Goal: Information Seeking & Learning: Check status

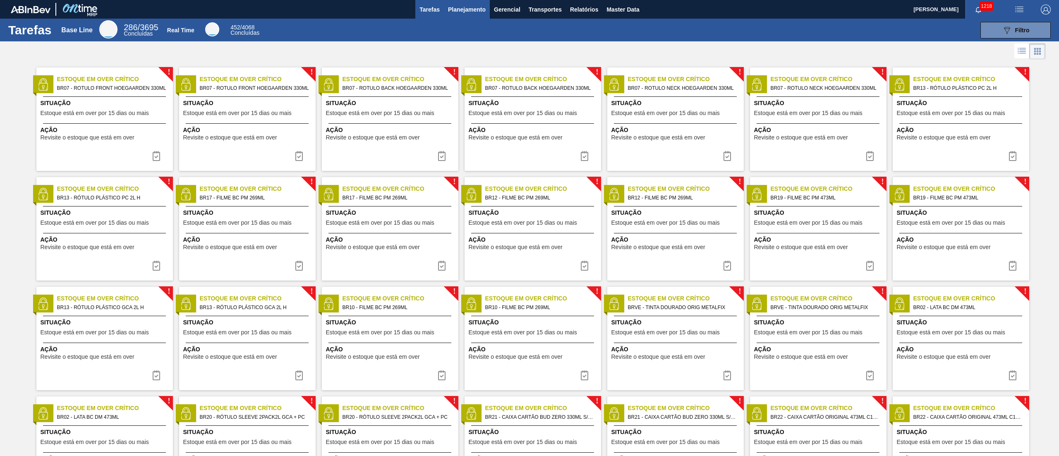
click at [479, 7] on span "Planejamento" at bounding box center [467, 10] width 38 height 10
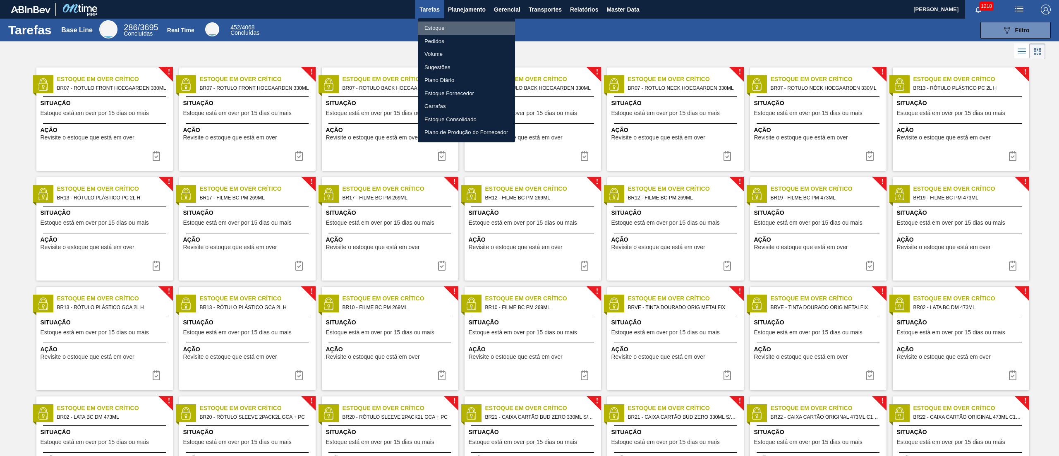
click at [433, 27] on li "Estoque" at bounding box center [466, 28] width 97 height 13
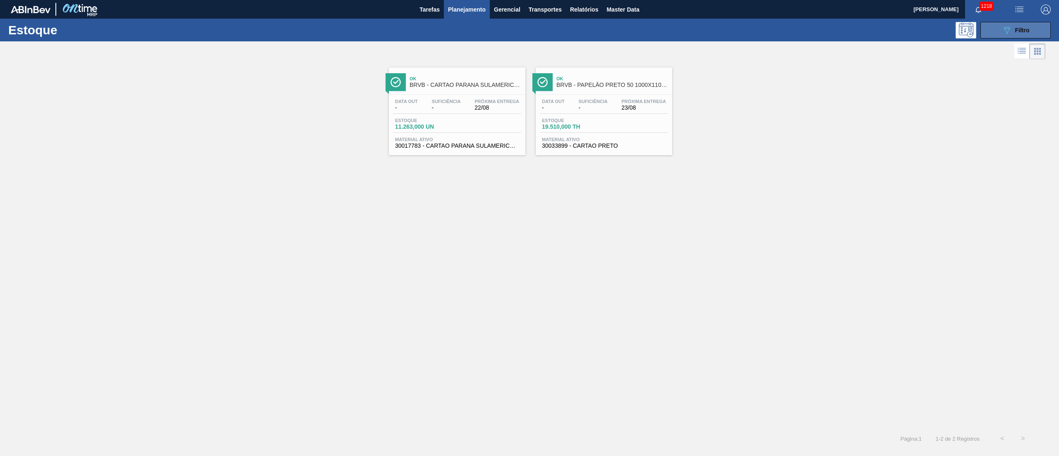
click at [1009, 36] on button "089F7B8B-B2A5-4AFE-B5C0-19BA573D28AC Filtro" at bounding box center [1016, 30] width 70 height 17
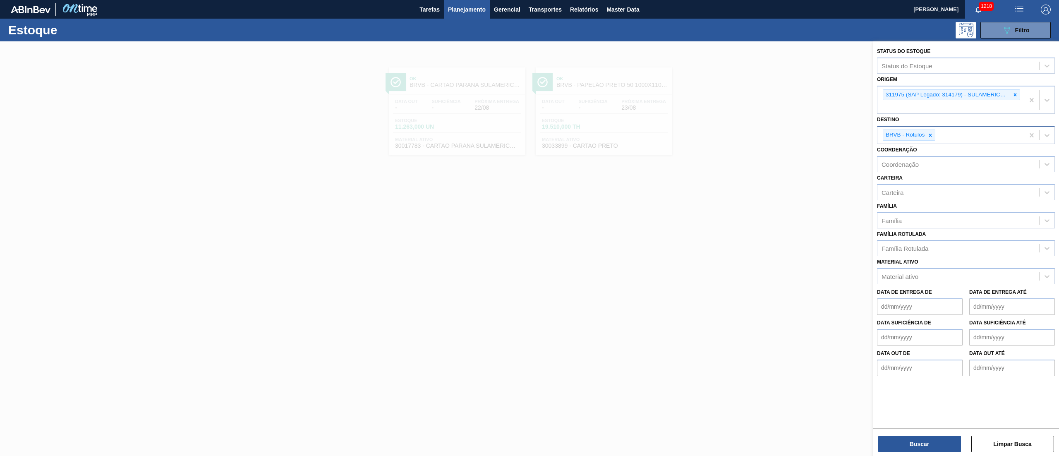
click at [930, 140] on div "BRVB - Rótulos" at bounding box center [909, 135] width 53 height 11
drag, startPoint x: 928, startPoint y: 135, endPoint x: 998, endPoint y: 104, distance: 76.0
click at [931, 134] on icon at bounding box center [931, 135] width 6 height 6
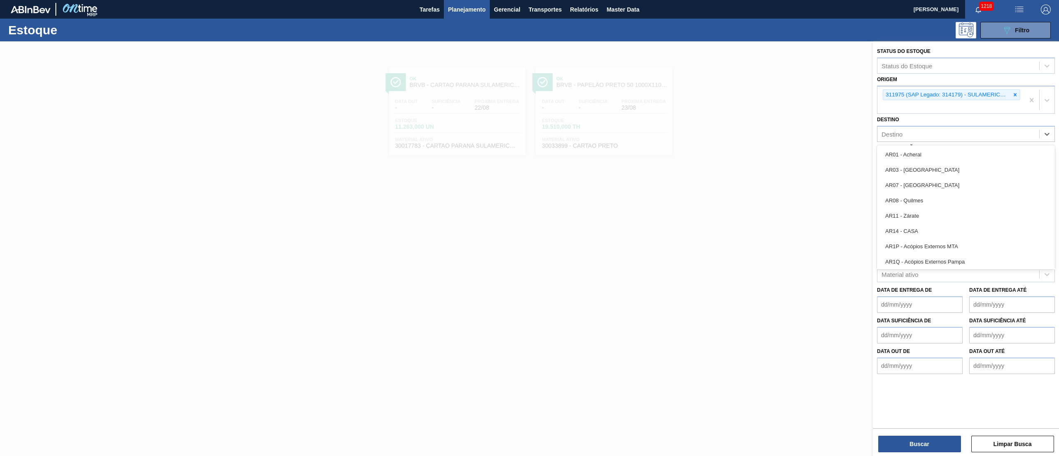
drag, startPoint x: 1017, startPoint y: 96, endPoint x: 991, endPoint y: 102, distance: 26.4
click at [1017, 95] on icon at bounding box center [1015, 95] width 6 height 6
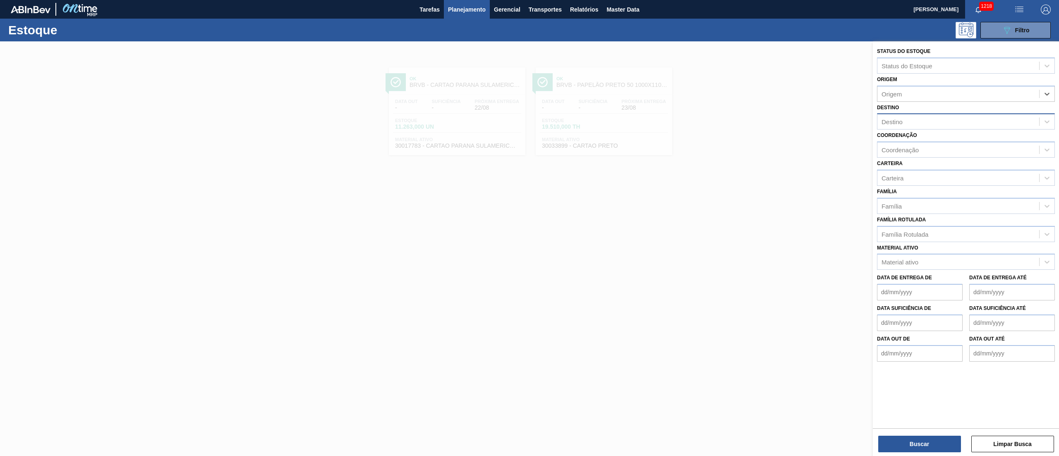
click at [885, 123] on div "Destino" at bounding box center [892, 121] width 21 height 7
click at [904, 261] on div "Material ativo" at bounding box center [900, 262] width 37 height 7
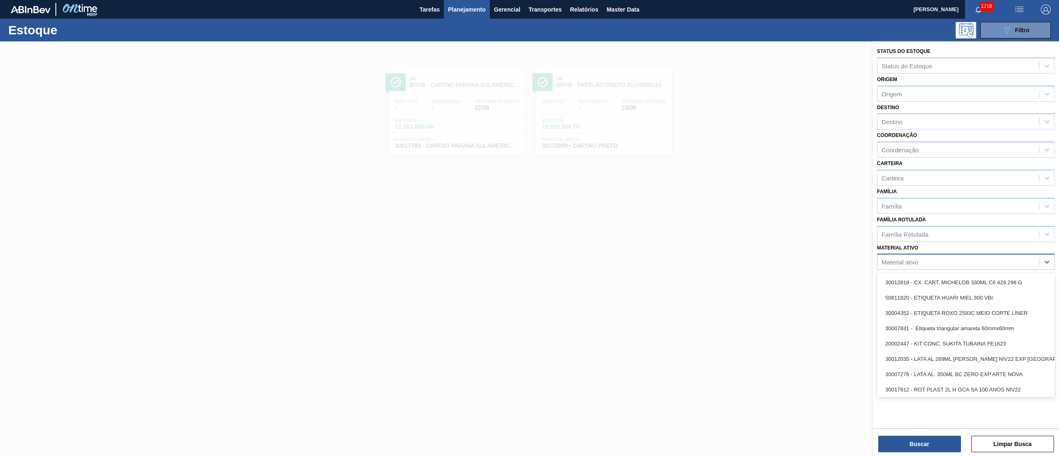
paste ativo "30017772"
type ativo "30017772"
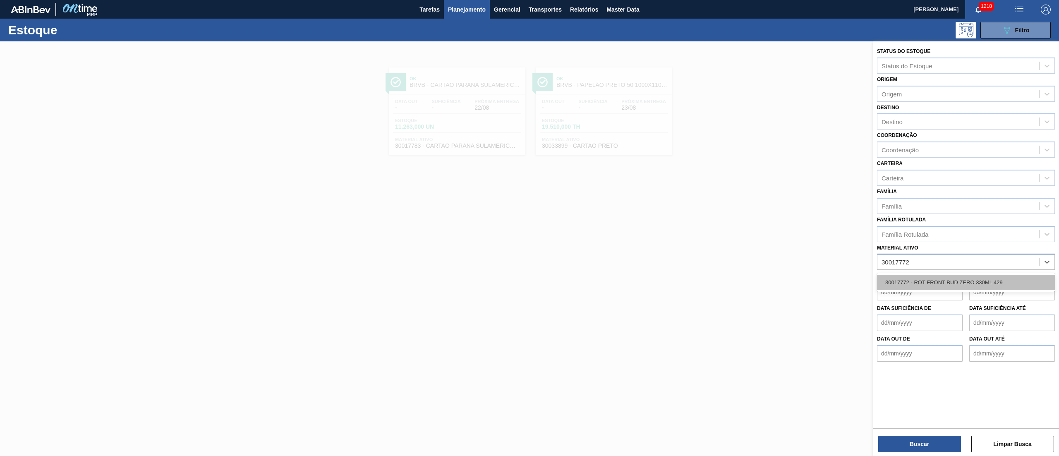
click at [907, 285] on div "30017772 - ROT FRONT BUD ZERO 330ML 429" at bounding box center [966, 282] width 178 height 15
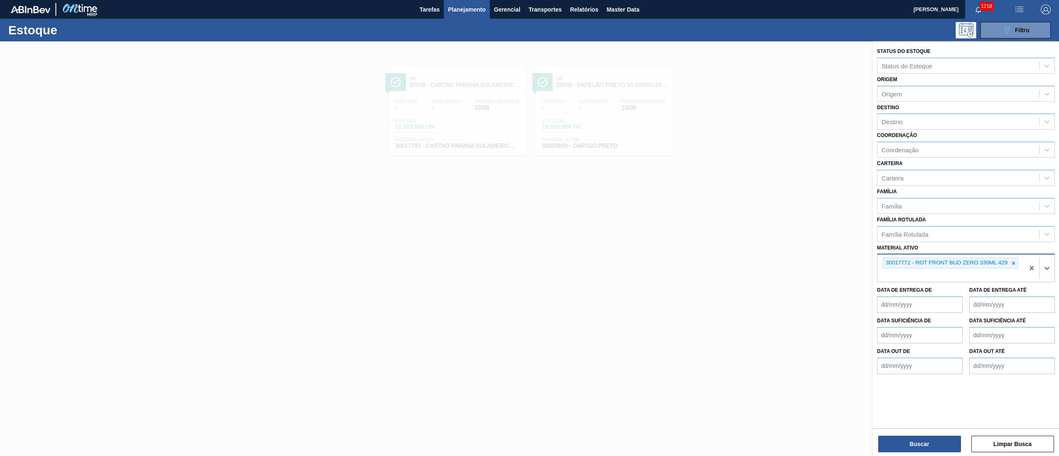
paste ativo "30017773"
type ativo "30017773"
click at [933, 295] on div "30017773 - ROT NECK BUD ZERO 330ML 429" at bounding box center [966, 294] width 178 height 15
click at [879, 119] on div "Destino" at bounding box center [959, 122] width 162 height 12
type input "lages"
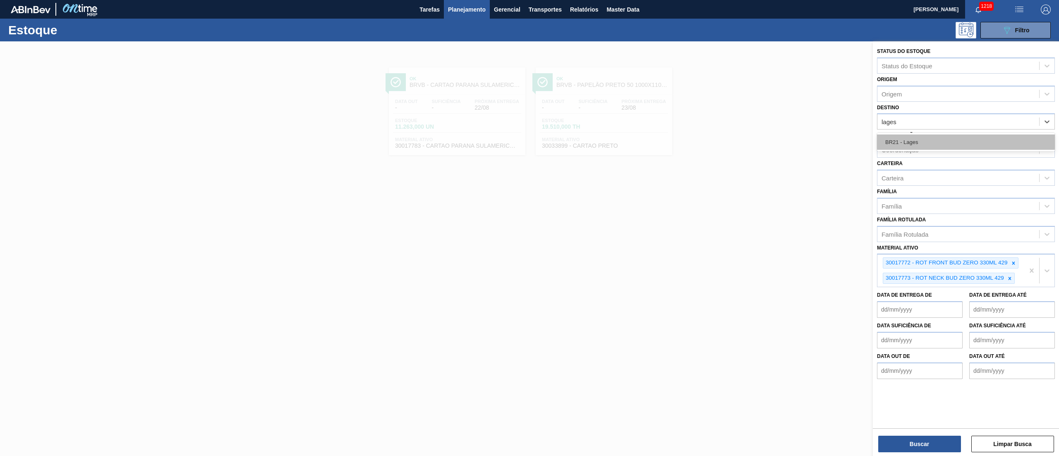
click at [895, 144] on div "BR21 - Lages" at bounding box center [966, 141] width 178 height 15
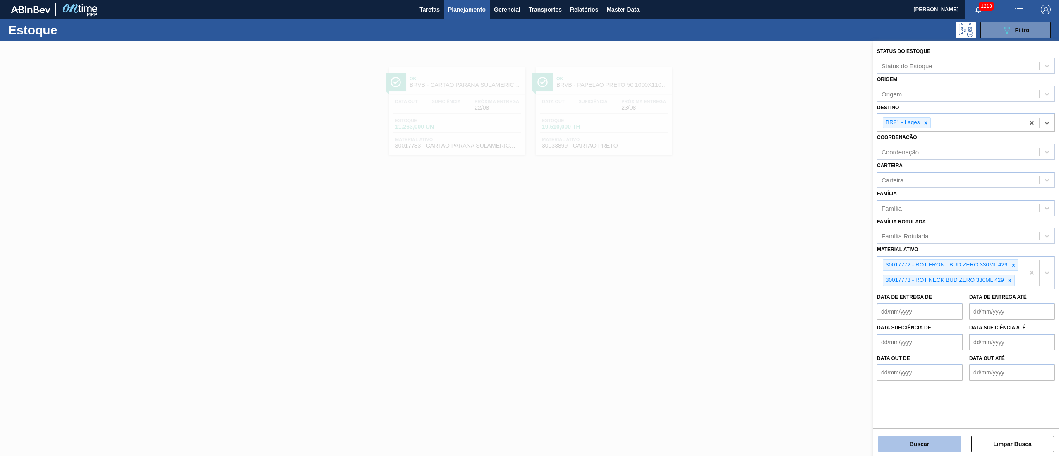
click at [934, 438] on button "Buscar" at bounding box center [919, 444] width 83 height 17
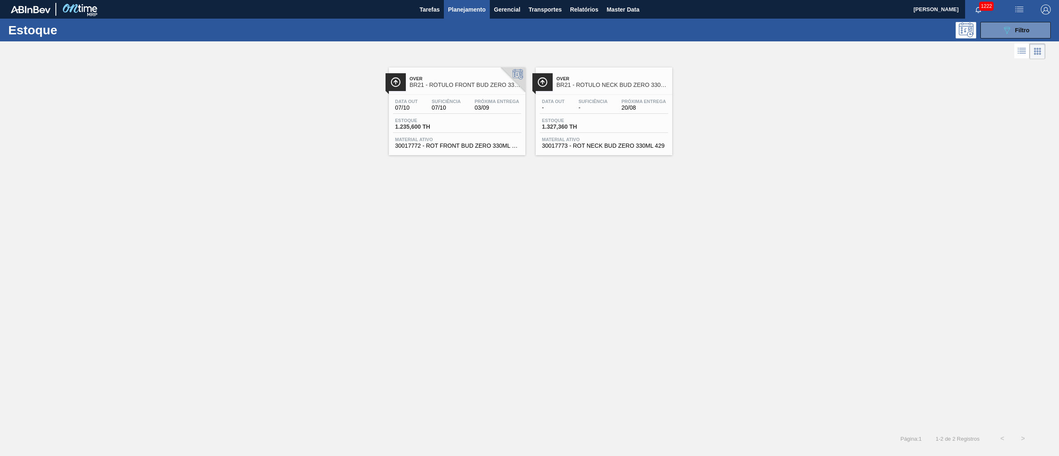
drag, startPoint x: 1018, startPoint y: 28, endPoint x: 912, endPoint y: 81, distance: 118.2
click at [1017, 27] on span "Filtro" at bounding box center [1022, 30] width 14 height 7
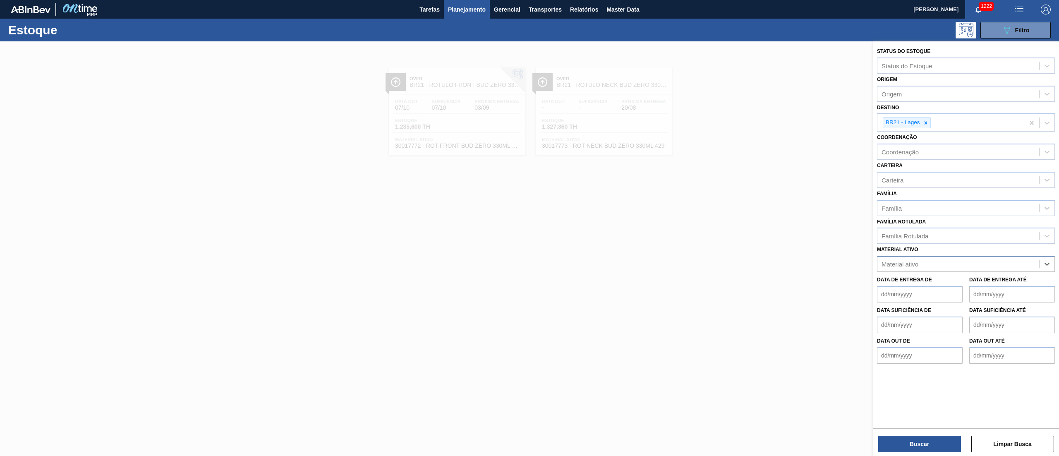
paste ativo "20006545"
type ativo "20006545"
click at [930, 119] on div at bounding box center [925, 123] width 9 height 10
type input "latas m"
click at [918, 135] on div "BRV4 - Latas Minas" at bounding box center [966, 141] width 178 height 15
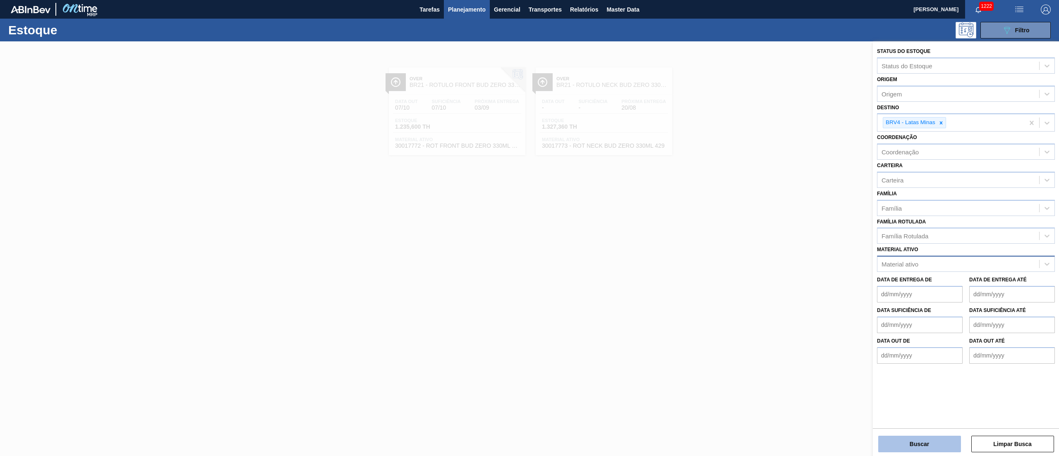
click at [923, 441] on button "Buscar" at bounding box center [919, 444] width 83 height 17
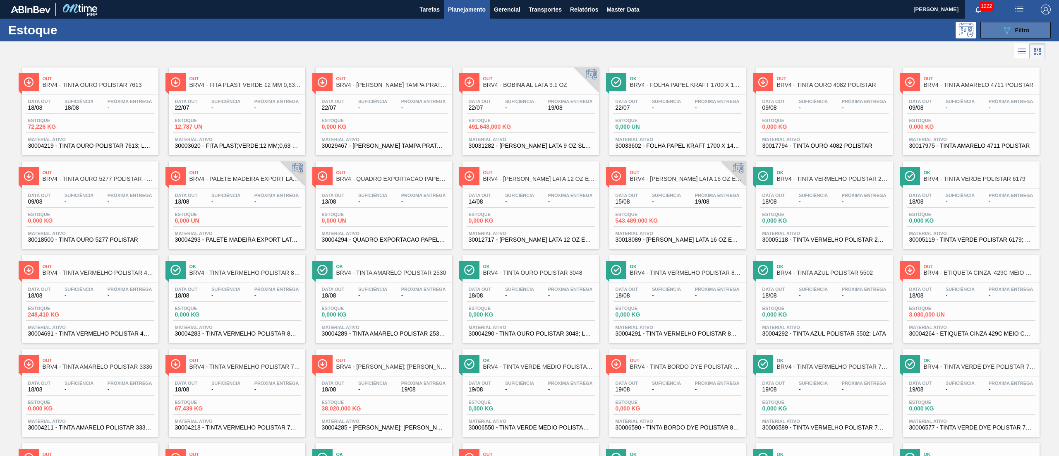
click at [1008, 31] on icon "089F7B8B-B2A5-4AFE-B5C0-19BA573D28AC" at bounding box center [1007, 30] width 10 height 10
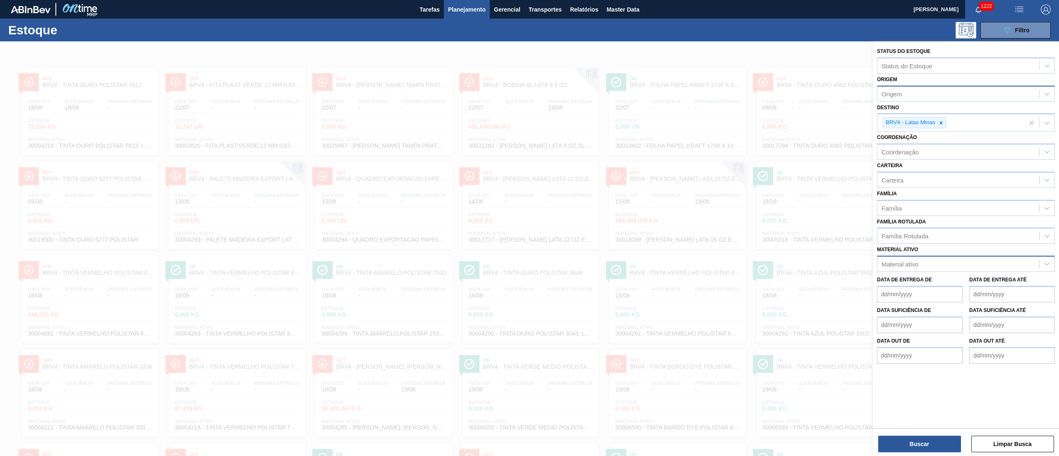
click at [891, 90] on div "Origem" at bounding box center [892, 93] width 20 height 7
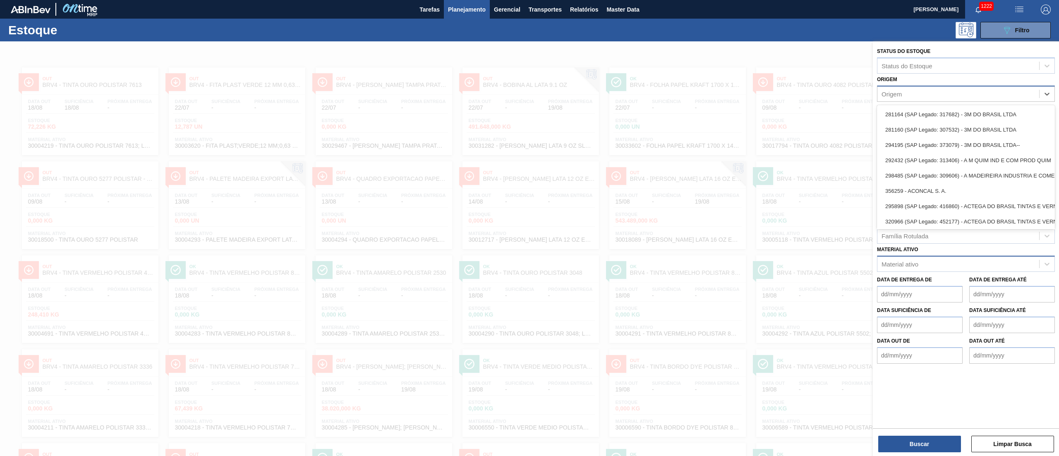
type input "a"
type input "valfilm"
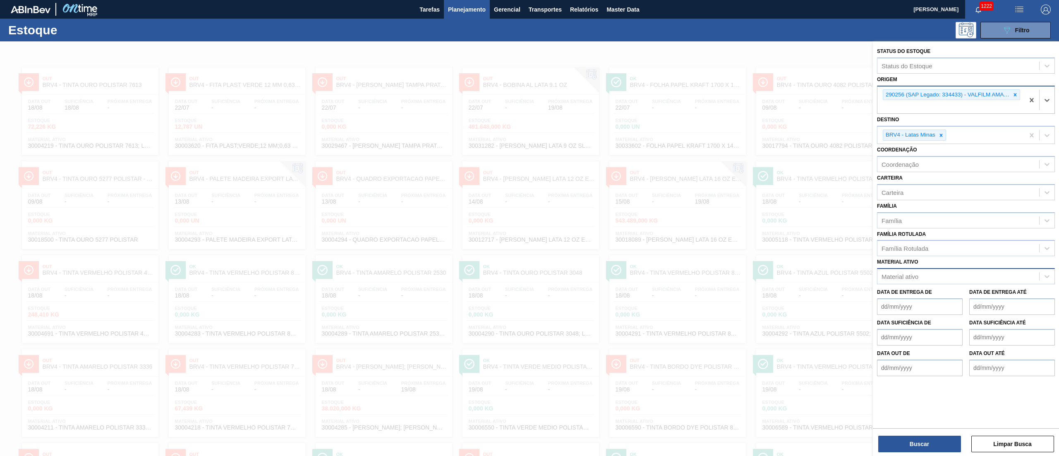
type input "f"
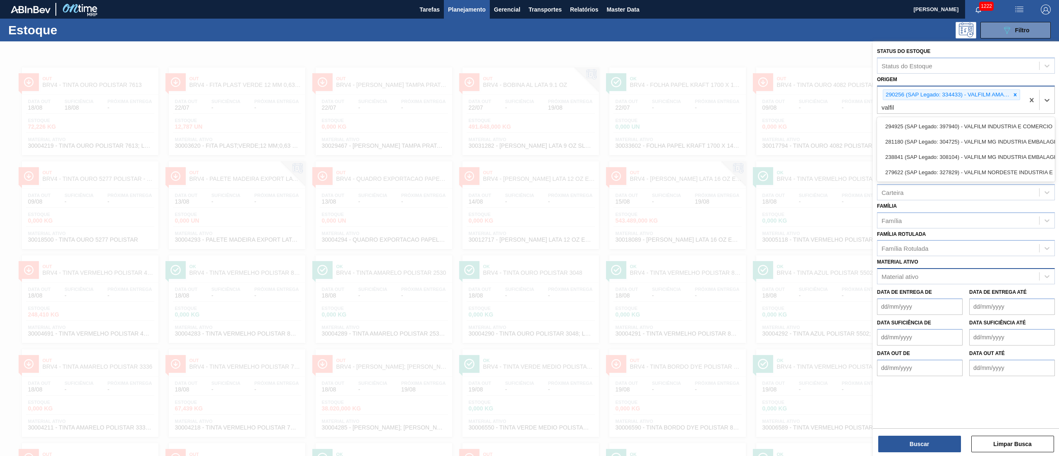
type input "valfilm"
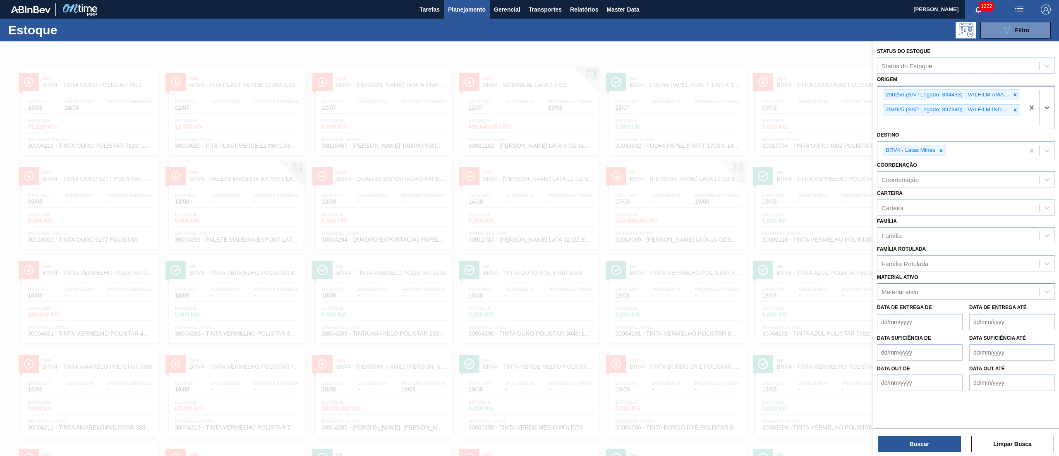
type input "f"
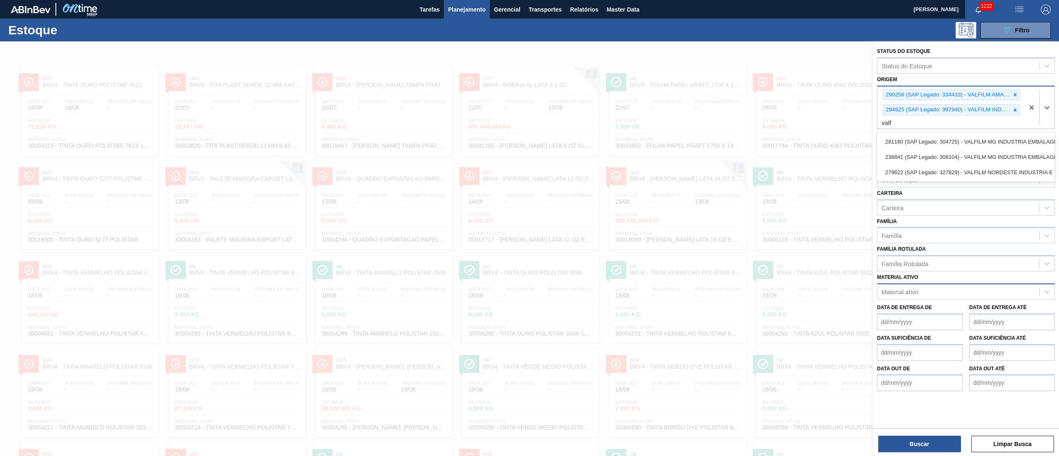
type input "valfi"
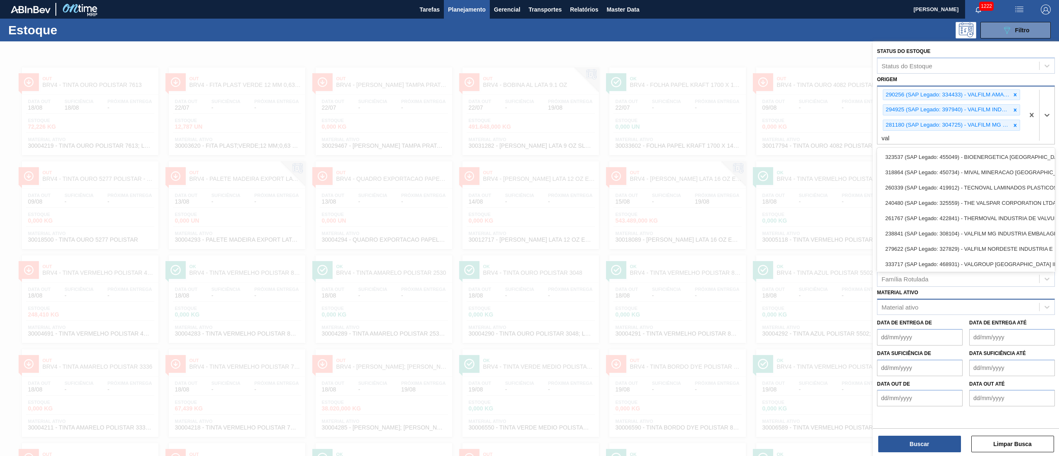
type input "valf"
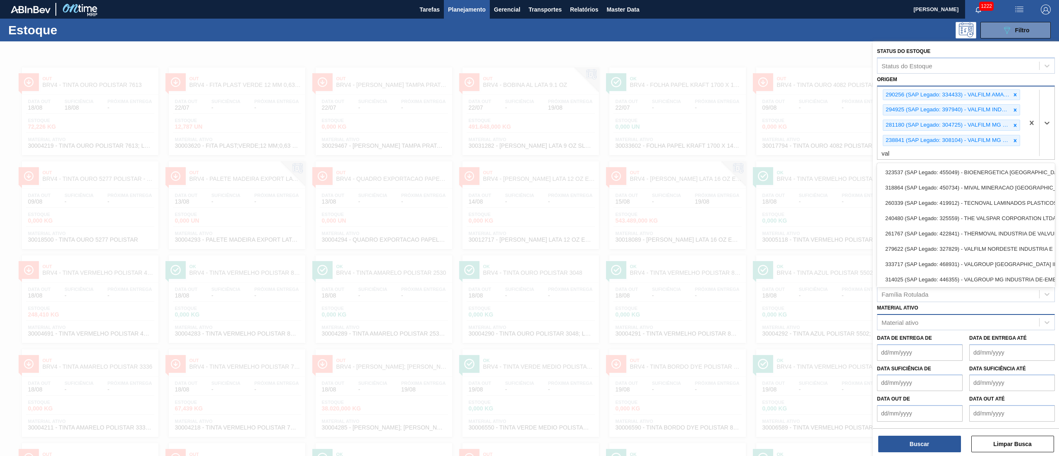
type input "valf"
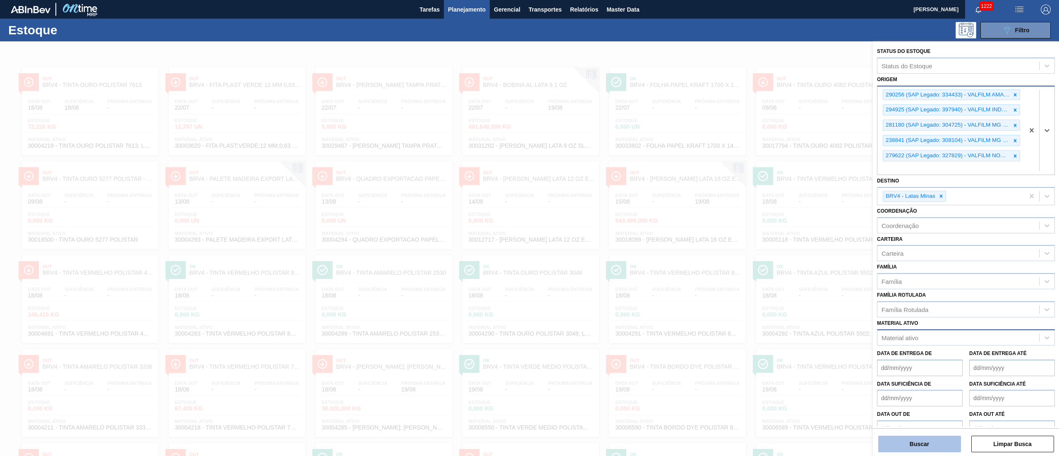
click at [914, 447] on button "Buscar" at bounding box center [919, 444] width 83 height 17
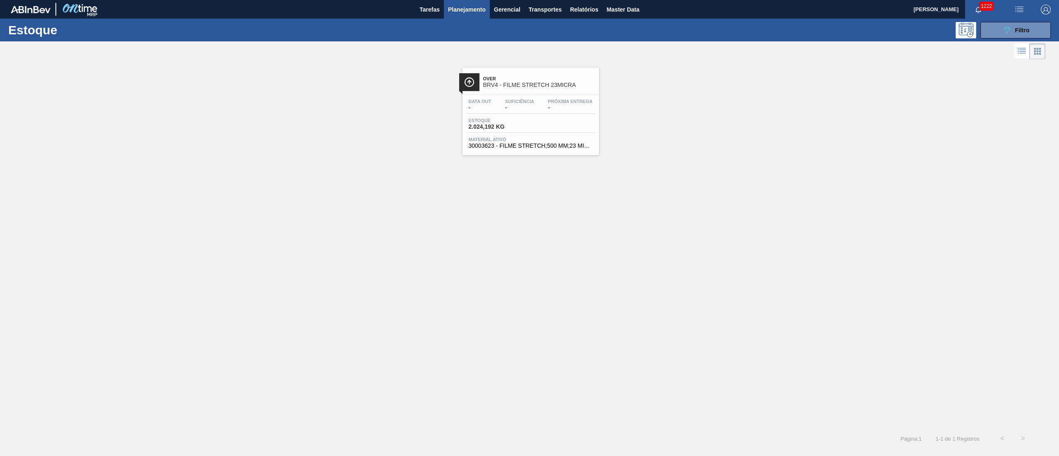
click at [510, 116] on div "Data out - Suficiência - Próxima Entrega - Estoque 2.024,192 KG Material ativo …" at bounding box center [531, 123] width 137 height 56
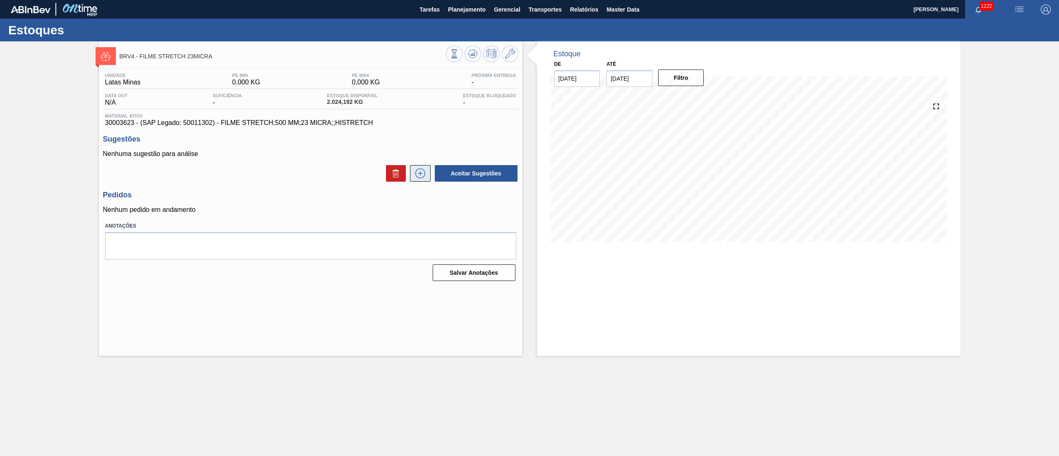
click at [418, 178] on icon at bounding box center [420, 173] width 13 height 10
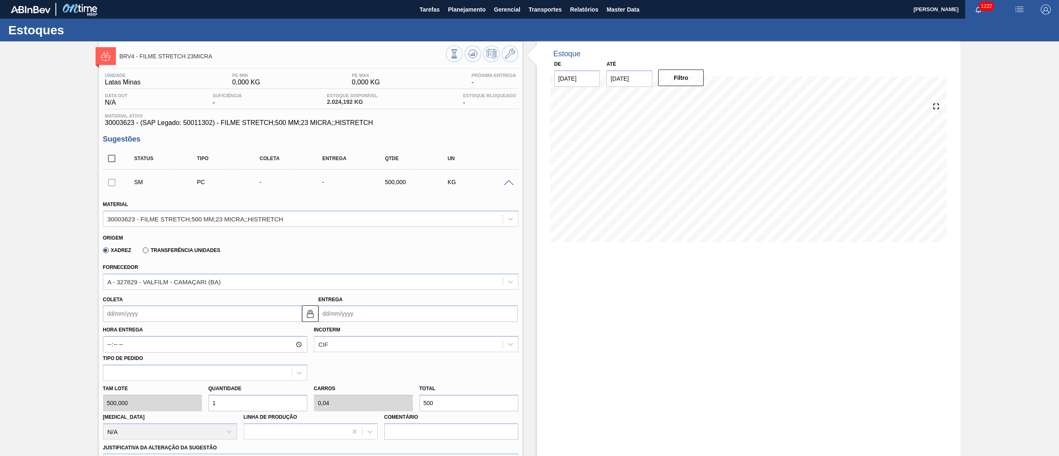
click at [111, 129] on div "Unidade Latas Minas PE MIN 0,000 KG PE MAX 0,000 KG Próxima Entrega - Data out …" at bounding box center [311, 363] width 424 height 589
click at [111, 127] on span "30003623 - (SAP Legado: 50011302) - FILME STRETCH;500 MM;23 MICRA;;HISTRETCH" at bounding box center [310, 122] width 411 height 7
copy span "30003623"
click at [462, 12] on span "Planejamento" at bounding box center [467, 10] width 38 height 10
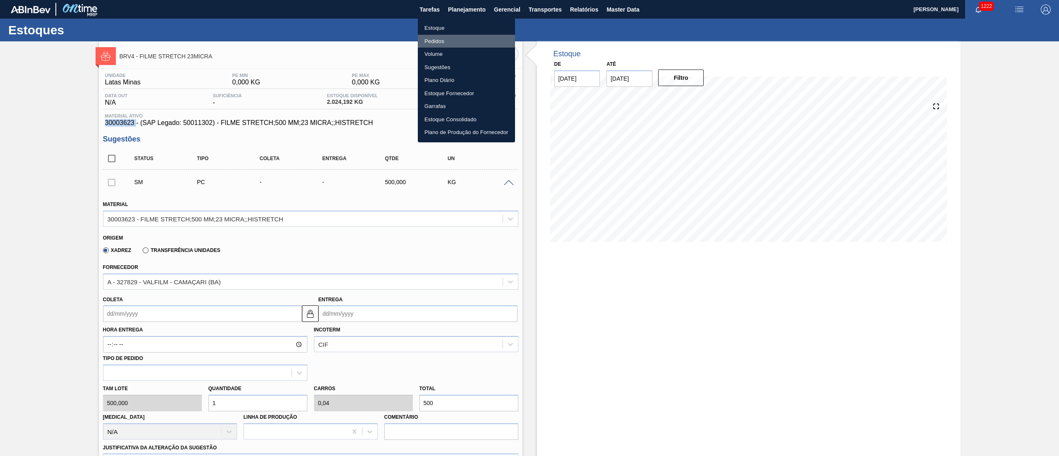
click at [438, 35] on li "Pedidos" at bounding box center [466, 41] width 97 height 13
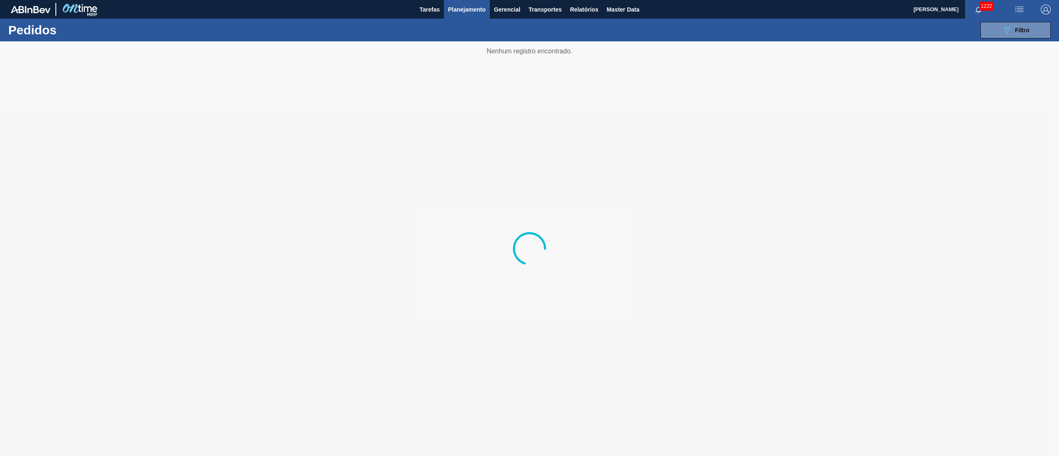
click at [459, 14] on button "Planejamento" at bounding box center [467, 9] width 46 height 19
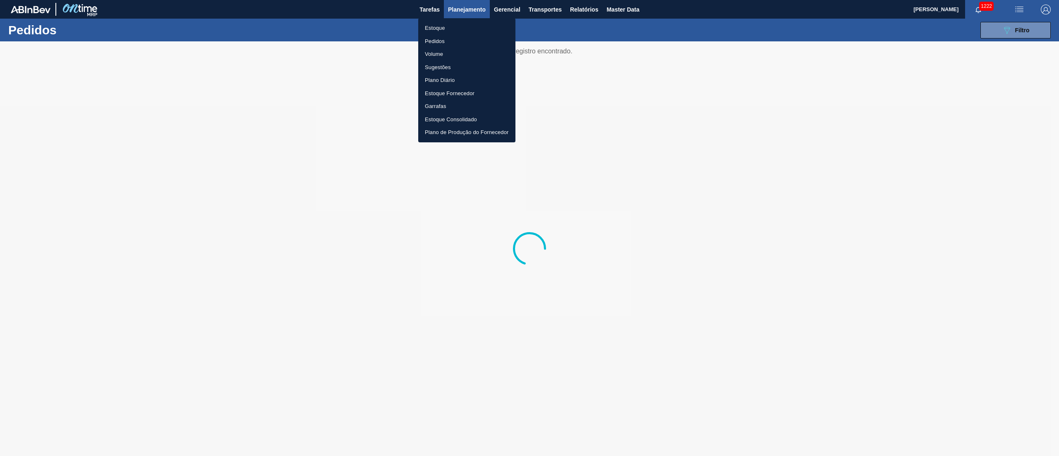
click at [448, 33] on li "Estoque" at bounding box center [466, 28] width 97 height 13
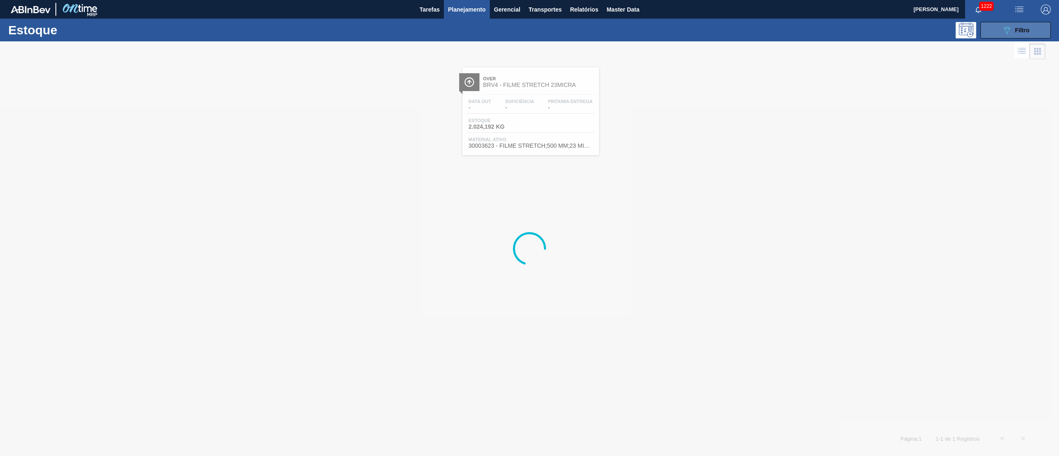
click at [990, 31] on button "089F7B8B-B2A5-4AFE-B5C0-19BA573D28AC Filtro" at bounding box center [1016, 30] width 70 height 17
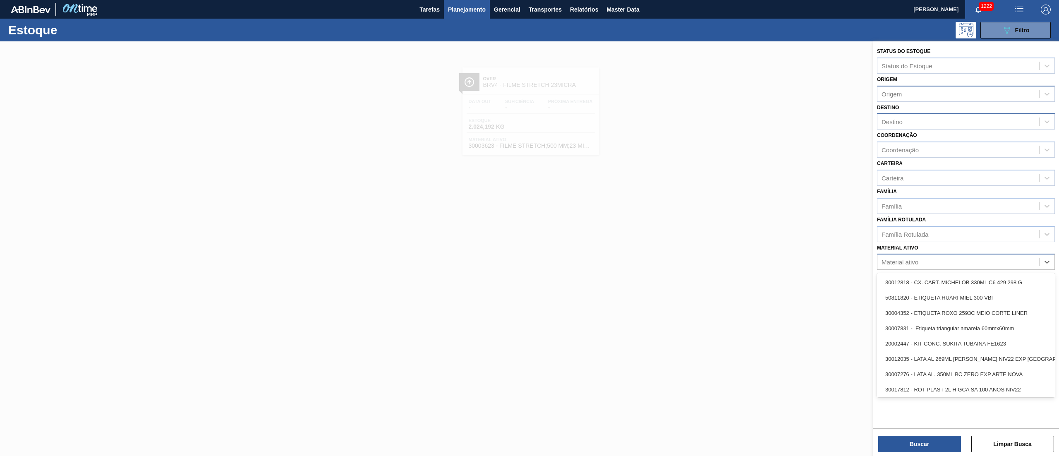
click at [936, 261] on div "Material ativo" at bounding box center [959, 262] width 162 height 12
paste ativo "30003623"
type ativo "30003623"
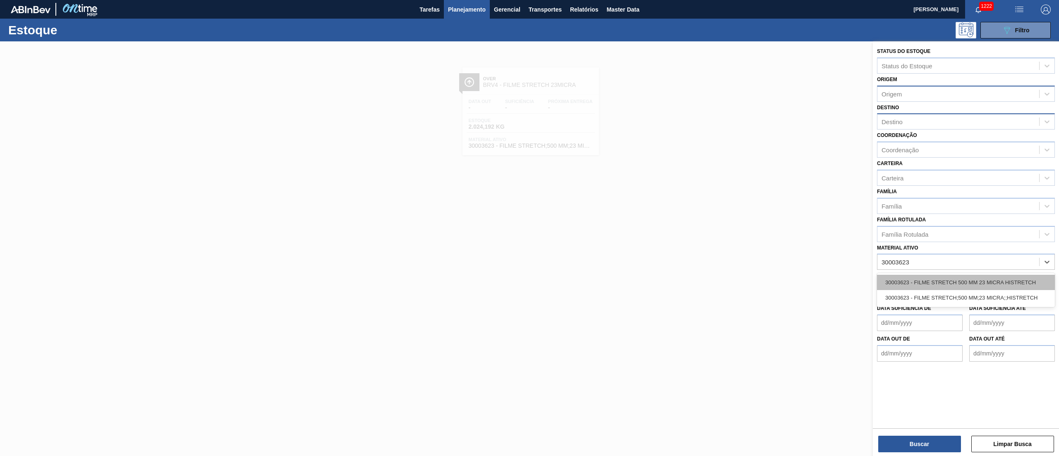
click at [931, 285] on div "30003623 - FILME STRETCH 500 MM 23 MICRA HISTRETCH" at bounding box center [966, 282] width 178 height 15
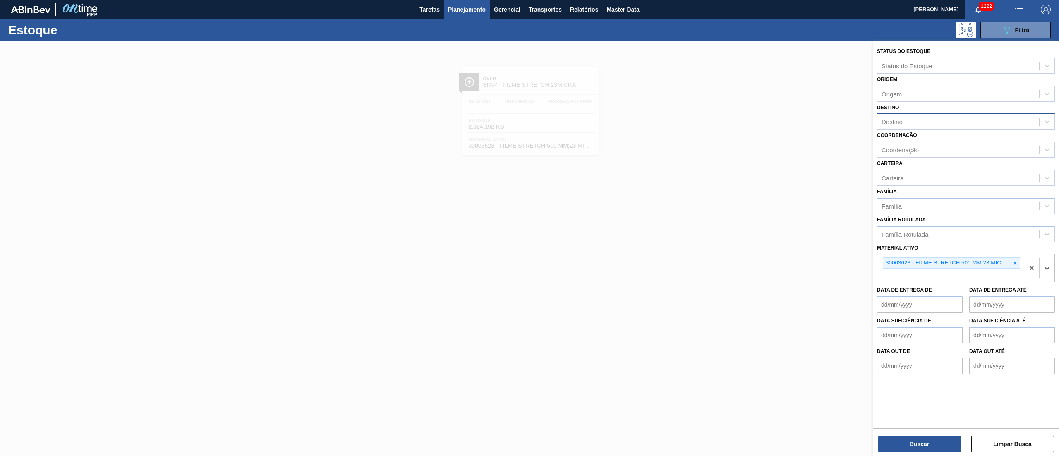
paste ativo "30003623"
type ativo "30003623"
click at [919, 442] on button "Buscar" at bounding box center [919, 444] width 83 height 17
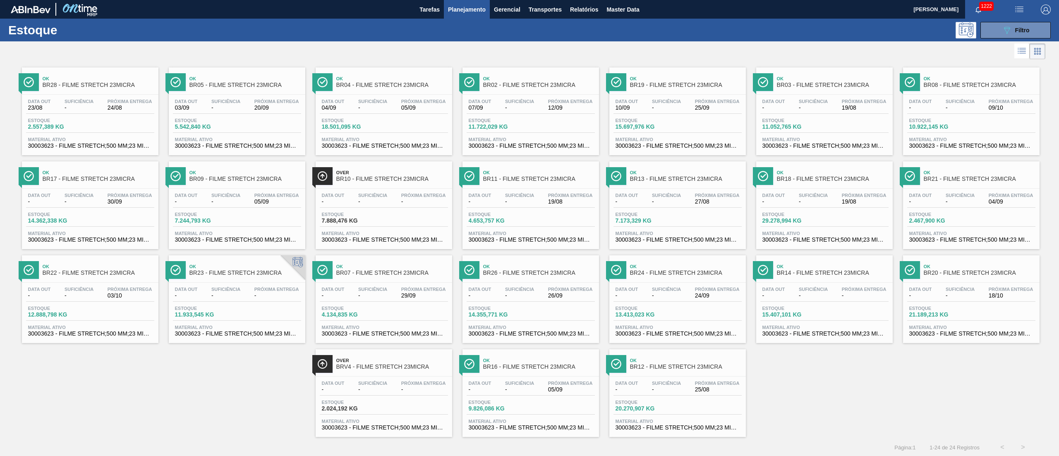
click at [376, 385] on span "Suficiência" at bounding box center [372, 383] width 29 height 5
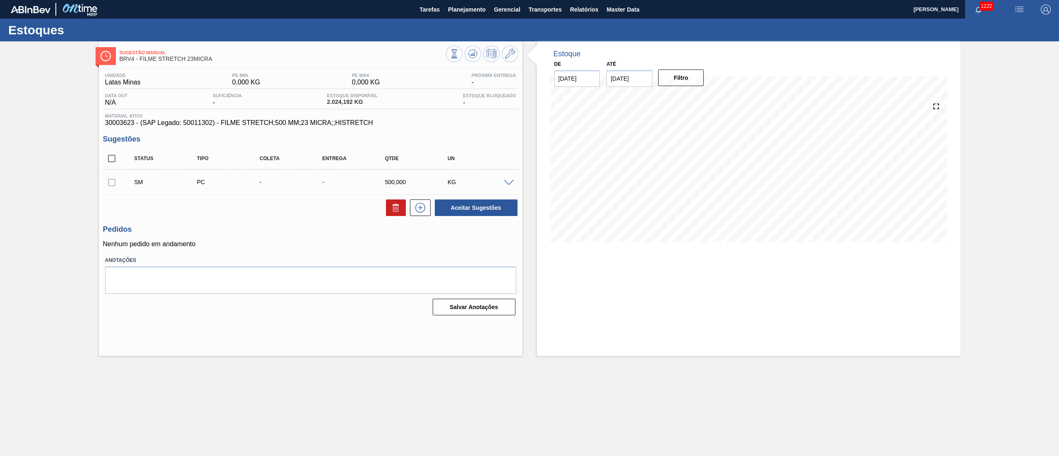
click at [512, 182] on span at bounding box center [509, 183] width 10 height 6
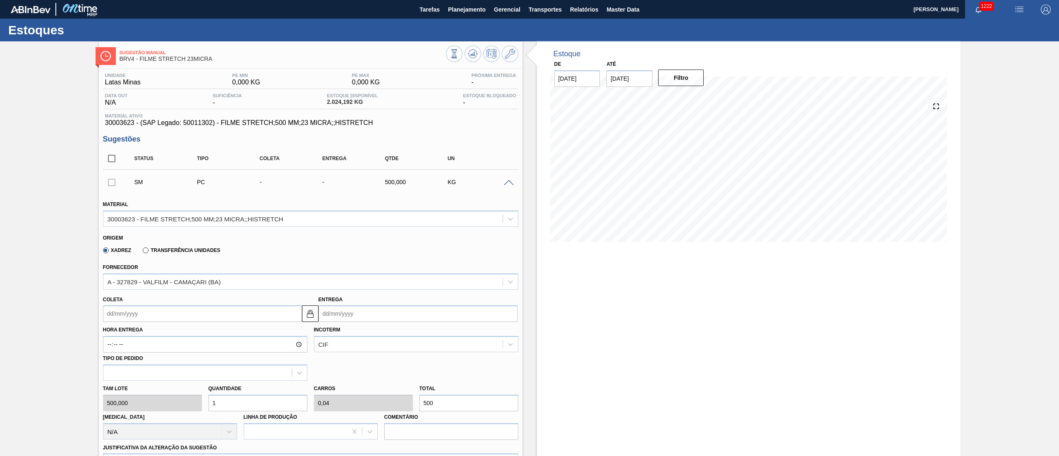
drag, startPoint x: 444, startPoint y: 403, endPoint x: 100, endPoint y: 374, distance: 345.4
click at [111, 379] on div "Material 30003623 - FILME STRETCH;500 MM;23 MICRA;;HISTRETCH Origem Xadrez Tran…" at bounding box center [310, 361] width 415 height 339
type input "0,002"
type input "0"
type input "1"
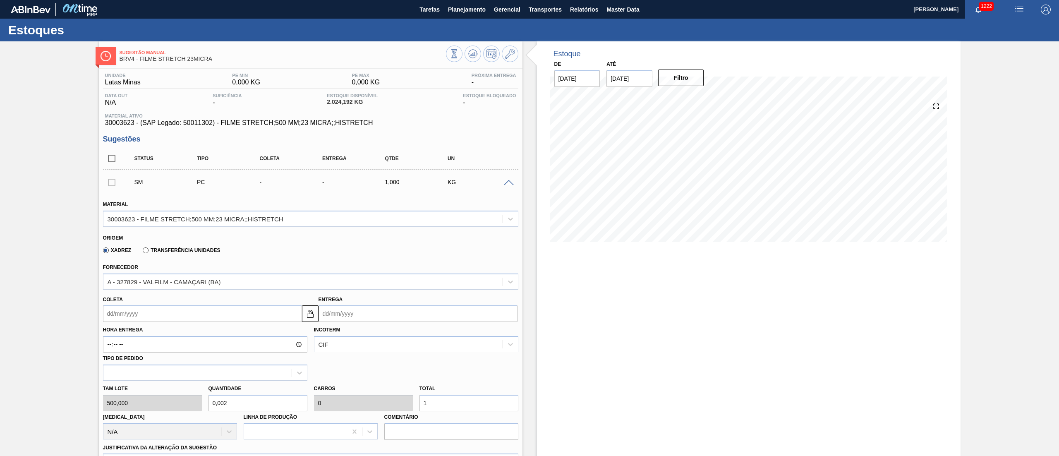
type input "0,03"
type input "0,001"
type input "15"
type input "0,3"
type input "0,012"
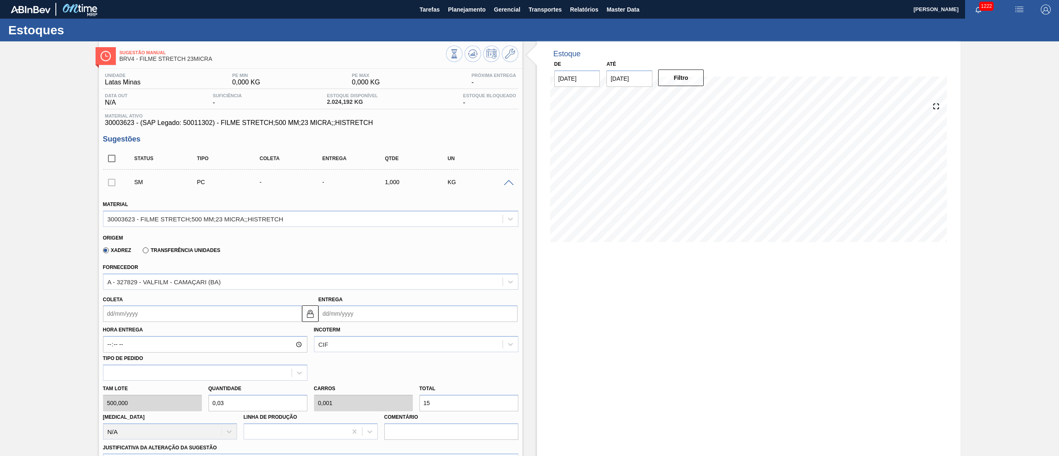
type input "150"
type input "3"
type input "0,12"
type input "1.500"
click at [116, 316] on input "Coleta" at bounding box center [202, 313] width 199 height 17
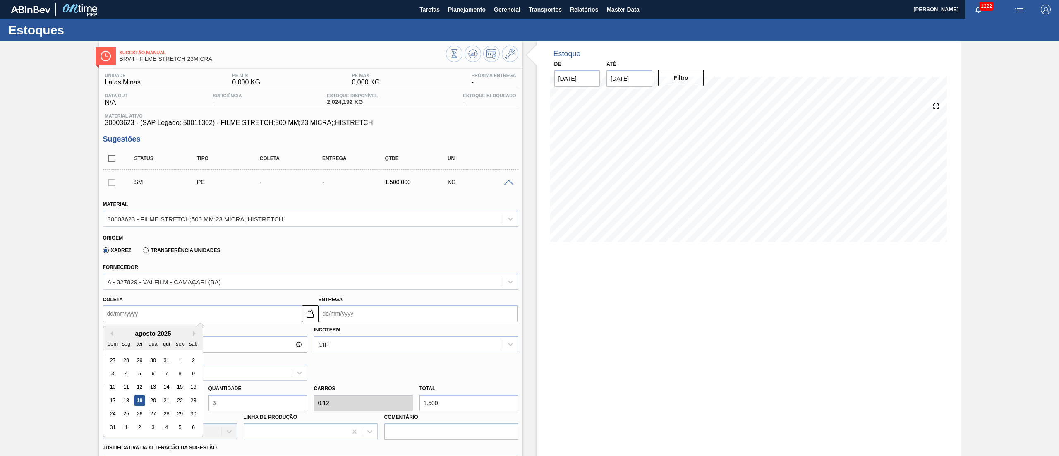
scroll to position [83, 0]
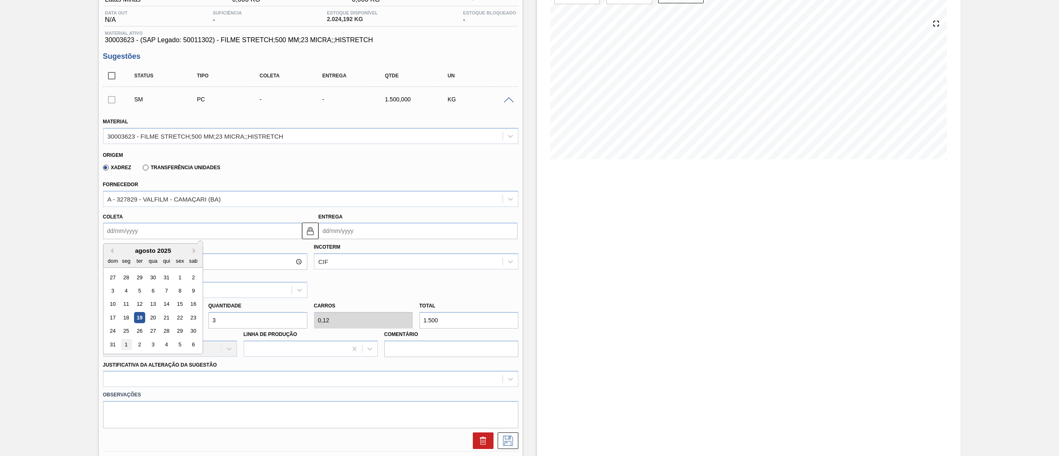
click at [123, 345] on div "1" at bounding box center [125, 344] width 11 height 11
type input "01/09/2025"
type input "03/09/2025"
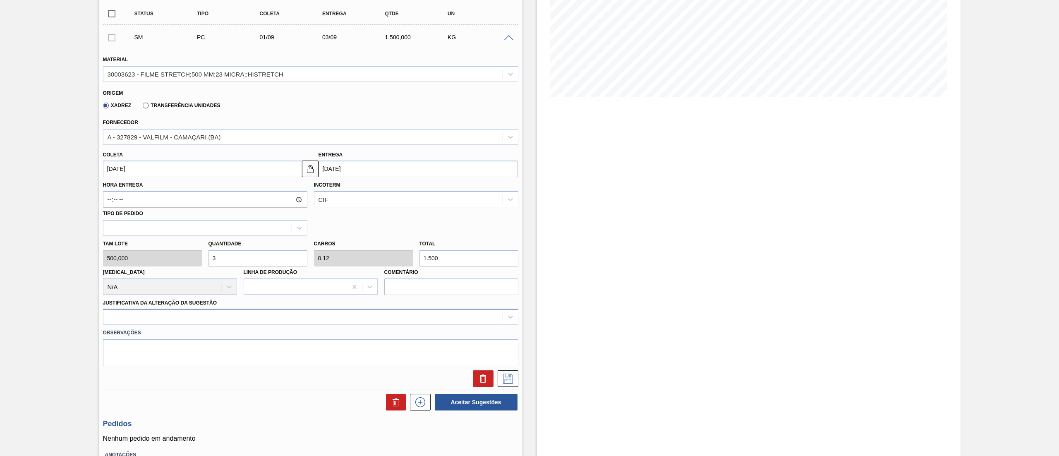
click at [128, 325] on div at bounding box center [310, 317] width 415 height 16
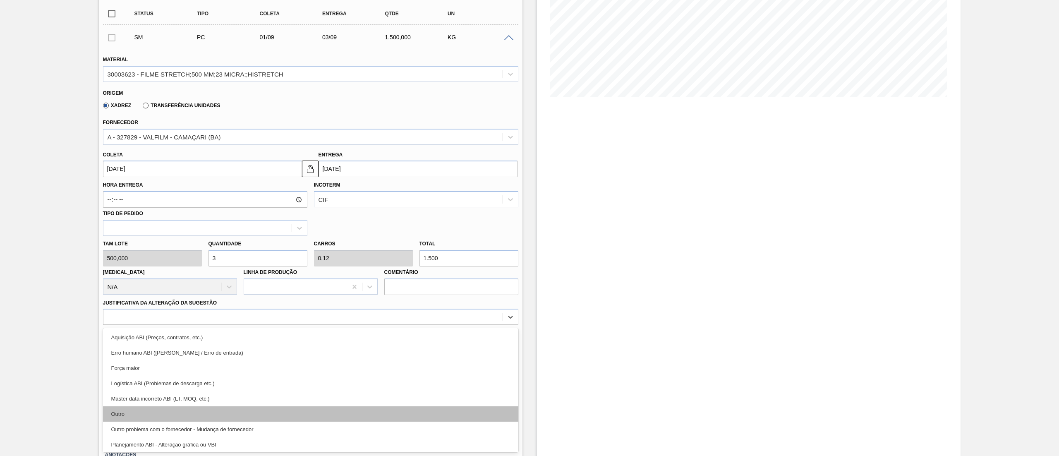
click at [118, 416] on div "Outro" at bounding box center [310, 413] width 415 height 15
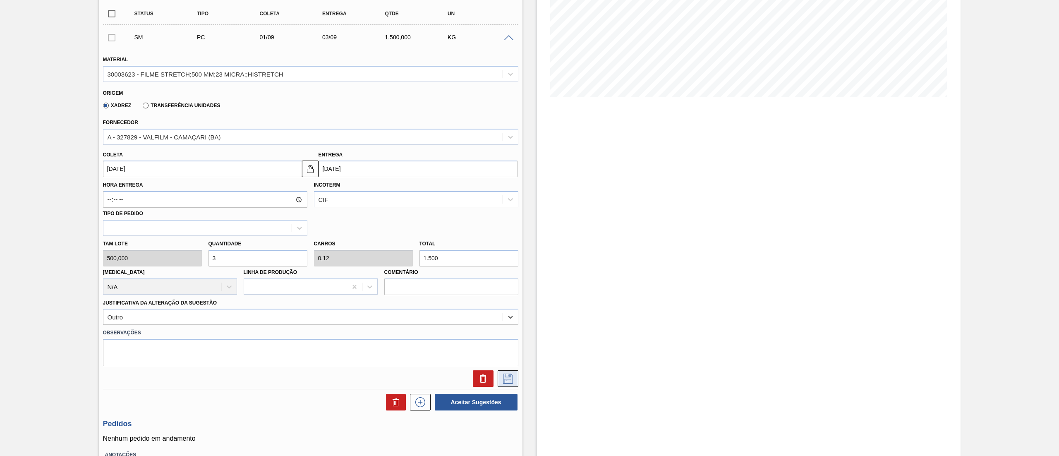
click at [505, 380] on icon at bounding box center [507, 379] width 13 height 10
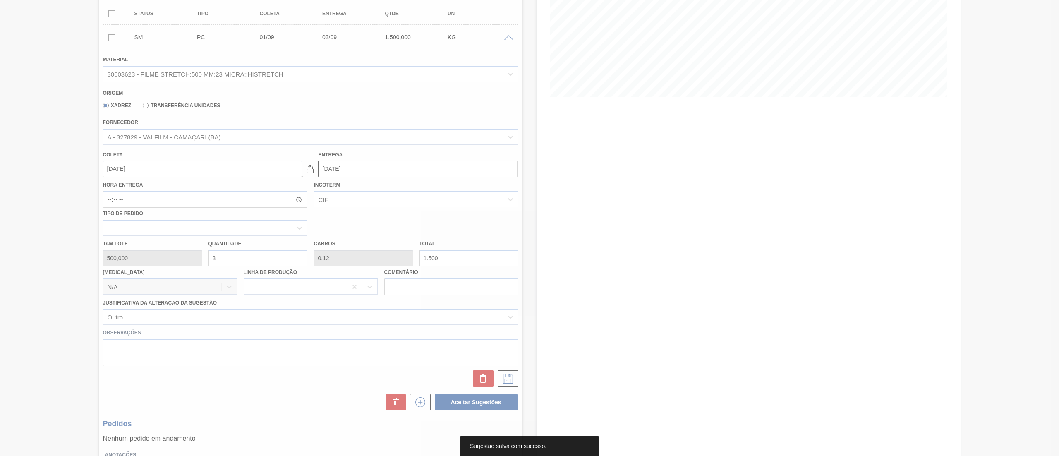
click at [147, 140] on div at bounding box center [529, 228] width 1059 height 456
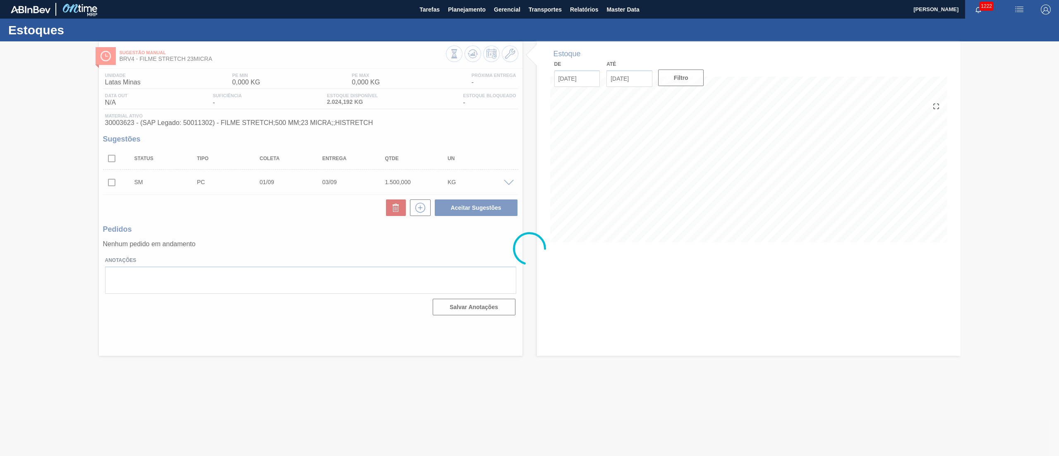
scroll to position [0, 0]
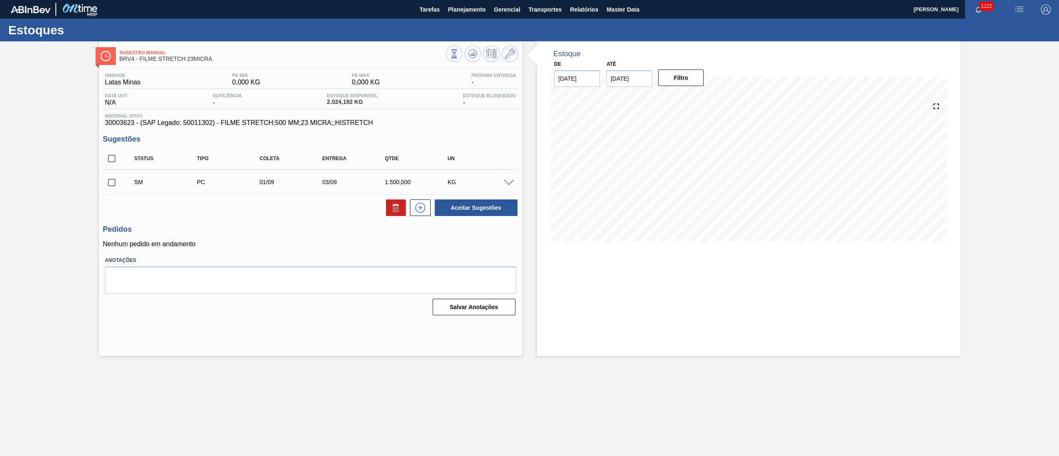
click at [505, 182] on span at bounding box center [509, 183] width 10 height 6
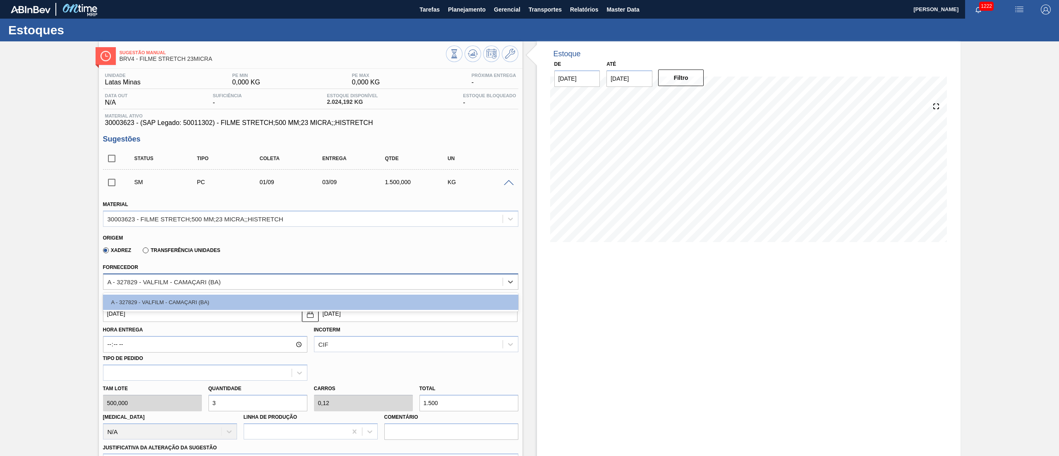
click at [119, 274] on div "A - 327829 - VALFILM - CAMAÇARI (BA)" at bounding box center [310, 281] width 415 height 16
click at [121, 277] on div "A - 327829 - VALFILM - CAMAÇARI (BA)" at bounding box center [302, 282] width 399 height 12
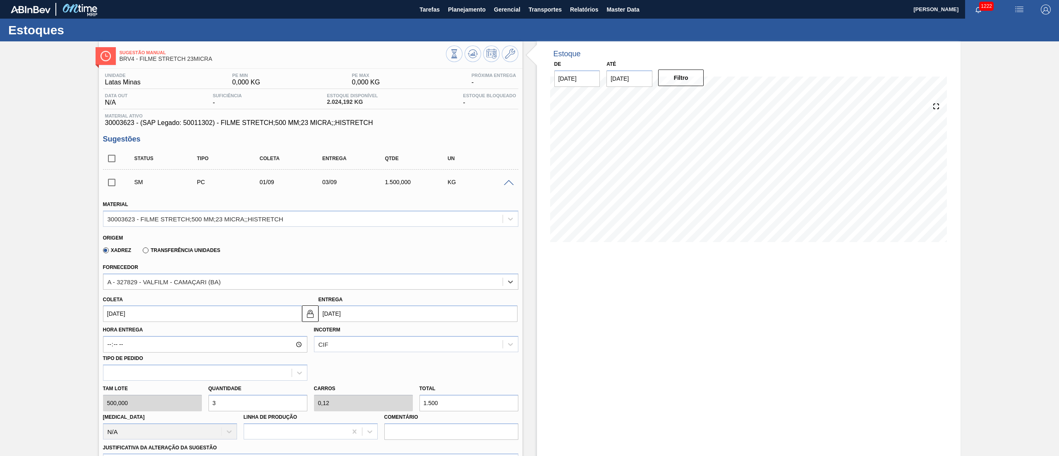
scroll to position [83, 0]
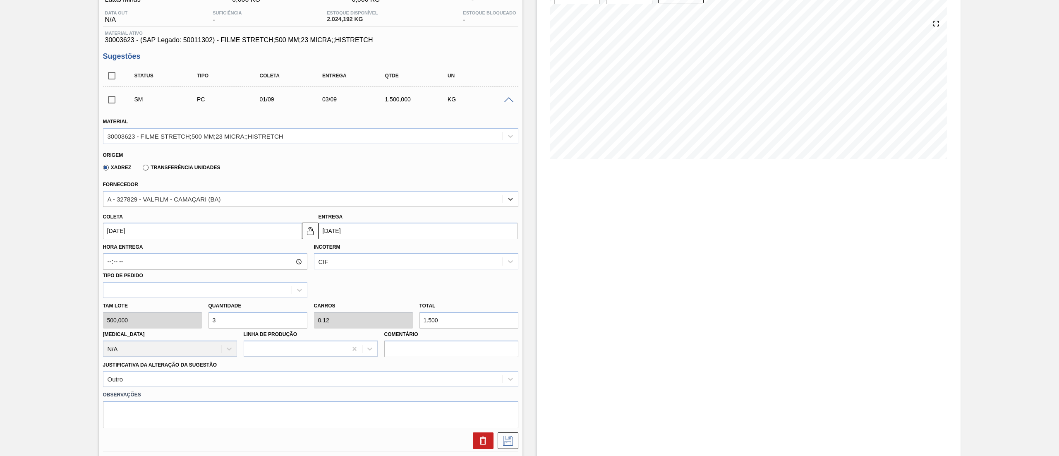
drag, startPoint x: 102, startPoint y: 99, endPoint x: 109, endPoint y: 101, distance: 7.6
click at [103, 100] on div "Unidade Latas Minas PE MIN 0,000 KG PE MAX 0,000 KG Próxima Entrega - Data out …" at bounding box center [311, 280] width 424 height 589
click at [110, 101] on input "checkbox" at bounding box center [111, 99] width 17 height 17
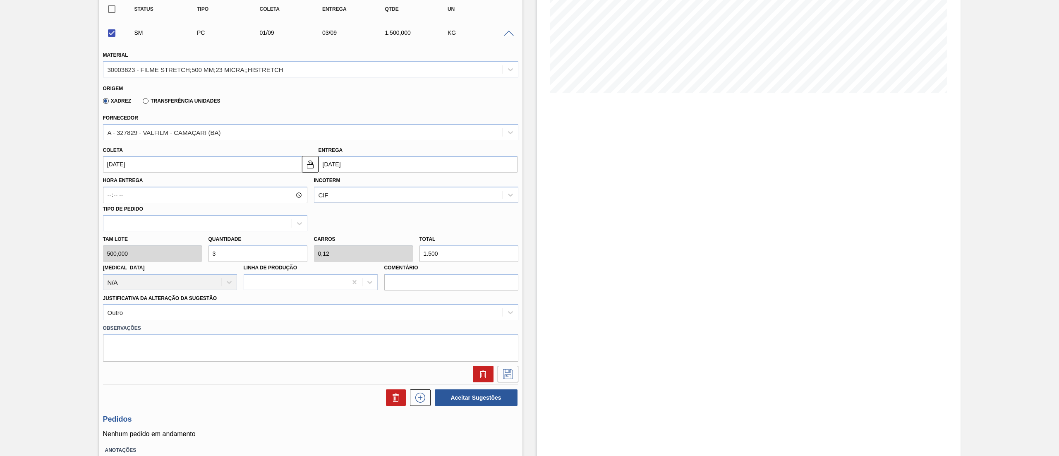
scroll to position [165, 0]
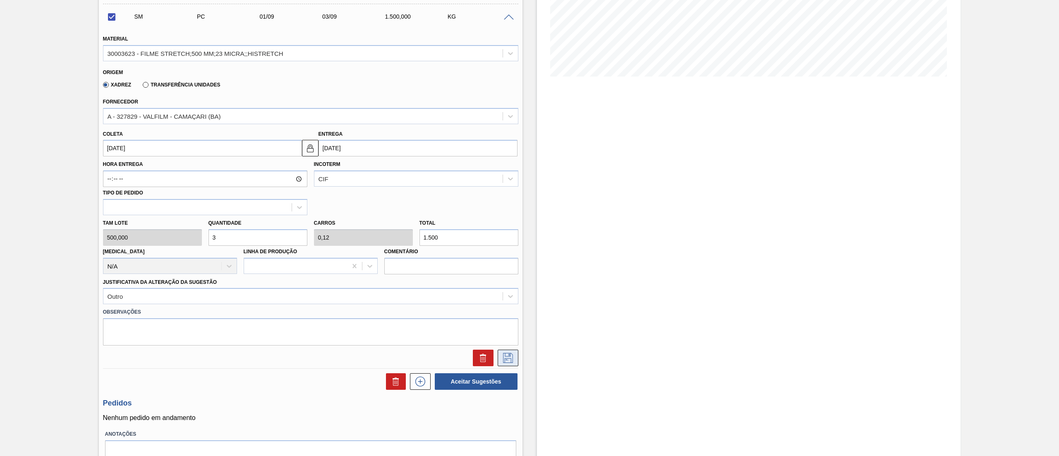
click at [505, 357] on icon at bounding box center [508, 358] width 10 height 10
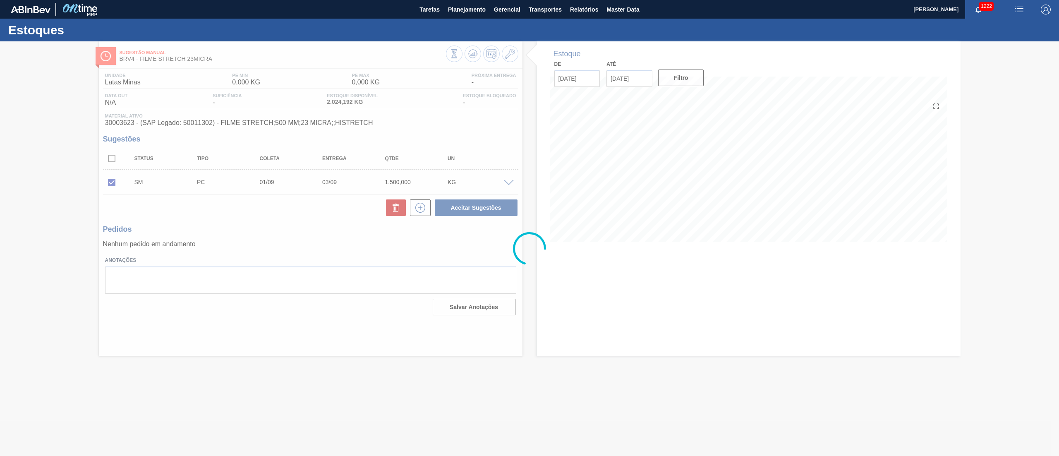
scroll to position [0, 0]
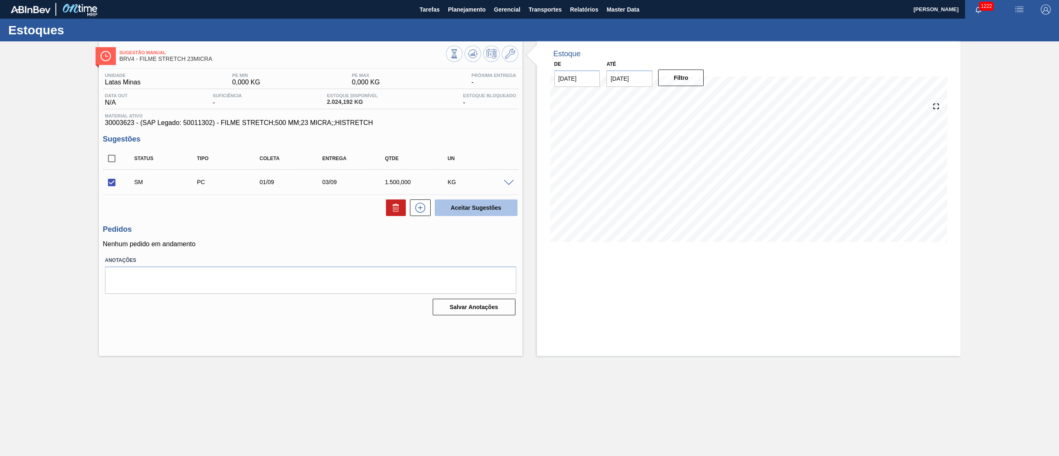
click at [457, 209] on button "Aceitar Sugestões" at bounding box center [476, 207] width 83 height 17
checkbox input "false"
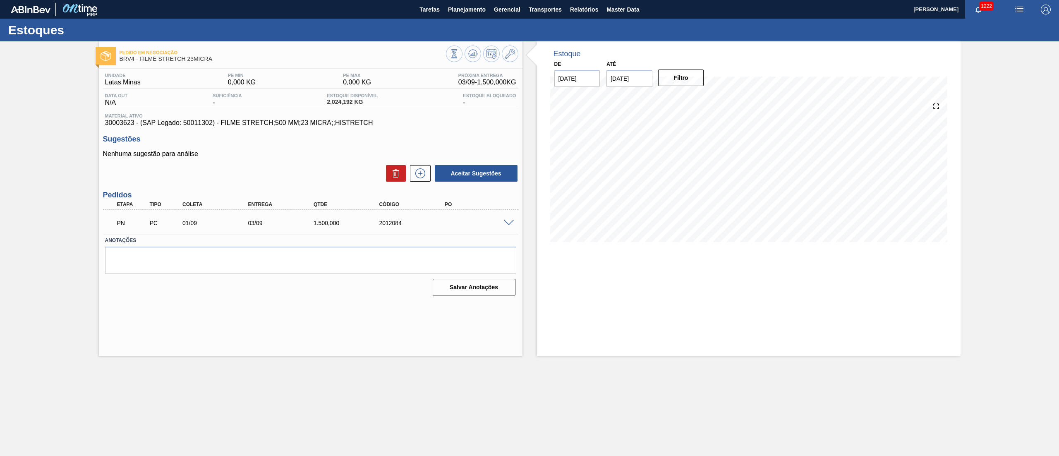
click at [506, 225] on span at bounding box center [509, 223] width 10 height 6
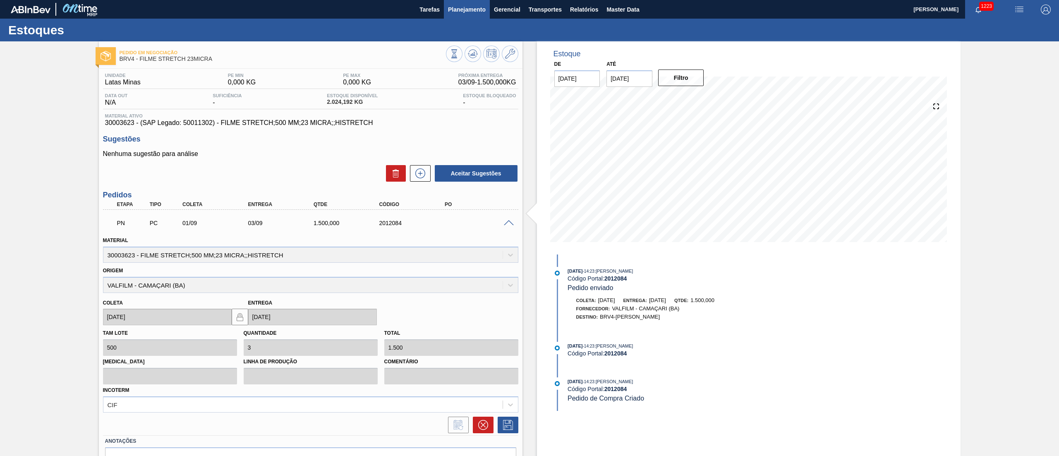
click at [462, 9] on span "Planejamento" at bounding box center [467, 10] width 38 height 10
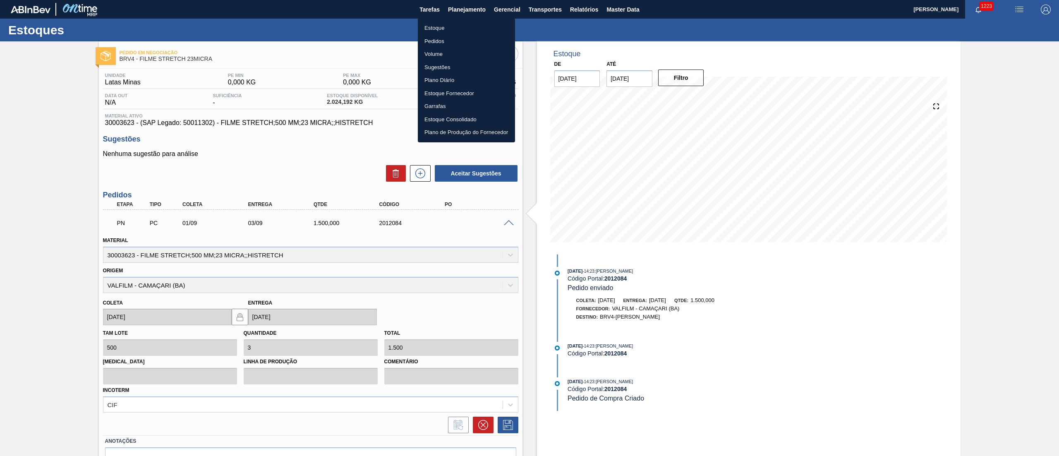
click at [454, 24] on li "Estoque" at bounding box center [466, 28] width 97 height 13
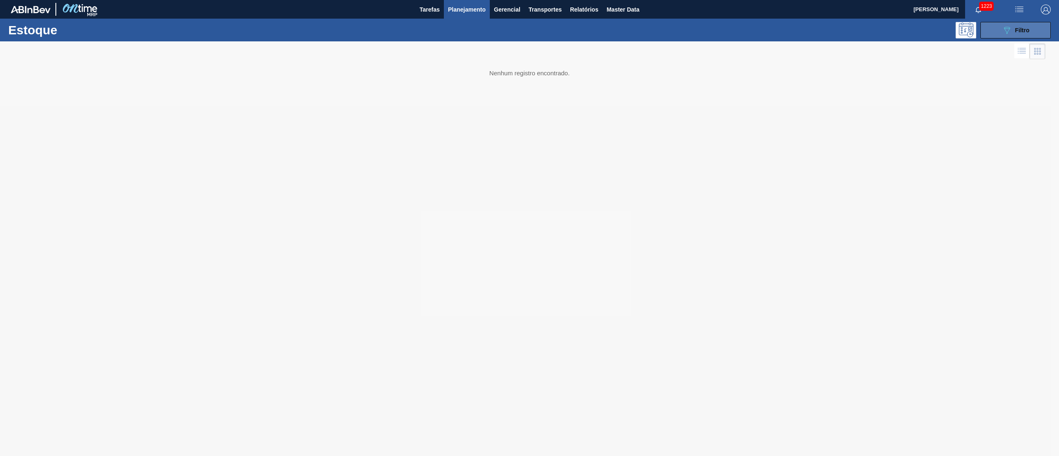
click at [1001, 28] on button "089F7B8B-B2A5-4AFE-B5C0-19BA573D28AC Filtro" at bounding box center [1016, 30] width 70 height 17
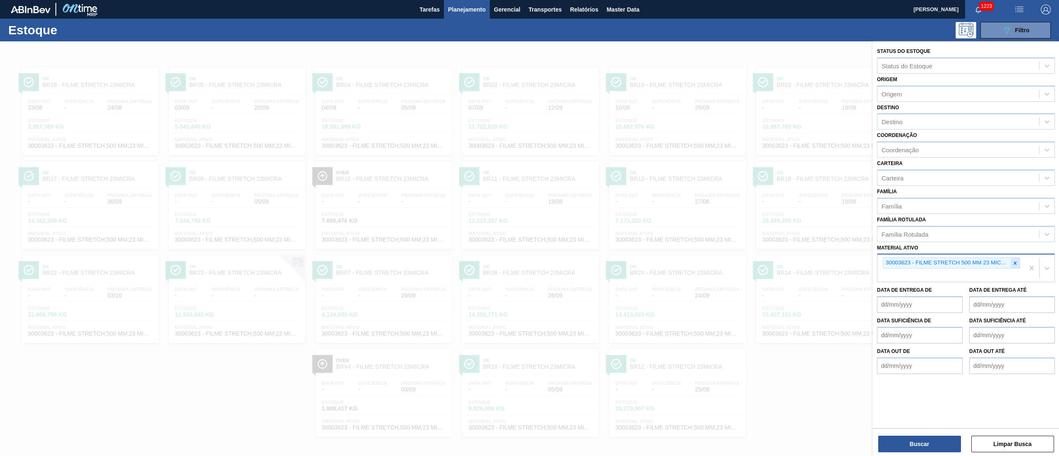
click at [1015, 262] on icon at bounding box center [1015, 262] width 3 height 3
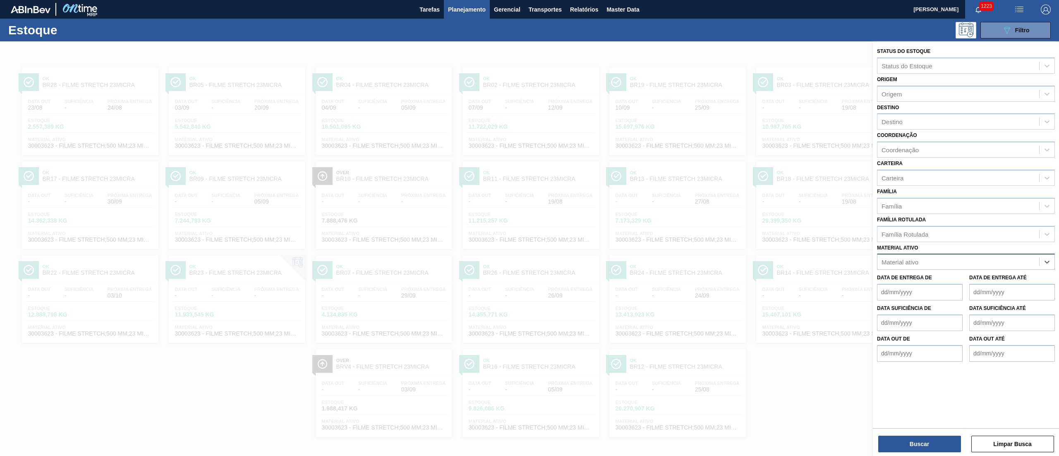
paste ativo "20005451"
drag, startPoint x: 903, startPoint y: 258, endPoint x: 896, endPoint y: 261, distance: 7.2
click at [902, 259] on ativo "20005451" at bounding box center [904, 262] width 44 height 7
click at [895, 261] on ativo "20005451" at bounding box center [904, 262] width 44 height 7
type ativo "20005451"
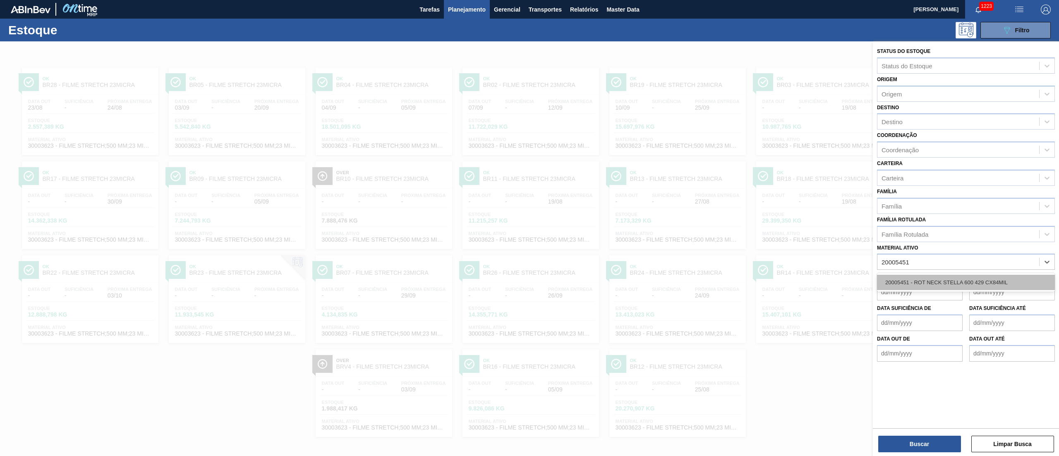
click at [919, 288] on div "20005451 - ROT NECK STELLA 600 429 CX84MIL" at bounding box center [966, 282] width 178 height 15
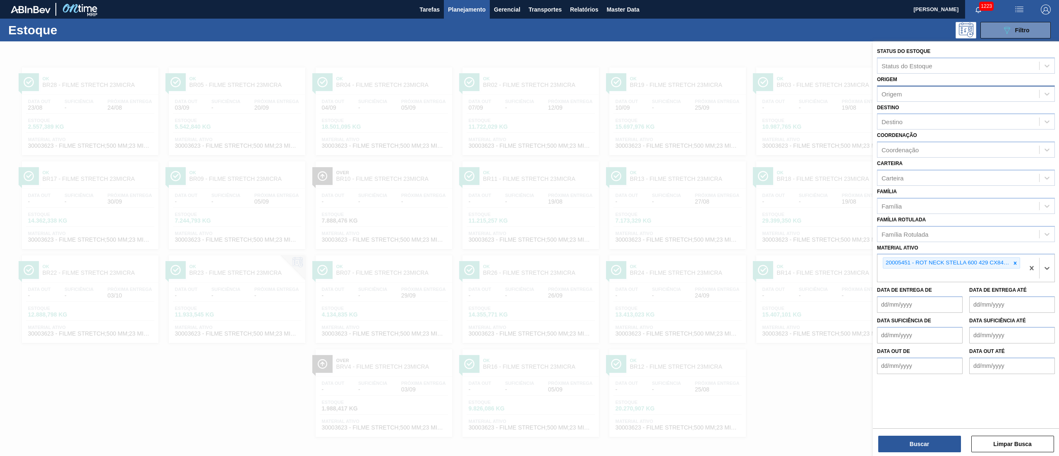
click at [885, 94] on div "Origem" at bounding box center [892, 93] width 20 height 7
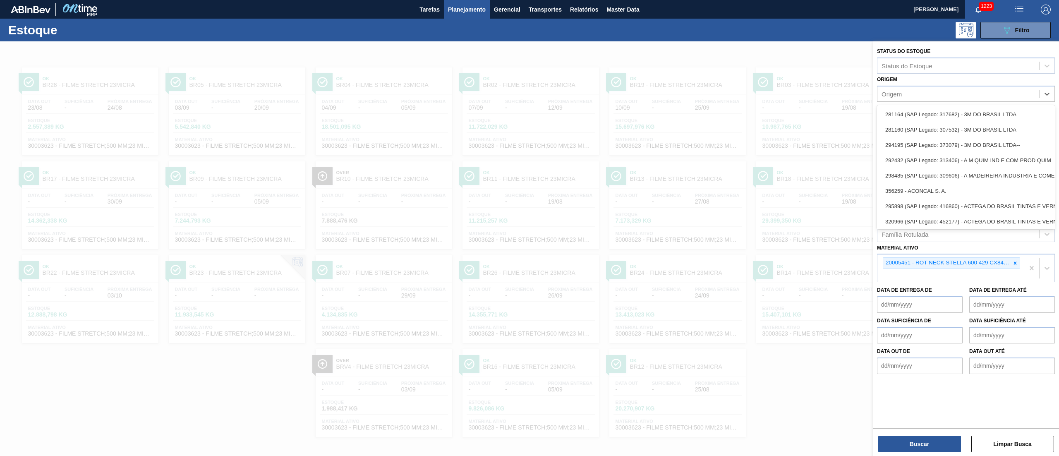
drag, startPoint x: 885, startPoint y: 89, endPoint x: 894, endPoint y: 132, distance: 43.3
click at [885, 91] on div "Origem" at bounding box center [892, 93] width 20 height 7
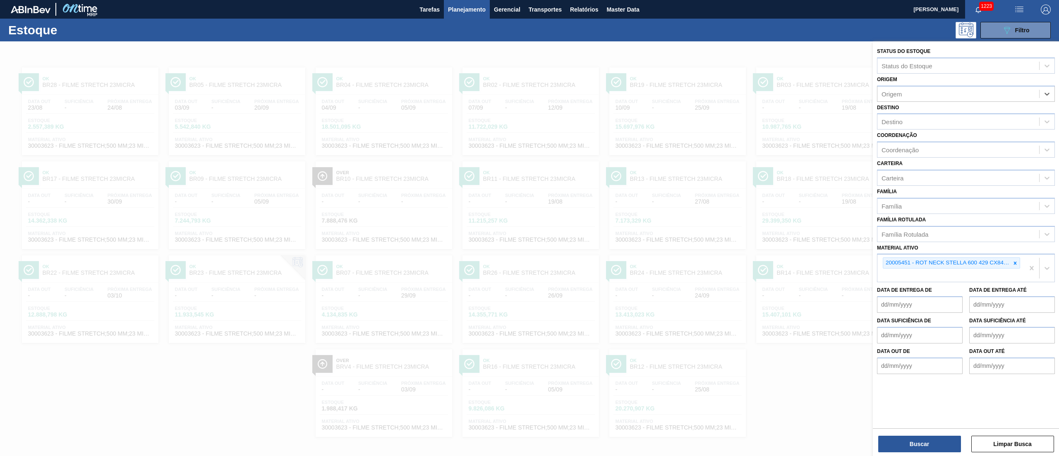
click at [894, 132] on label "Coordenação" at bounding box center [897, 135] width 40 height 6
click at [883, 146] on input "Coordenação" at bounding box center [882, 149] width 1 height 7
click at [890, 117] on div "Destino" at bounding box center [959, 122] width 162 height 12
type input "aquiraz"
drag, startPoint x: 911, startPoint y: 144, endPoint x: 907, endPoint y: 141, distance: 4.7
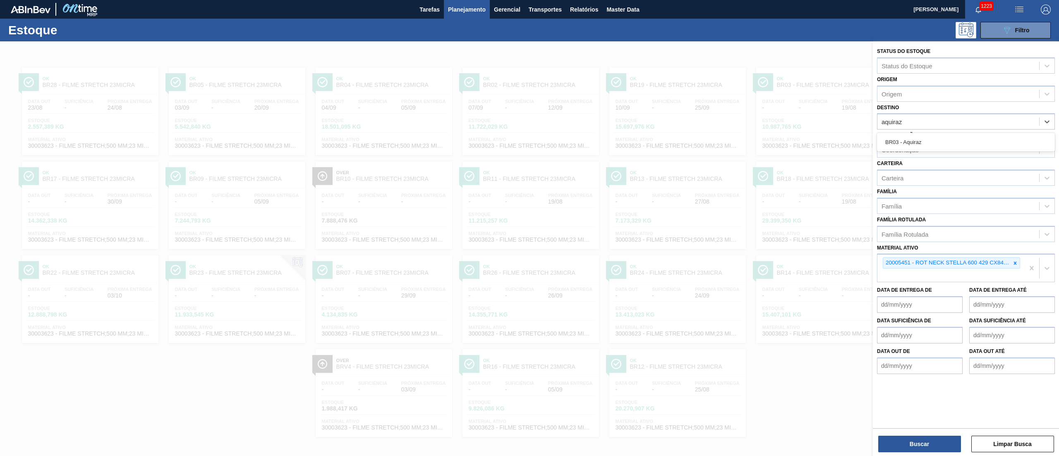
click at [911, 143] on div "BR03 - Aquiraz" at bounding box center [966, 141] width 178 height 15
click at [910, 446] on button "Buscar" at bounding box center [919, 444] width 83 height 17
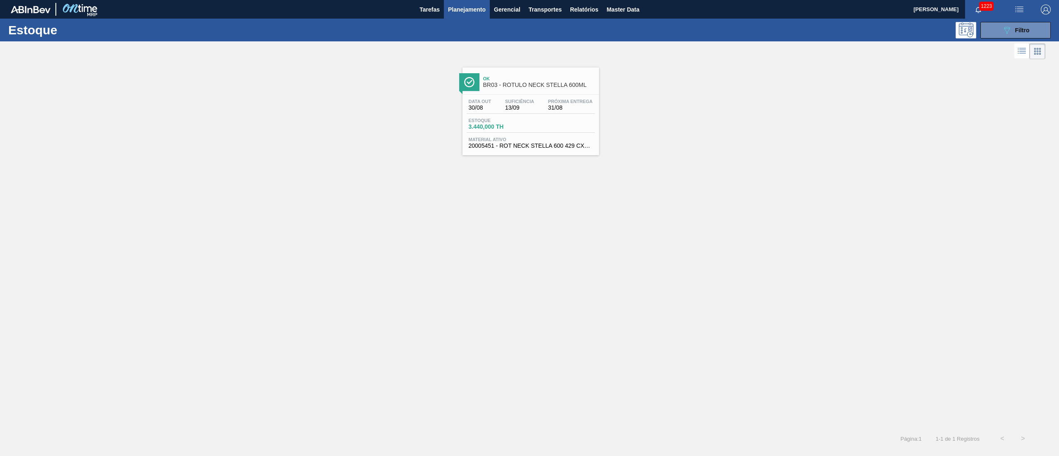
click at [502, 111] on div "Data out 30/08 Suficiência 13/09 Próxima Entrega 31/08" at bounding box center [531, 106] width 128 height 15
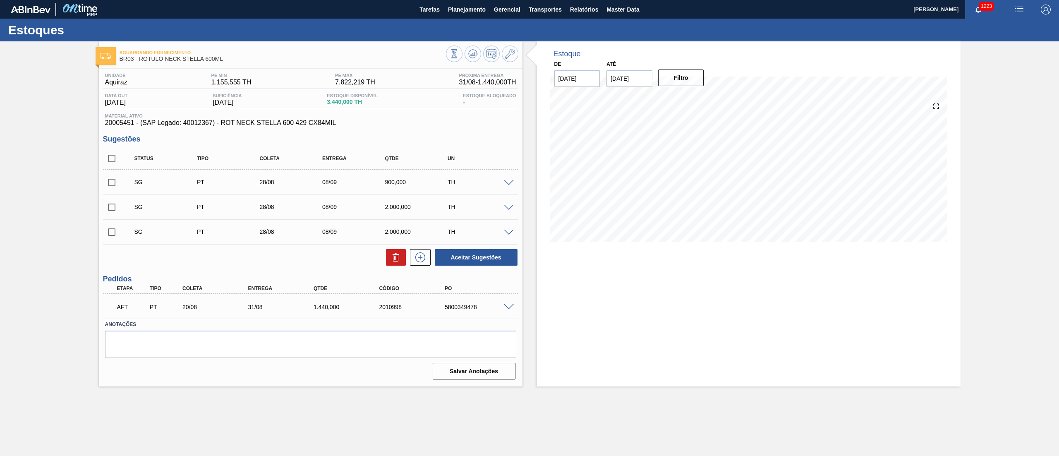
click at [507, 305] on span at bounding box center [509, 307] width 10 height 6
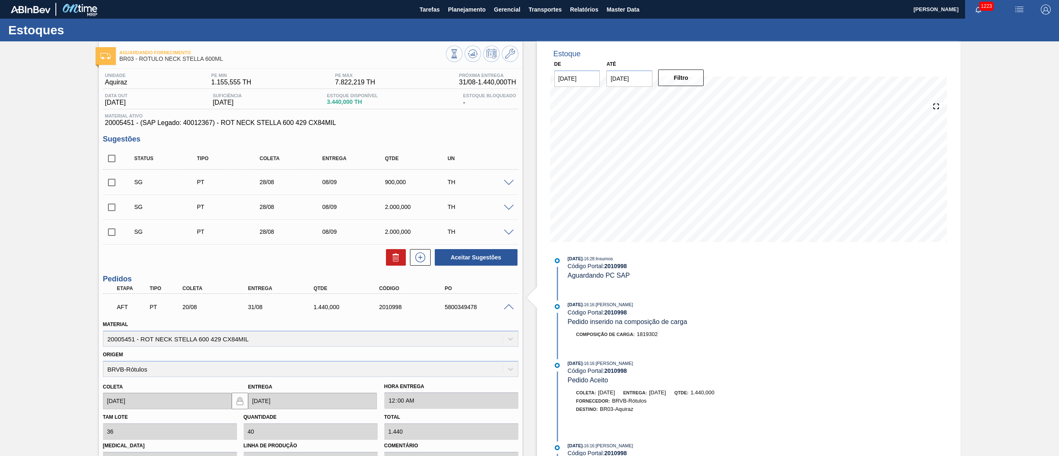
scroll to position [175, 0]
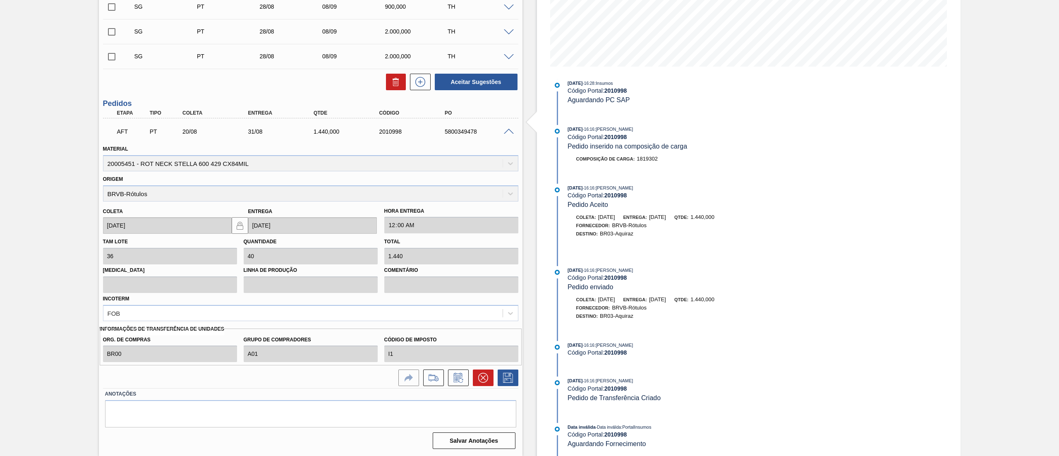
drag, startPoint x: 569, startPoint y: 380, endPoint x: 640, endPoint y: 381, distance: 70.3
click at [640, 381] on div "18/08/2025 - 16:16 : Douglas Santana" at bounding box center [666, 381] width 197 height 8
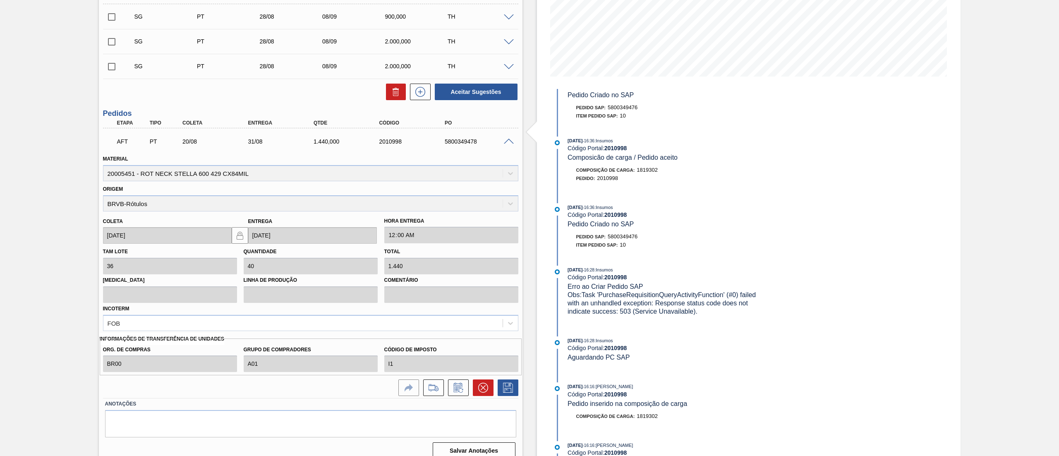
scroll to position [248, 0]
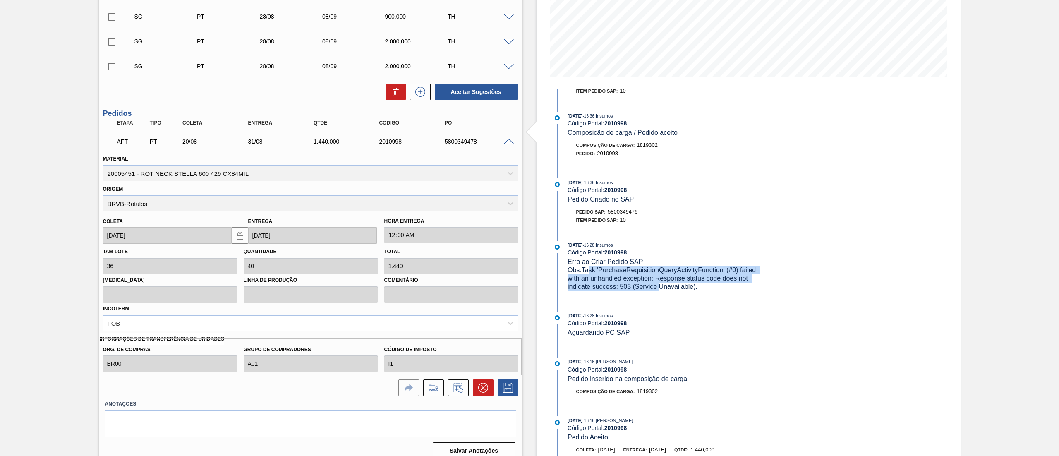
drag, startPoint x: 588, startPoint y: 278, endPoint x: 658, endPoint y: 307, distance: 75.7
click at [658, 299] on div "18/08/2025 - 16:28 : Insumos Código Portal: 2010998 Erro ao Criar Pedido SAP Ob…" at bounding box center [658, 270] width 213 height 58
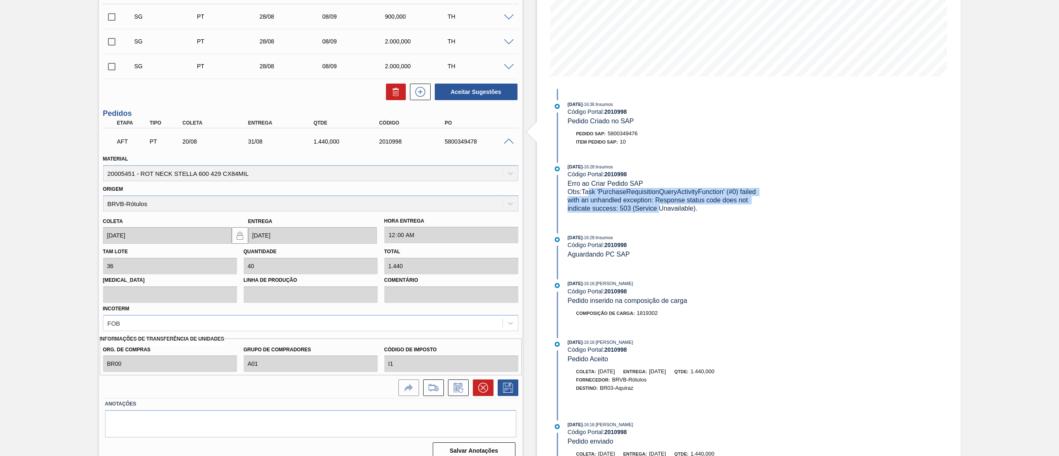
scroll to position [323, 0]
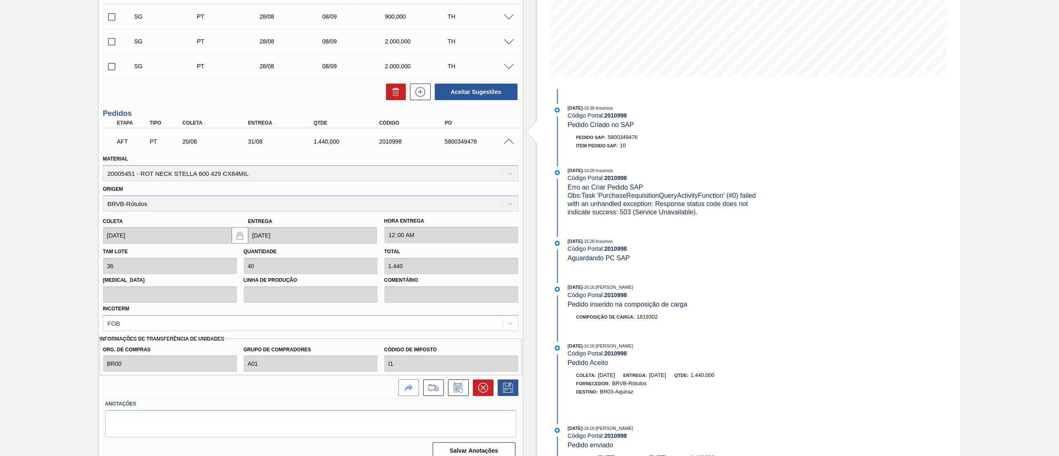
drag, startPoint x: 651, startPoint y: 144, endPoint x: 573, endPoint y: 151, distance: 78.1
click at [573, 150] on div "Pedido SAP: 5800349476 Item pedido SAP: 10" at bounding box center [666, 141] width 197 height 17
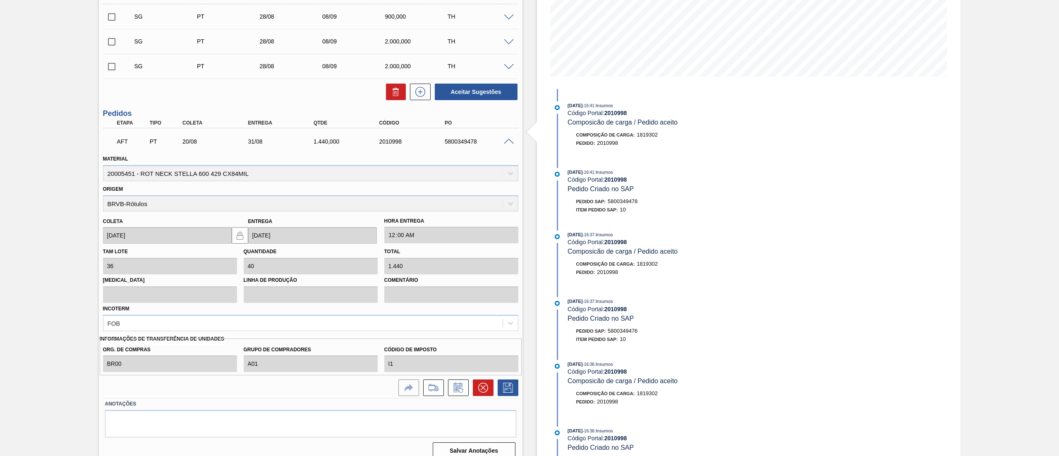
scroll to position [83, 0]
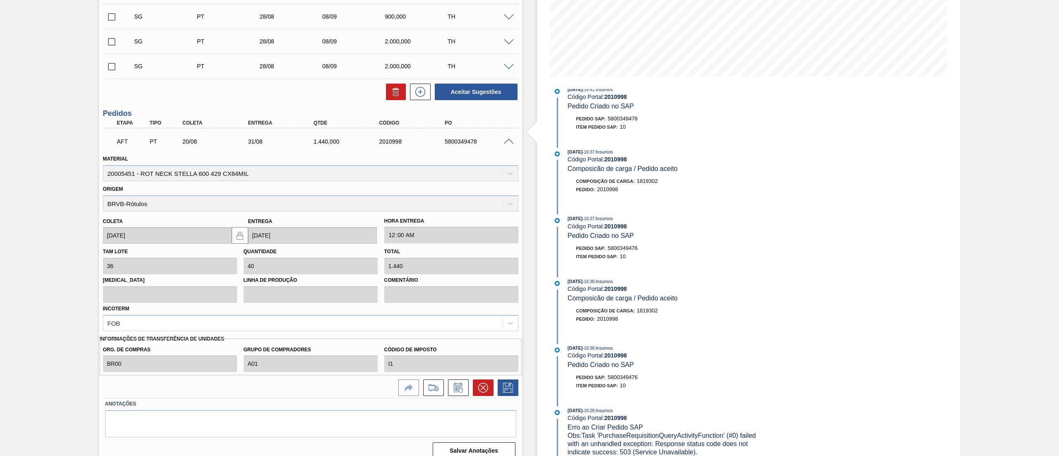
click at [18, 203] on div "Aguardando Fornecimento BR03 - RÓTULO NECK STELLA 600ML Unidade Aquiraz PE MIN …" at bounding box center [529, 171] width 1059 height 590
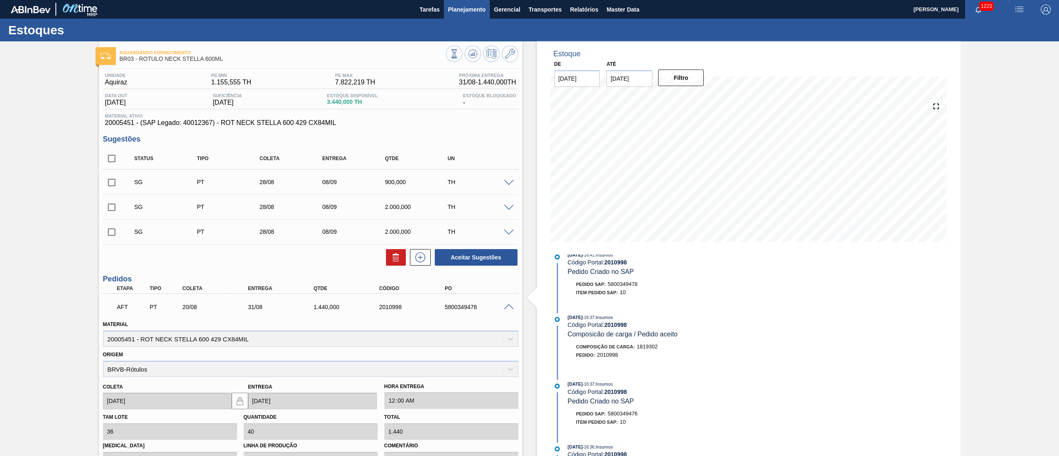
click at [460, 11] on span "Planejamento" at bounding box center [467, 10] width 38 height 10
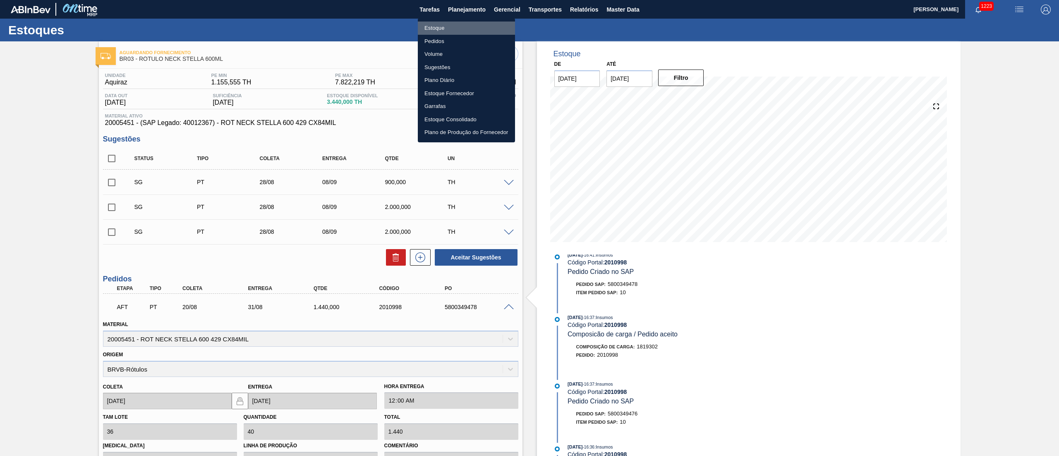
click at [444, 31] on li "Estoque" at bounding box center [466, 28] width 97 height 13
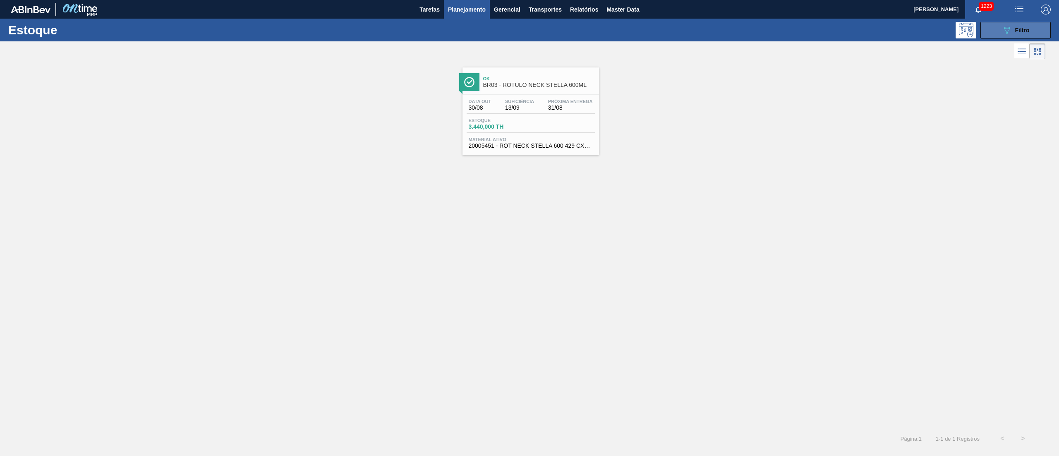
click at [1013, 35] on button "089F7B8B-B2A5-4AFE-B5C0-19BA573D28AC Filtro" at bounding box center [1016, 30] width 70 height 17
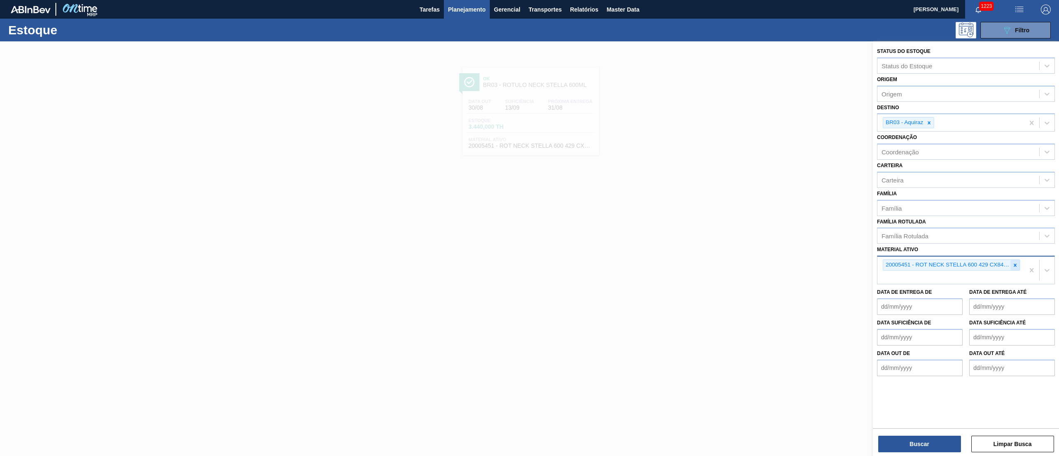
click at [1014, 266] on icon at bounding box center [1015, 265] width 6 height 6
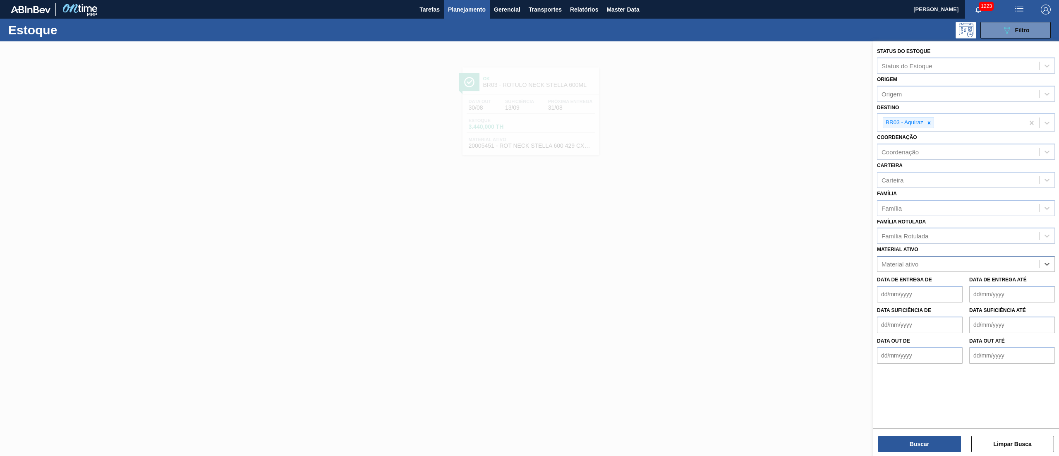
paste ativo "RÓTULO BACK STELLA 600ML"
type ativo "RÓTULO BACK STELLA 600ML"
click at [917, 193] on div "Família Família" at bounding box center [966, 202] width 178 height 28
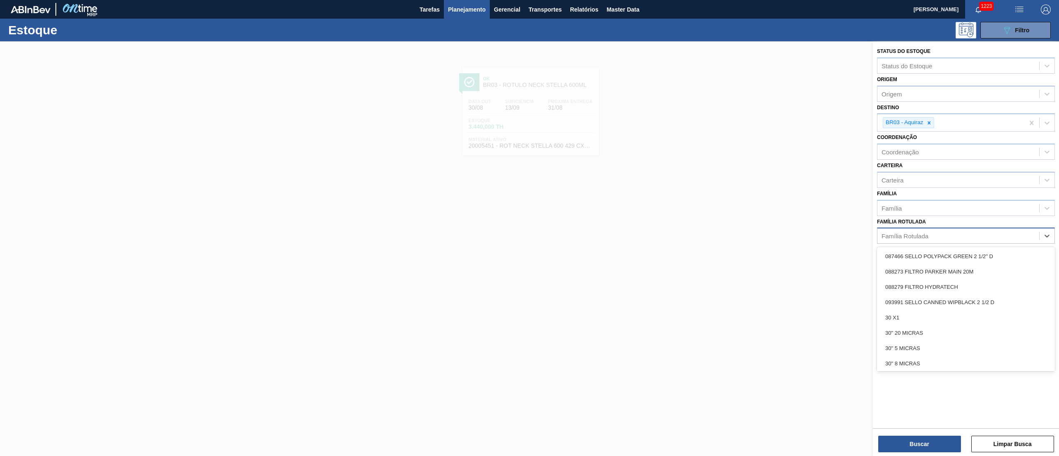
drag, startPoint x: 924, startPoint y: 233, endPoint x: 928, endPoint y: 236, distance: 5.1
click at [928, 236] on div "Família Rotulada" at bounding box center [966, 236] width 178 height 16
paste Rotulada "RÓTULO BACK STELLA 600ML"
type Rotulada "RÓTULO BACK STELLA 600ML"
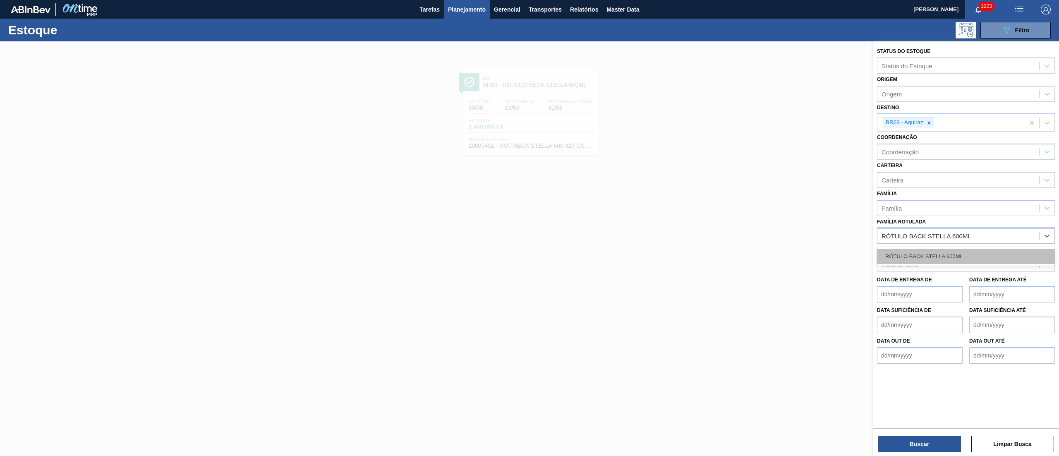
click at [921, 252] on div "RÓTULO BACK STELLA 600ML" at bounding box center [966, 256] width 178 height 15
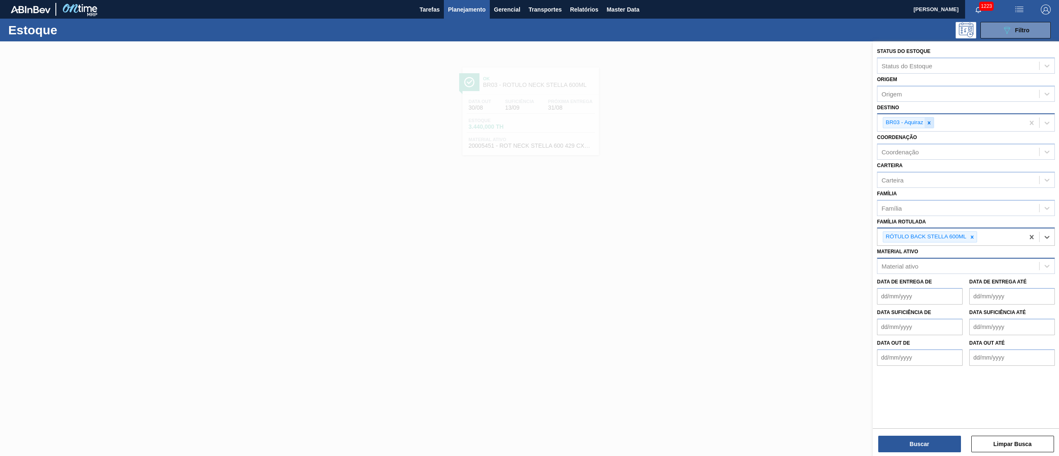
click at [931, 122] on icon at bounding box center [929, 123] width 6 height 6
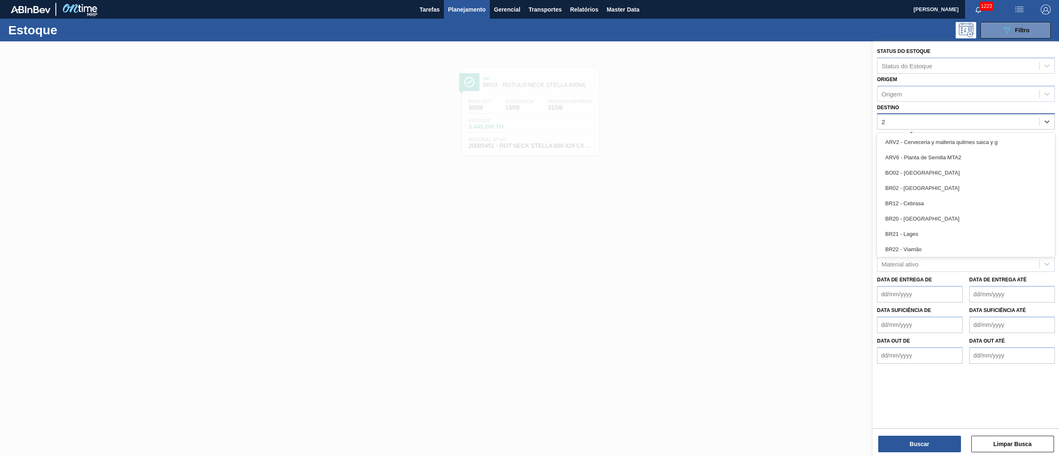
type input "21"
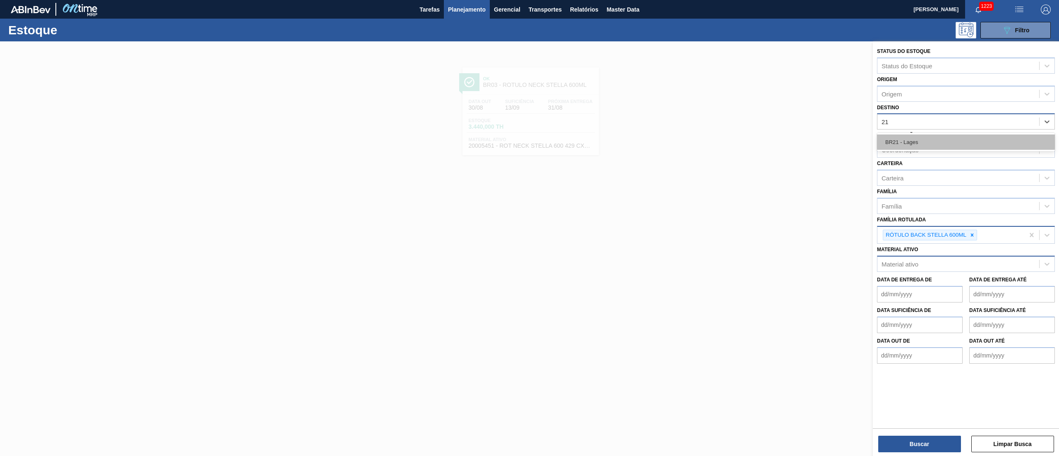
click at [901, 139] on div "BR21 - Lages" at bounding box center [966, 141] width 178 height 15
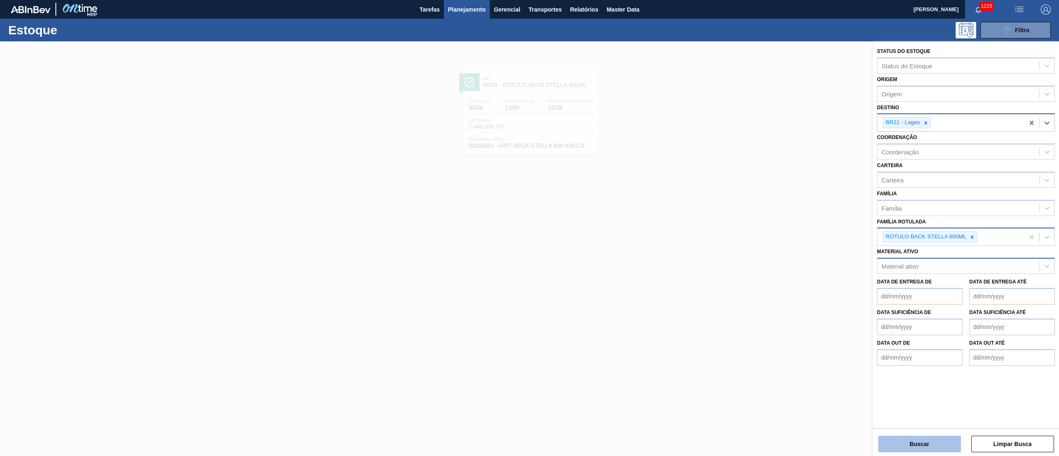
click at [909, 445] on button "Buscar" at bounding box center [919, 444] width 83 height 17
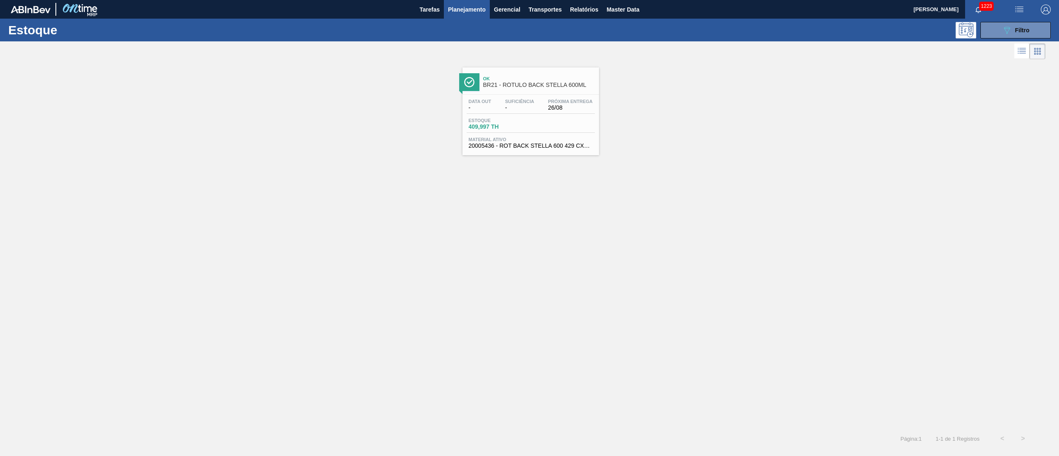
click at [550, 86] on span "BR21 - RÓTULO BACK STELLA 600ML" at bounding box center [539, 85] width 112 height 6
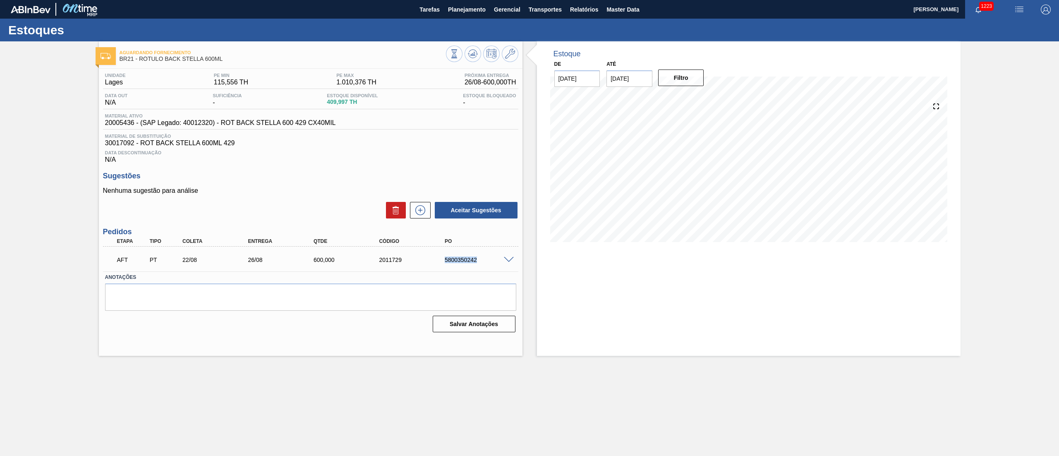
drag, startPoint x: 426, startPoint y: 258, endPoint x: 496, endPoint y: 263, distance: 69.7
click at [496, 263] on div "AFT PT 22/08 26/08 600,000 2011729 5800350242" at bounding box center [308, 259] width 393 height 17
click at [505, 258] on span at bounding box center [509, 260] width 10 height 6
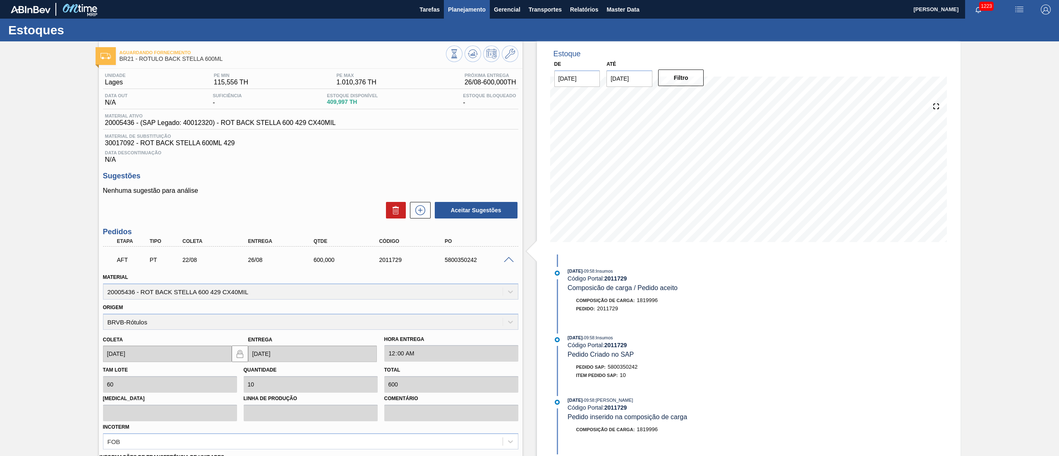
click at [457, 11] on span "Planejamento" at bounding box center [467, 10] width 38 height 10
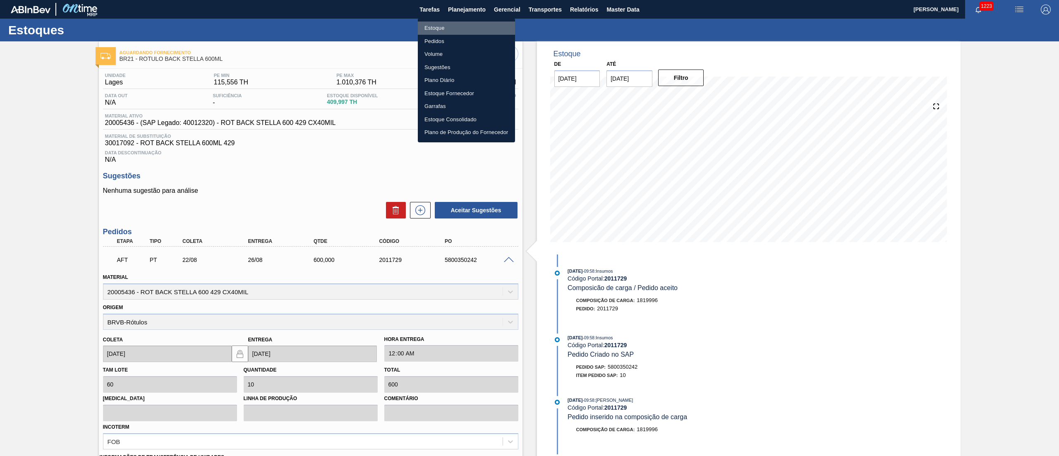
click at [428, 31] on li "Estoque" at bounding box center [466, 28] width 97 height 13
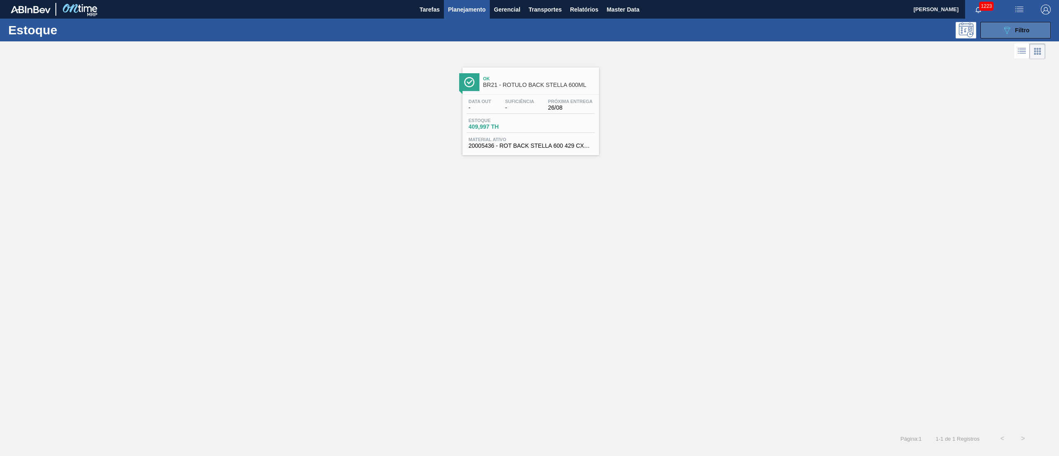
click at [1028, 33] on div "089F7B8B-B2A5-4AFE-B5C0-19BA573D28AC Filtro" at bounding box center [1016, 30] width 28 height 10
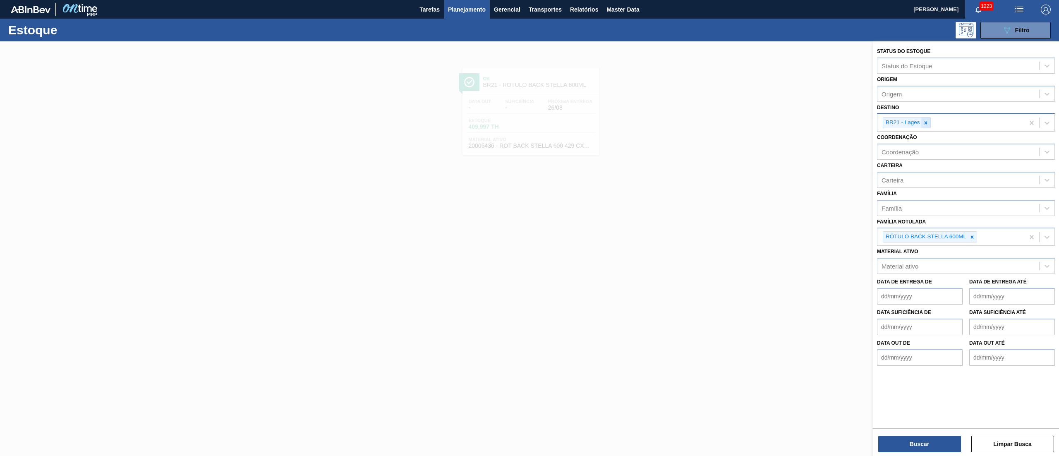
click at [926, 122] on icon at bounding box center [925, 122] width 3 height 3
click at [928, 439] on button "Buscar" at bounding box center [919, 444] width 83 height 17
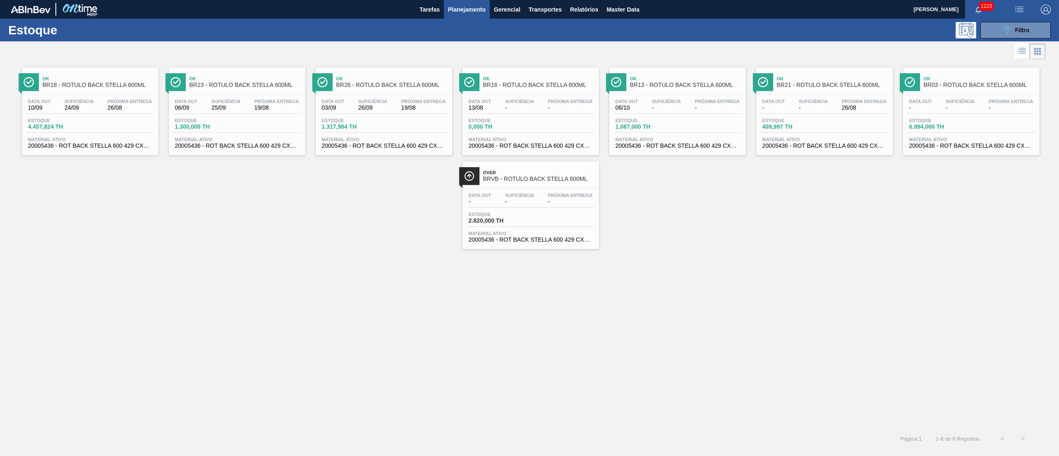
drag, startPoint x: 242, startPoint y: 110, endPoint x: 282, endPoint y: 121, distance: 41.5
drag, startPoint x: 339, startPoint y: 118, endPoint x: 489, endPoint y: 117, distance: 149.4
drag, startPoint x: 835, startPoint y: 98, endPoint x: 906, endPoint y: 102, distance: 70.8
drag, startPoint x: 987, startPoint y: 103, endPoint x: 967, endPoint y: 109, distance: 21.0
click at [1022, 33] on span "Filtro" at bounding box center [1022, 30] width 14 height 7
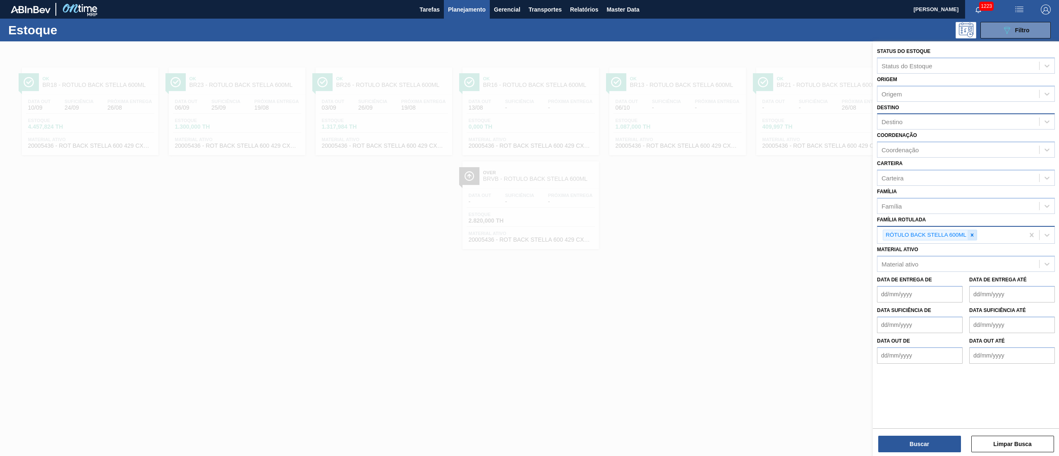
click at [971, 235] on icon at bounding box center [972, 235] width 6 height 6
click at [919, 114] on div "Destino" at bounding box center [966, 121] width 178 height 16
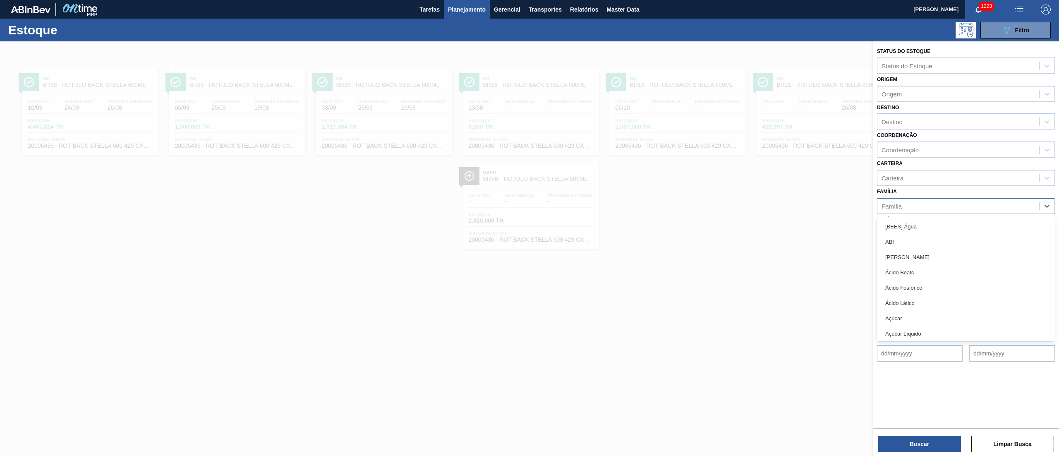
click at [909, 206] on div "Família" at bounding box center [959, 206] width 162 height 12
paste input "ROT NECK SKOL PM 1L NIV22 CX132MIL"
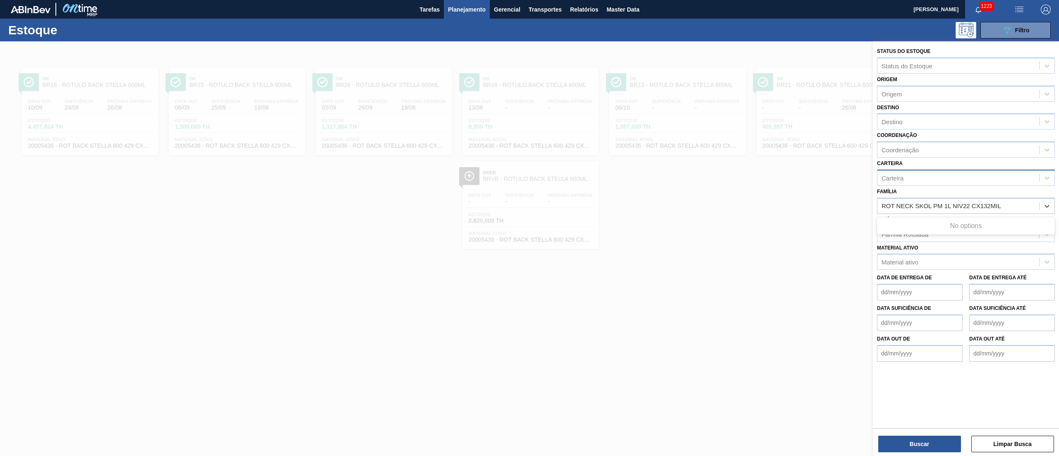
type input "ROT NECK SKOL PM 1L NIV22 CX132MIL"
click at [892, 180] on div "Carteira" at bounding box center [893, 177] width 22 height 7
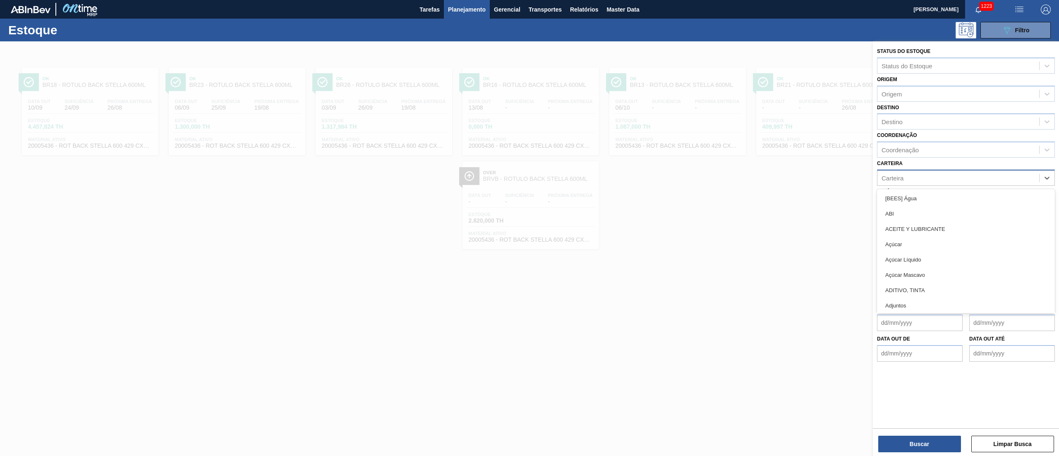
paste input "ROT NECK SKOL PM 1L NIV22 CX132MIL"
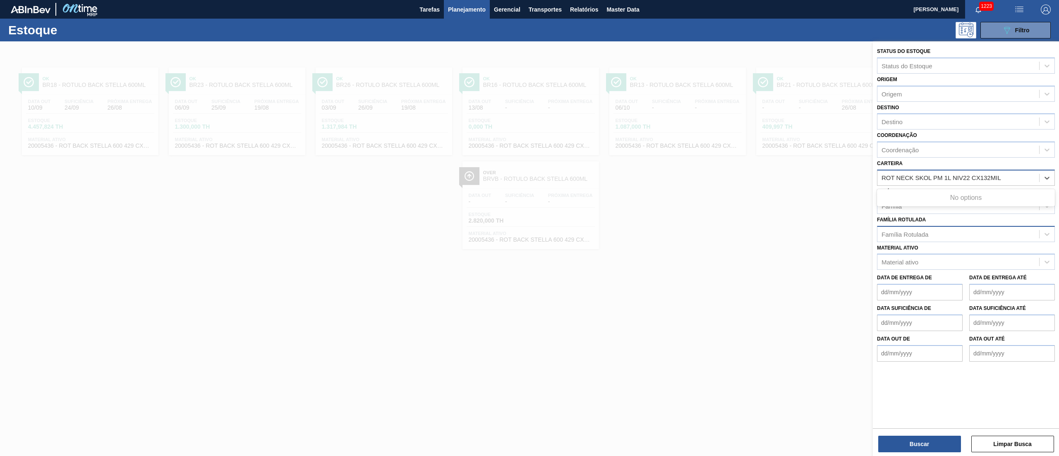
type input "ROT NECK SKOL PM 1L NIV22 CX132MIL"
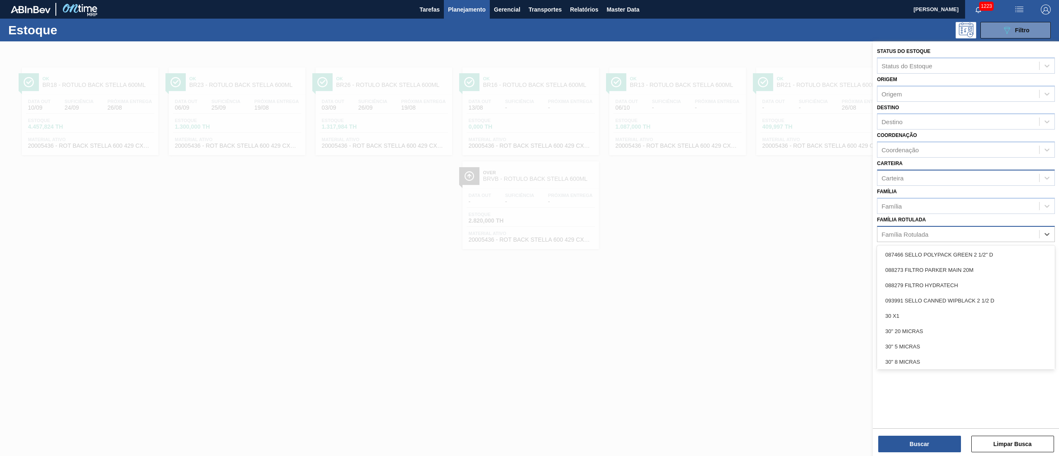
click at [912, 230] on div "Família Rotulada" at bounding box center [905, 233] width 47 height 7
paste Rotulada "ROT NECK SKOL PM 1L NIV22 CX132MIL"
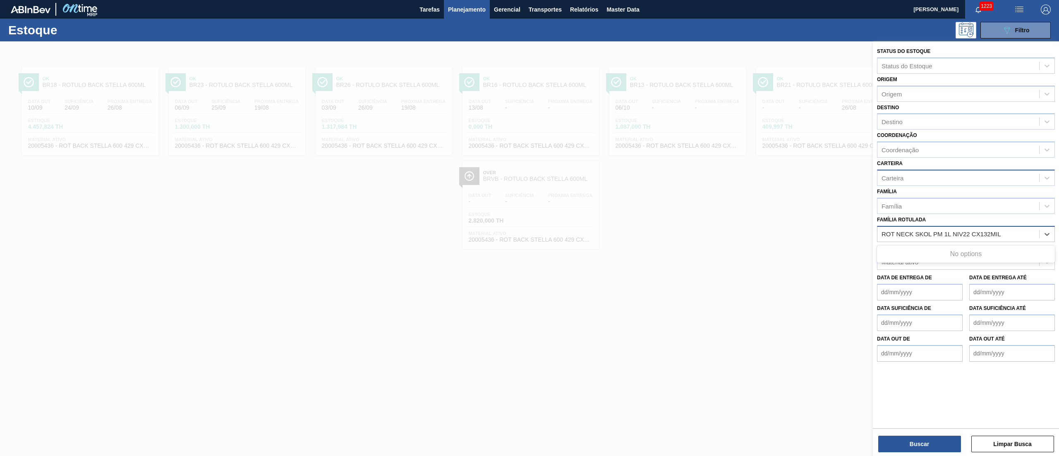
type Rotulada "ROT NECK SKOL PM 1L NIV22 CX132MIL"
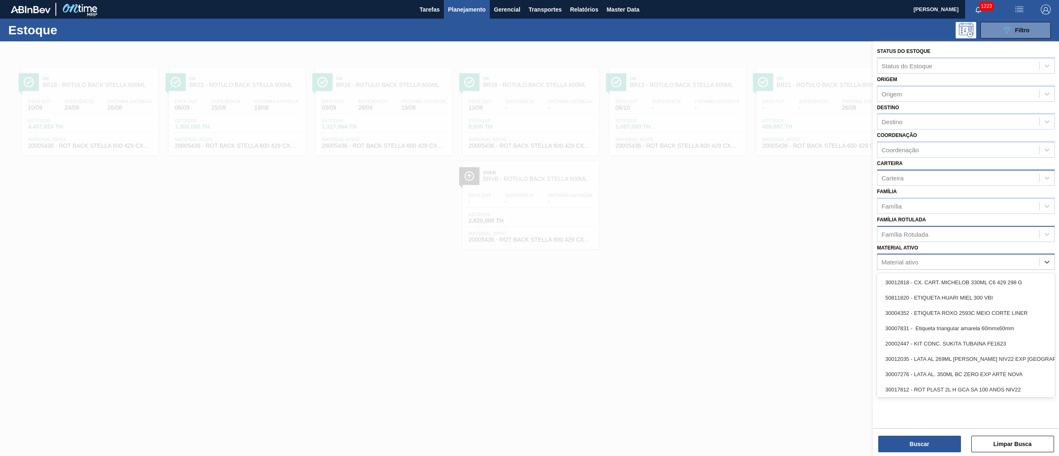
click at [901, 260] on div "Material ativo" at bounding box center [900, 262] width 37 height 7
paste ativo "20002716"
type ativo "20002716"
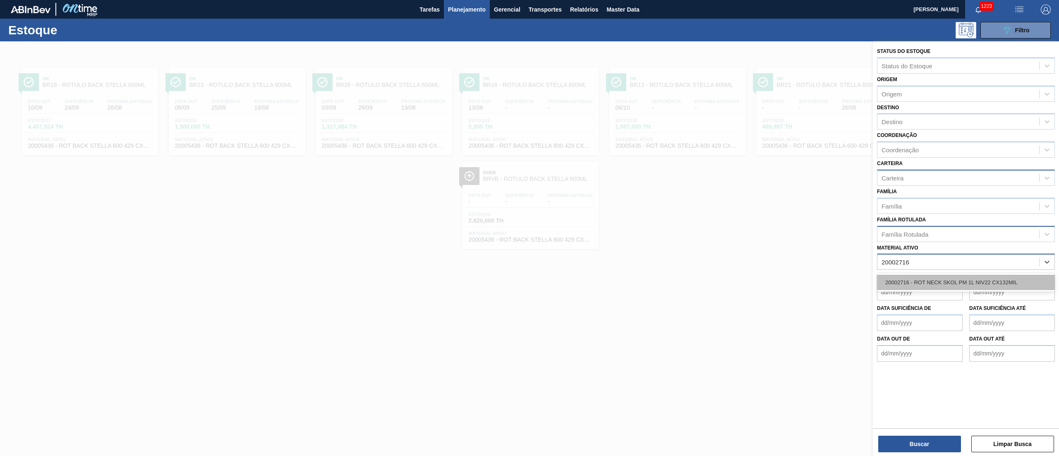
click at [924, 281] on div "20002716 - ROT NECK SKOL PM 1L NIV22 CX132MIL" at bounding box center [966, 282] width 178 height 15
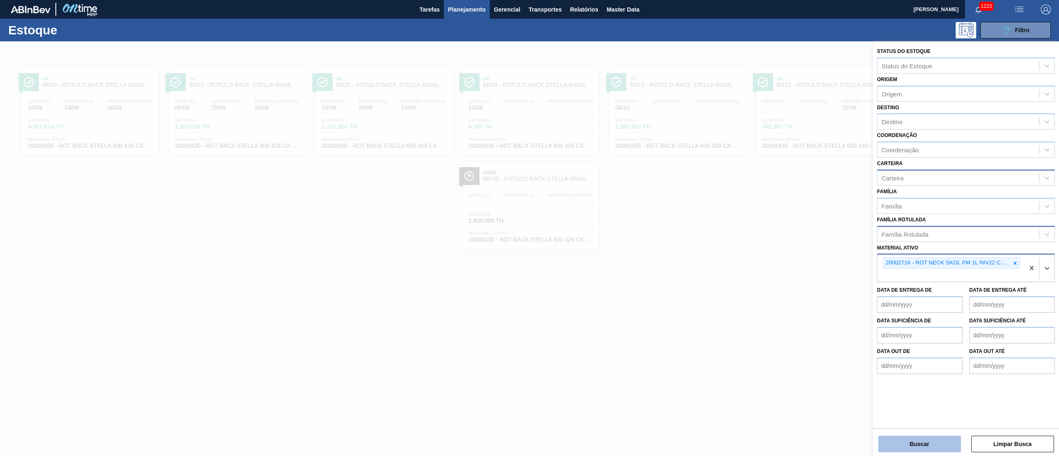
click at [902, 448] on button "Buscar" at bounding box center [919, 444] width 83 height 17
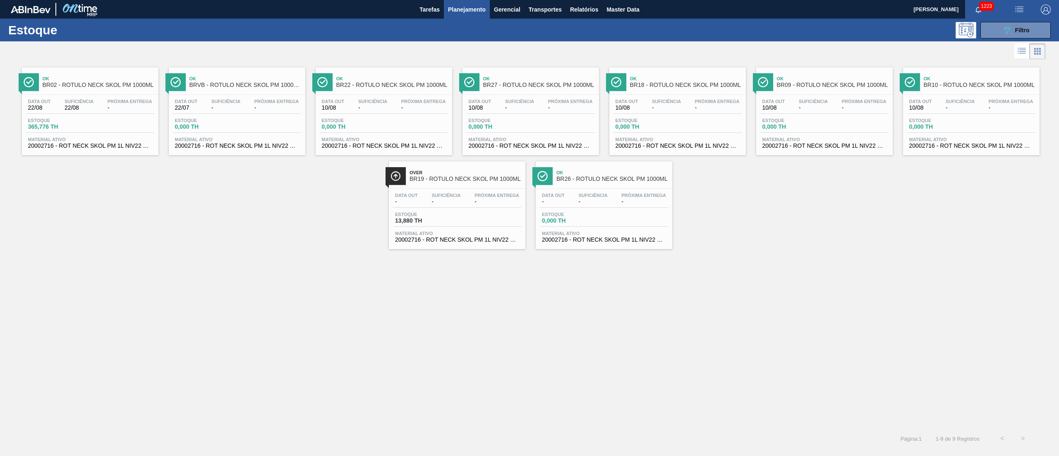
click at [83, 106] on span "22/08" at bounding box center [79, 108] width 29 height 6
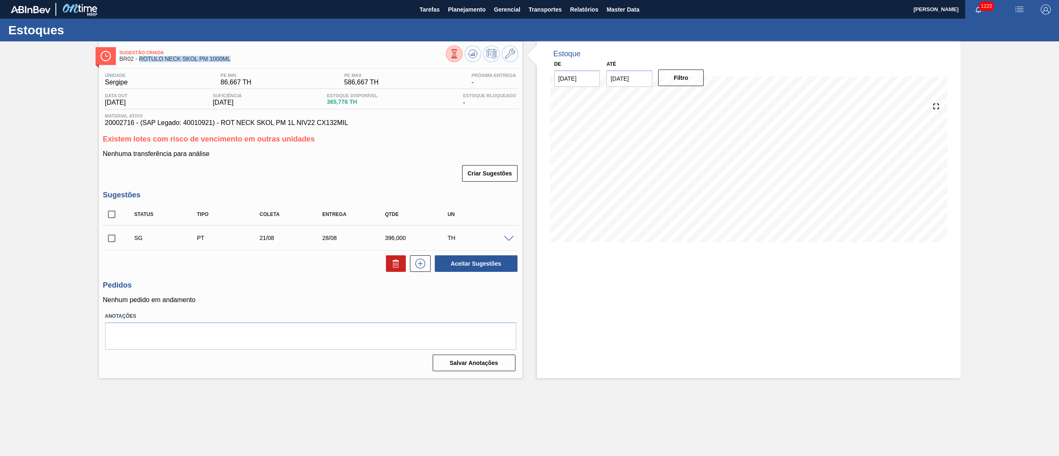
drag, startPoint x: 139, startPoint y: 59, endPoint x: 264, endPoint y: 61, distance: 124.6
click at [264, 61] on span "BR02 - RÓTULO NECK SKOL PM 1000ML" at bounding box center [283, 59] width 326 height 6
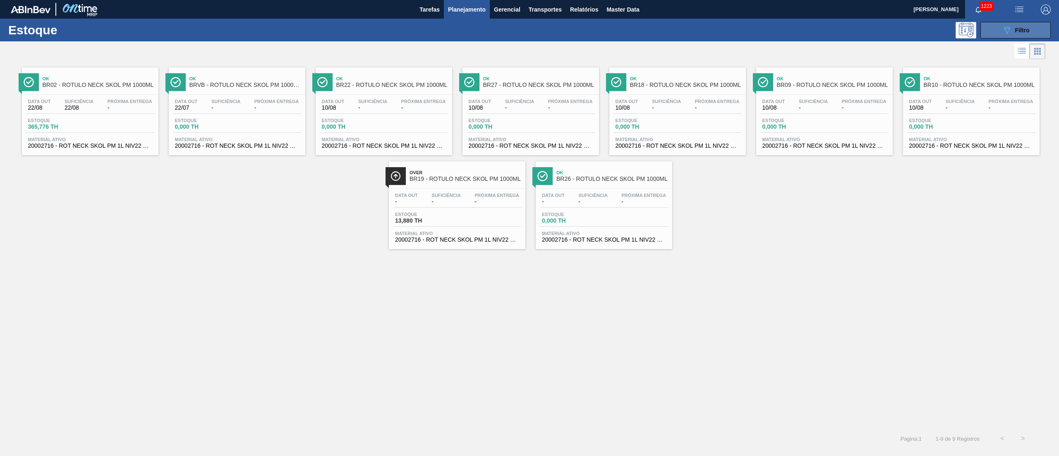
click at [998, 28] on button "089F7B8B-B2A5-4AFE-B5C0-19BA573D28AC Filtro" at bounding box center [1016, 30] width 70 height 17
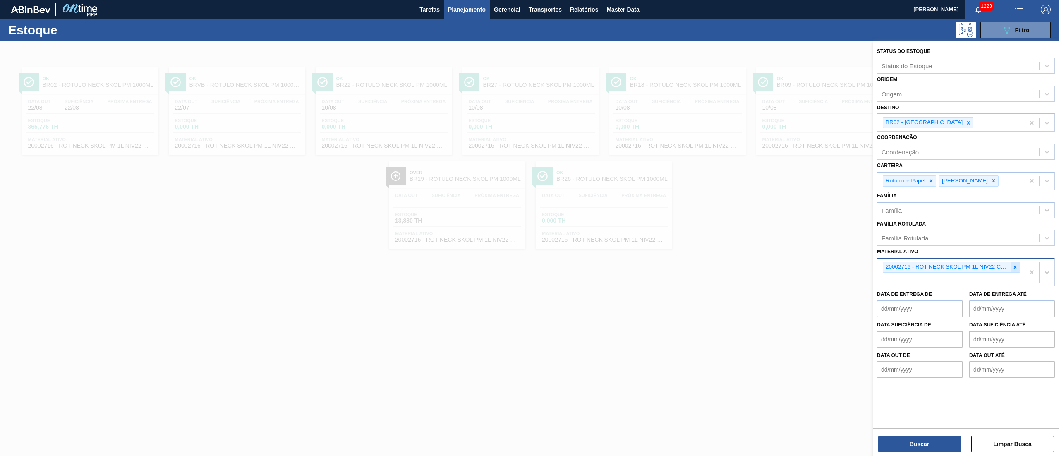
click at [1015, 266] on icon at bounding box center [1015, 267] width 3 height 3
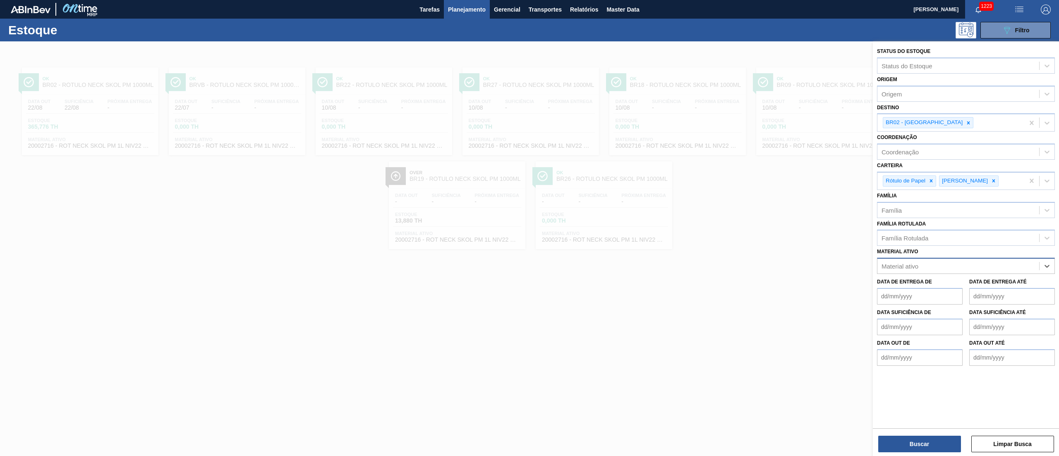
paste ativo "20002716"
type ativo "20002716"
click at [918, 286] on div "20002716 - ROT NECK SKOL PM 1L NIV22 CX132MIL" at bounding box center [966, 286] width 178 height 15
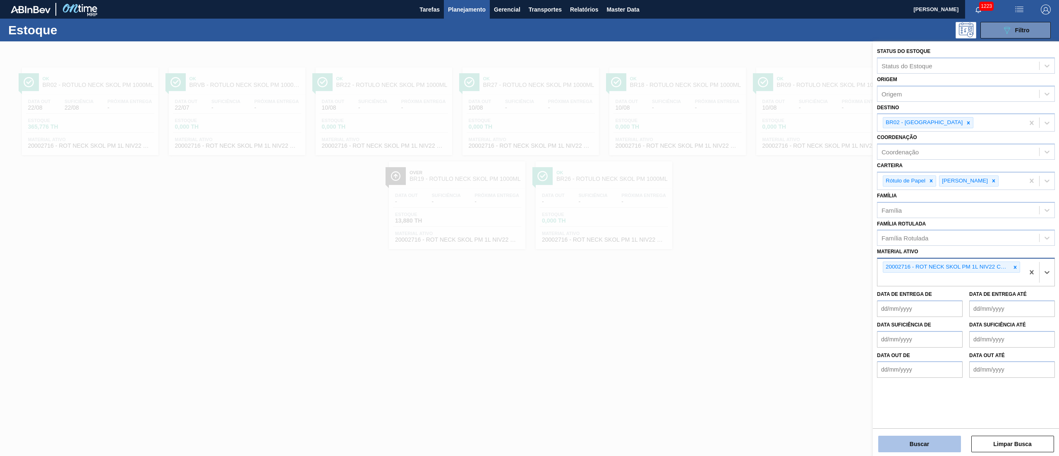
click at [912, 443] on button "Buscar" at bounding box center [919, 444] width 83 height 17
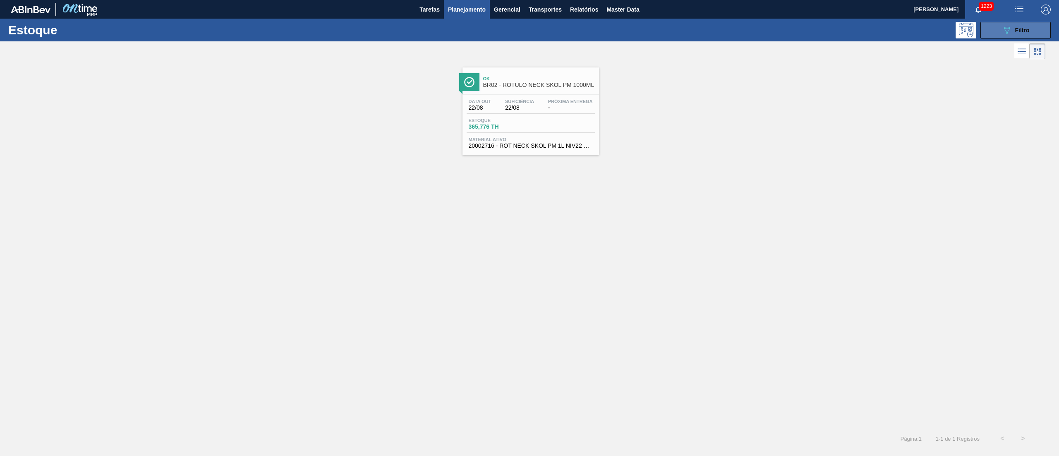
click at [1015, 38] on button "089F7B8B-B2A5-4AFE-B5C0-19BA573D28AC Filtro" at bounding box center [1016, 30] width 70 height 17
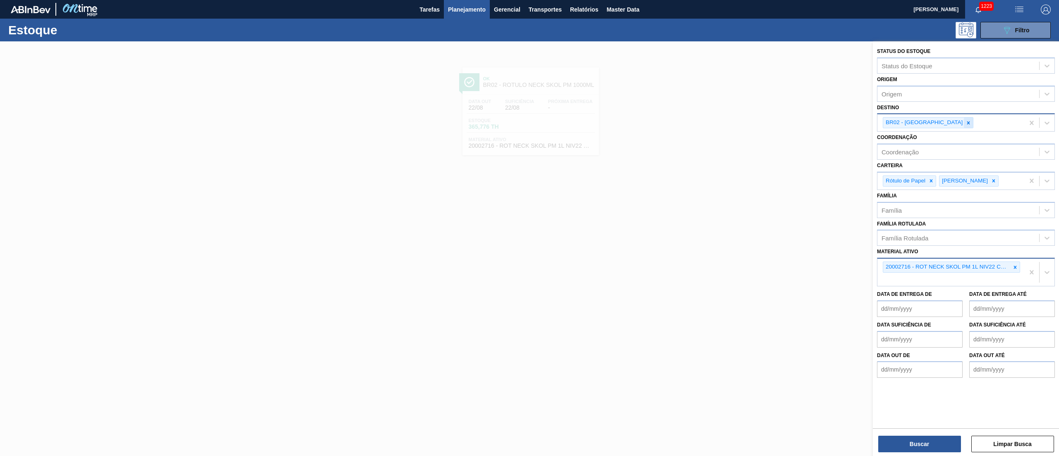
click at [966, 124] on icon at bounding box center [969, 123] width 6 height 6
click at [906, 438] on button "Buscar" at bounding box center [919, 444] width 83 height 17
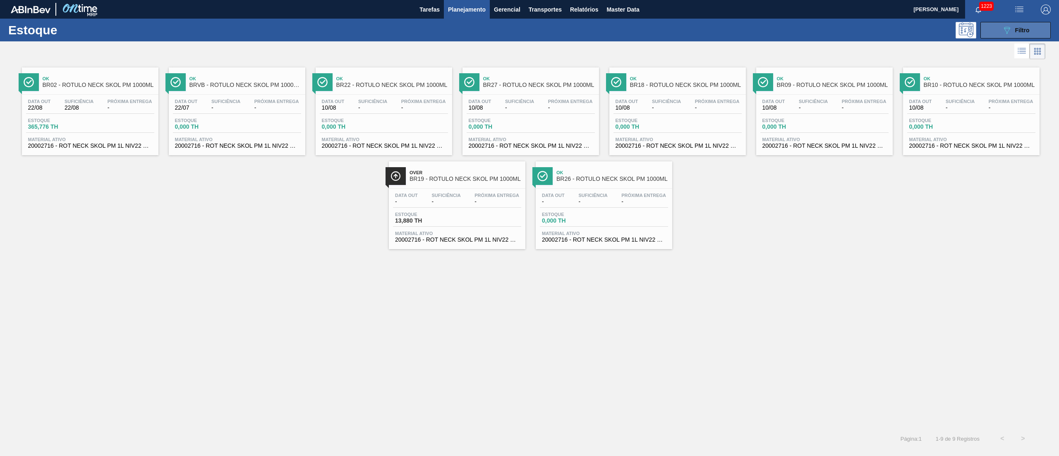
click at [1025, 31] on span "Filtro" at bounding box center [1022, 30] width 14 height 7
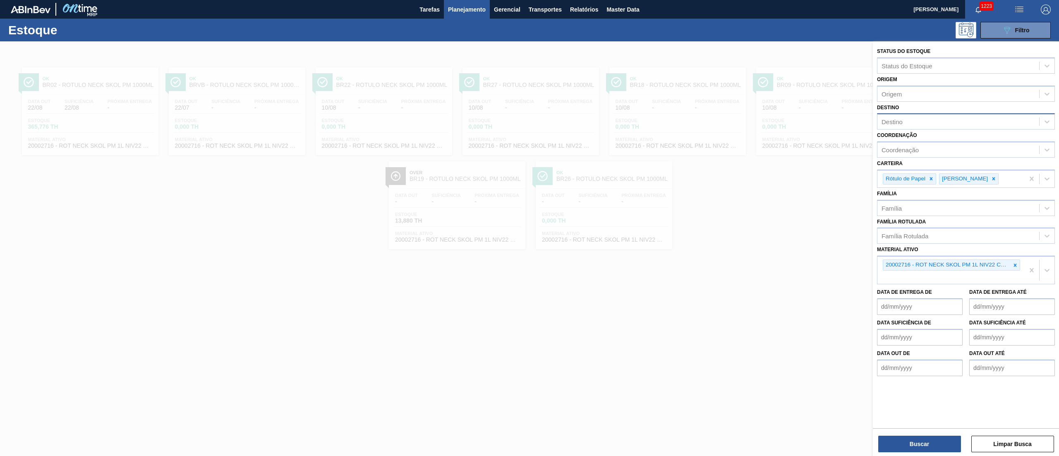
drag, startPoint x: 1017, startPoint y: 266, endPoint x: 893, endPoint y: 160, distance: 163.7
click at [1013, 264] on icon at bounding box center [1015, 265] width 6 height 6
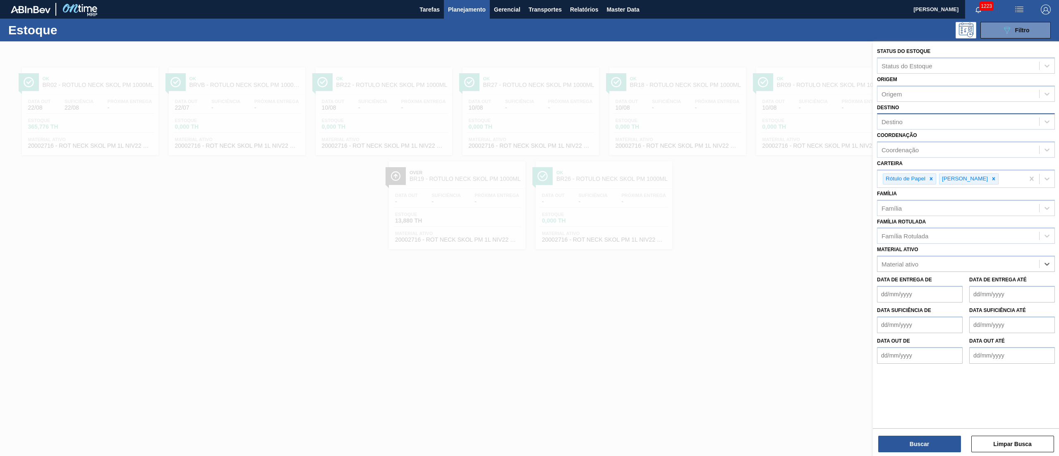
click at [895, 120] on div "Destino" at bounding box center [892, 121] width 21 height 7
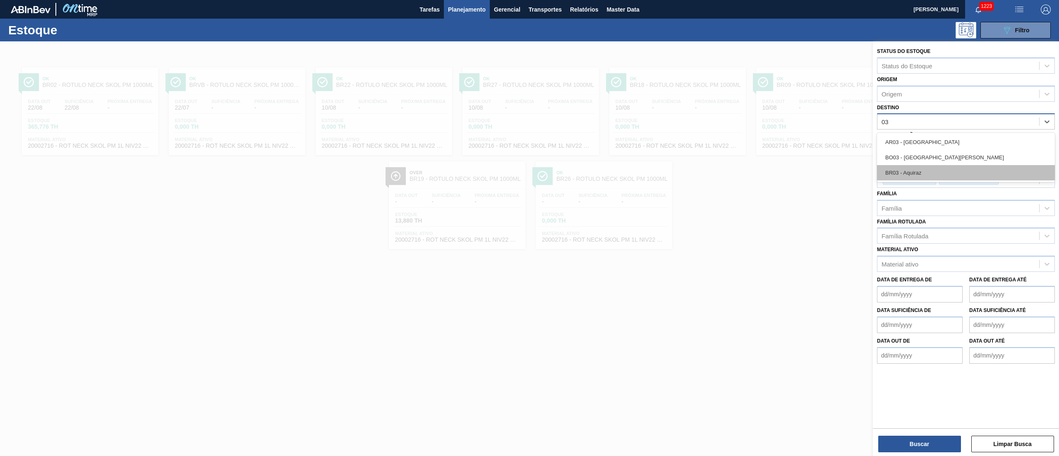
type input "0"
type input "maç"
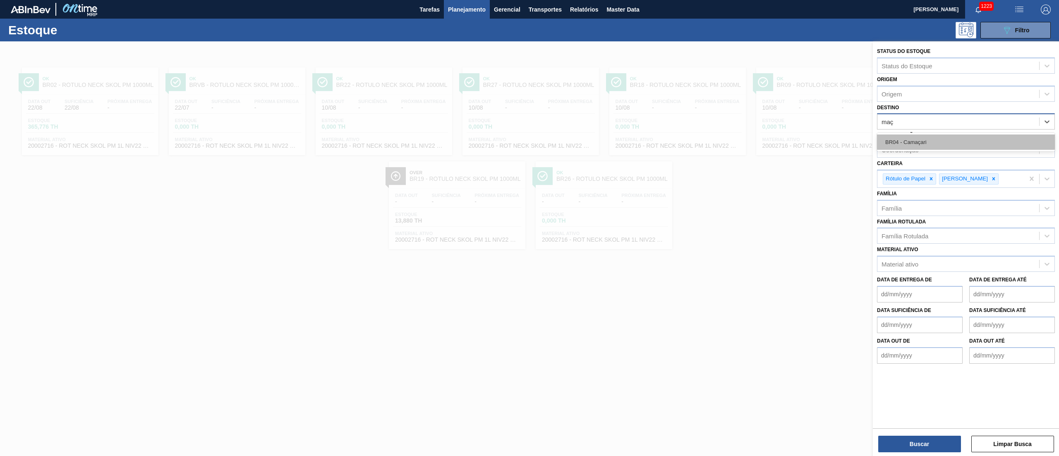
click at [893, 140] on div "BR04 - Camaçari" at bounding box center [966, 141] width 178 height 15
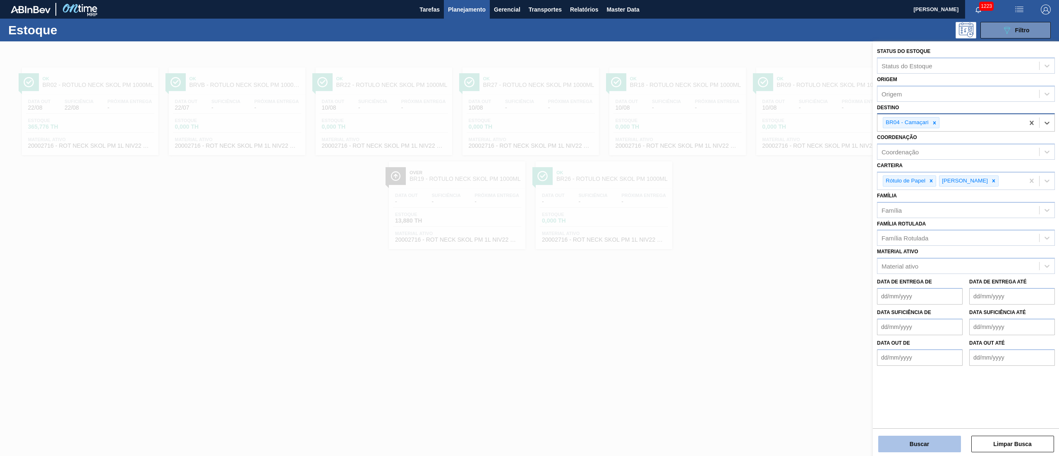
click at [916, 441] on button "Buscar" at bounding box center [919, 444] width 83 height 17
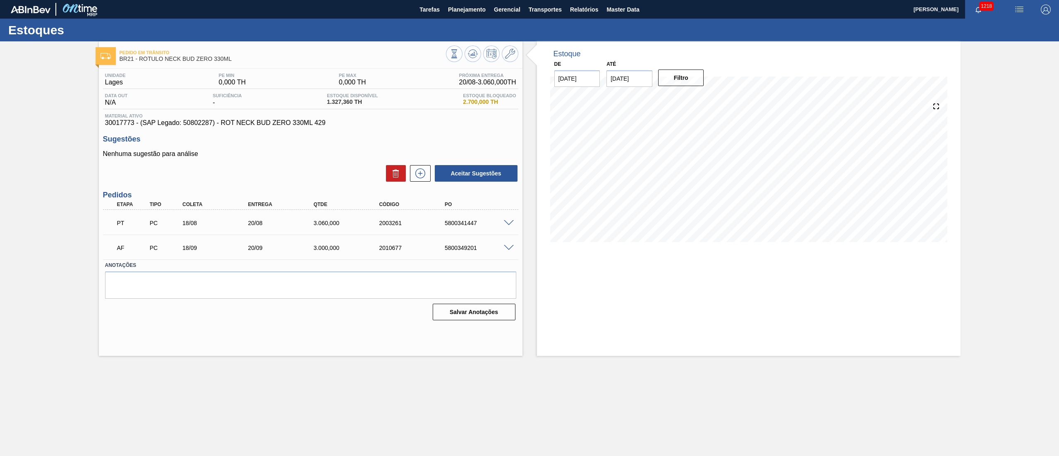
click at [505, 221] on span at bounding box center [509, 223] width 10 height 6
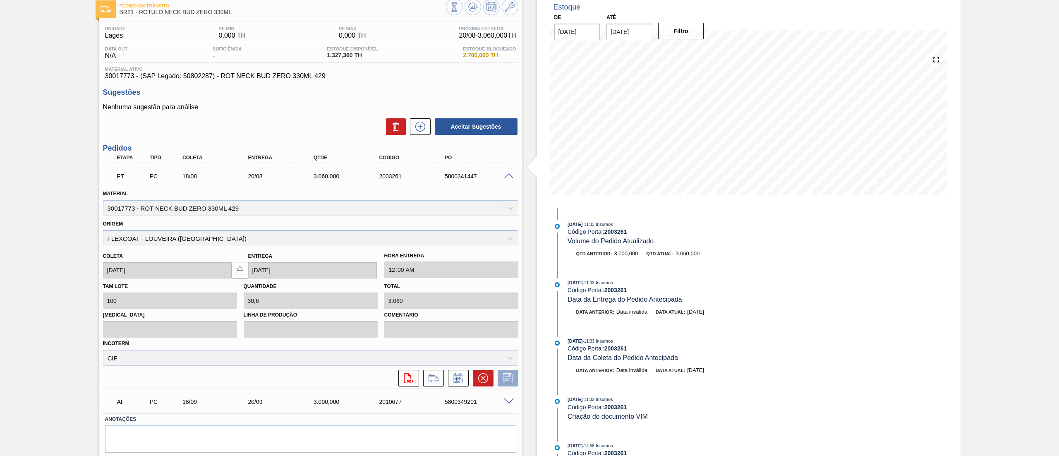
scroll to position [72, 0]
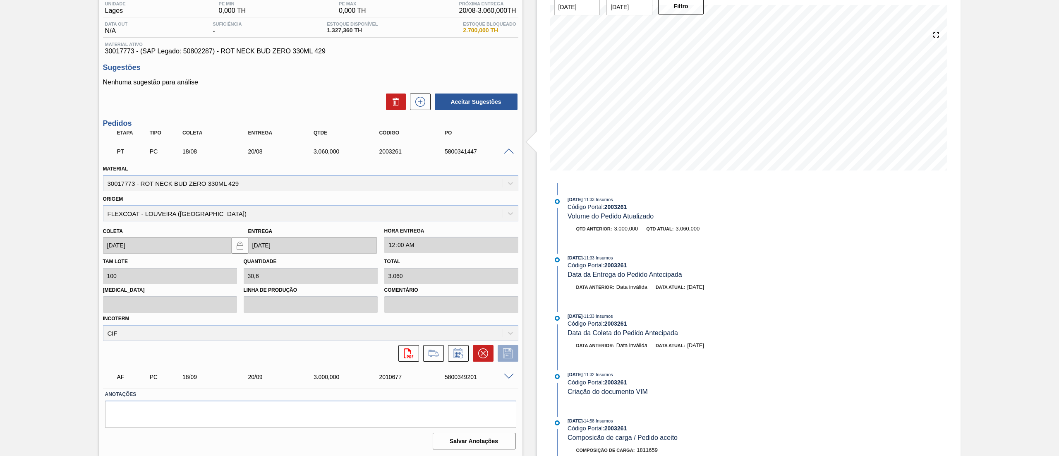
click at [454, 155] on div "PT PC 18/08 20/08 3.060,000 2003261 5800341447" at bounding box center [308, 150] width 393 height 17
copy div "5800341447"
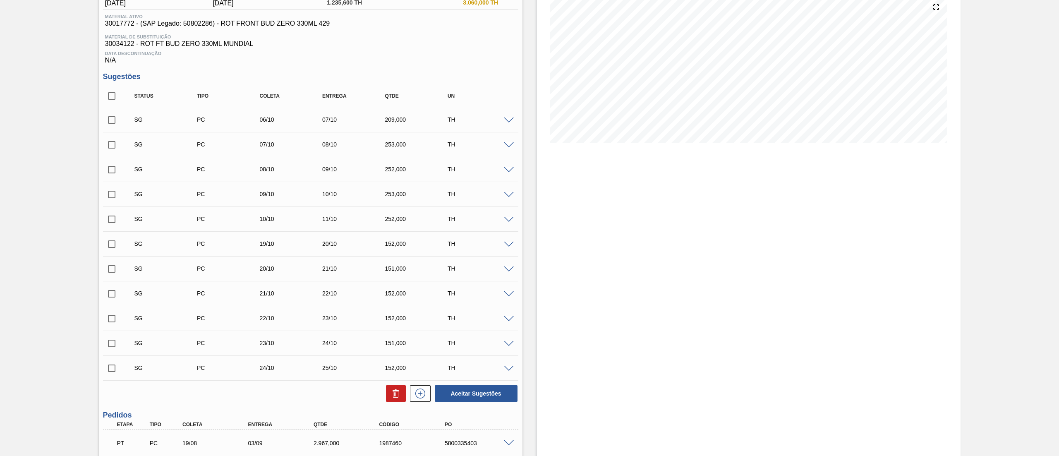
scroll to position [166, 0]
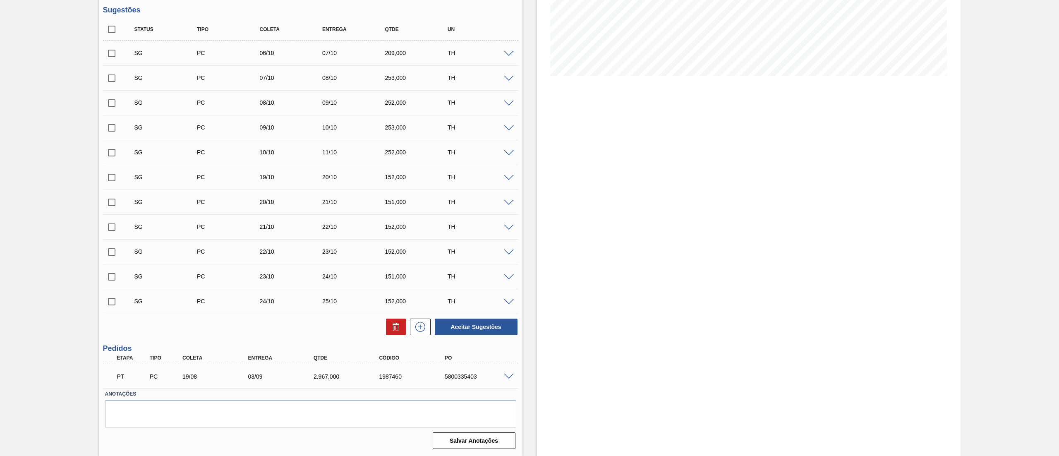
click at [507, 375] on span at bounding box center [509, 377] width 10 height 6
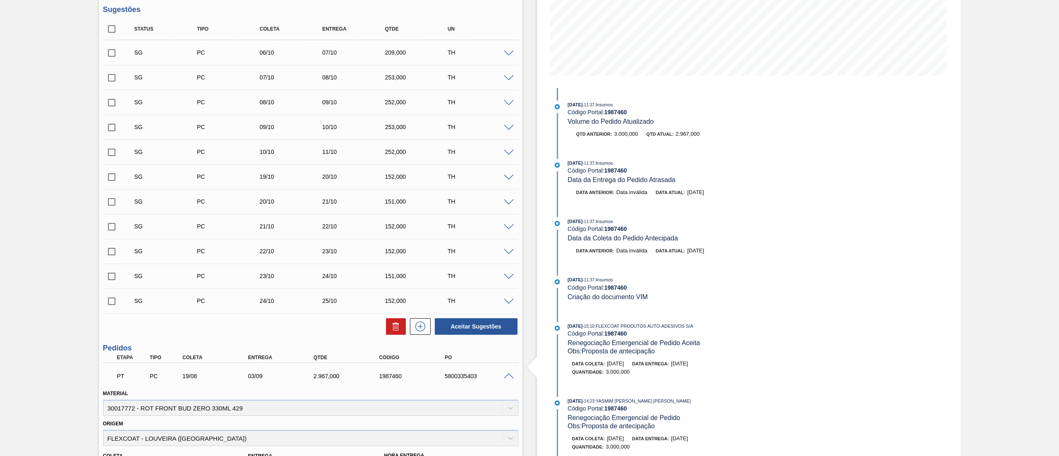
click at [455, 378] on div "5800335403" at bounding box center [480, 376] width 75 height 7
copy div "5800335403"
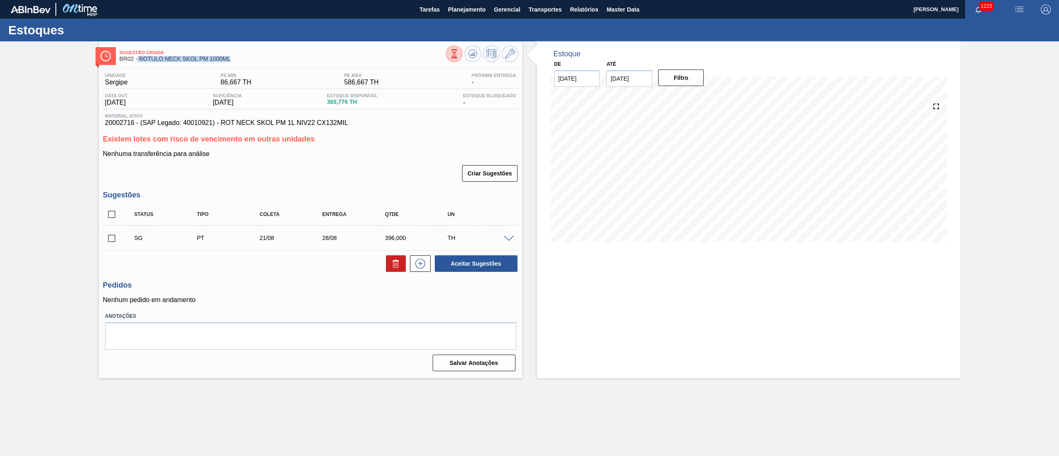
drag, startPoint x: 237, startPoint y: 60, endPoint x: 137, endPoint y: 62, distance: 100.2
click at [137, 62] on div "Sugestão Criada BR02 - RÓTULO NECK SKOL PM 1000ML" at bounding box center [283, 56] width 326 height 19
copy span "RÓTULO NECK SKOL PM 1000ML"
click at [472, 10] on span "Planejamento" at bounding box center [467, 10] width 38 height 10
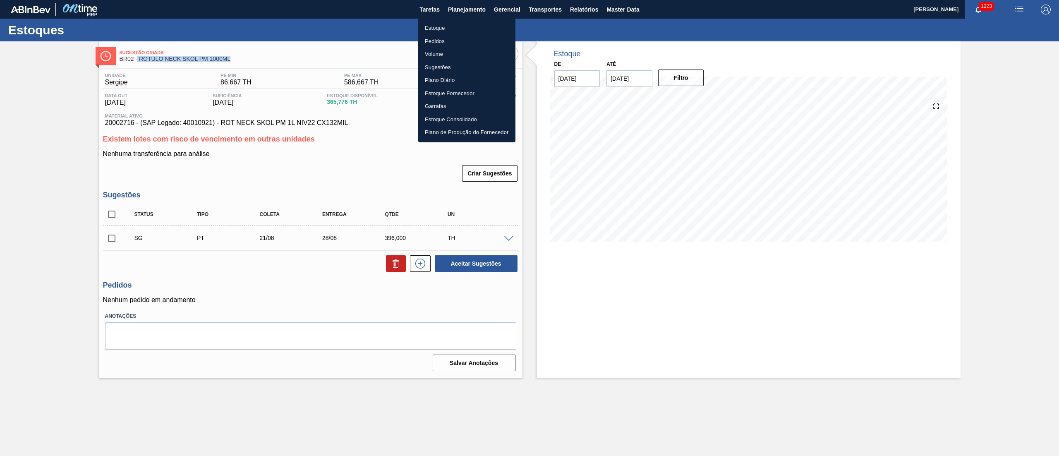
click at [446, 29] on li "Estoque" at bounding box center [466, 28] width 97 height 13
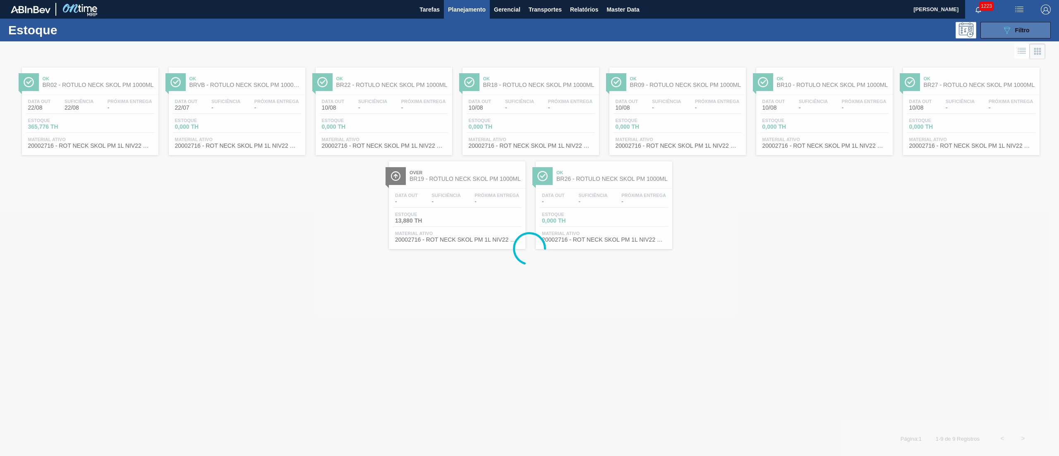
click at [1001, 25] on button "089F7B8B-B2A5-4AFE-B5C0-19BA573D28AC Filtro" at bounding box center [1016, 30] width 70 height 17
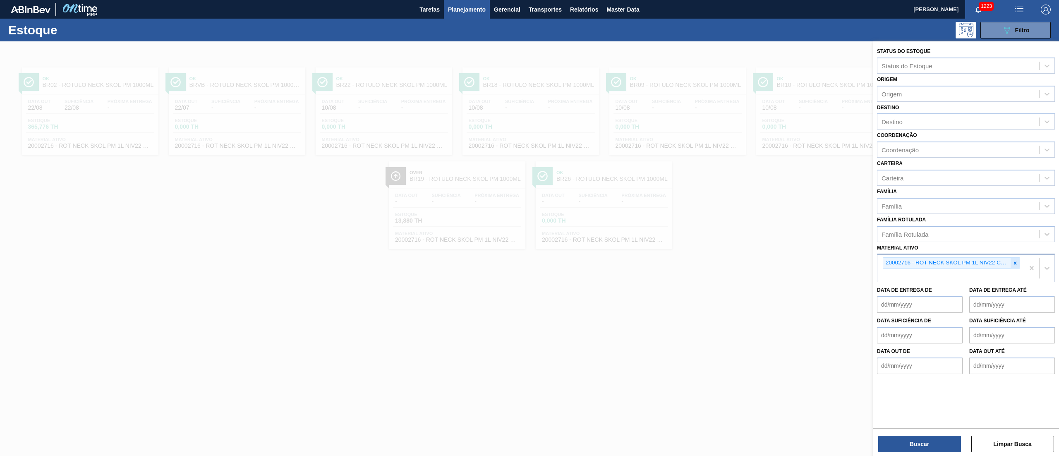
click at [1015, 263] on icon at bounding box center [1015, 263] width 6 height 6
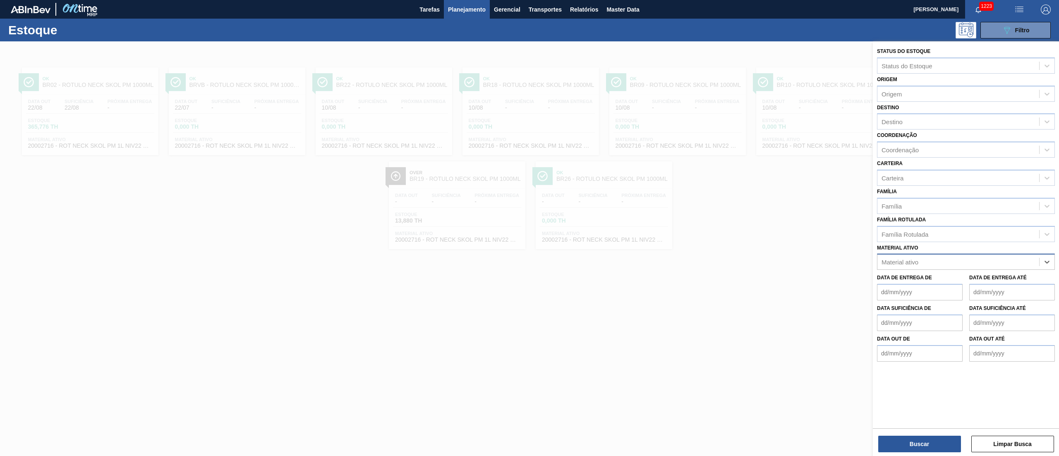
paste ativo "20005476"
type ativo "20005476"
click at [978, 280] on div "20005476 - ROT FRONT BC 300 RGB 429 CX60MIL" at bounding box center [966, 282] width 178 height 15
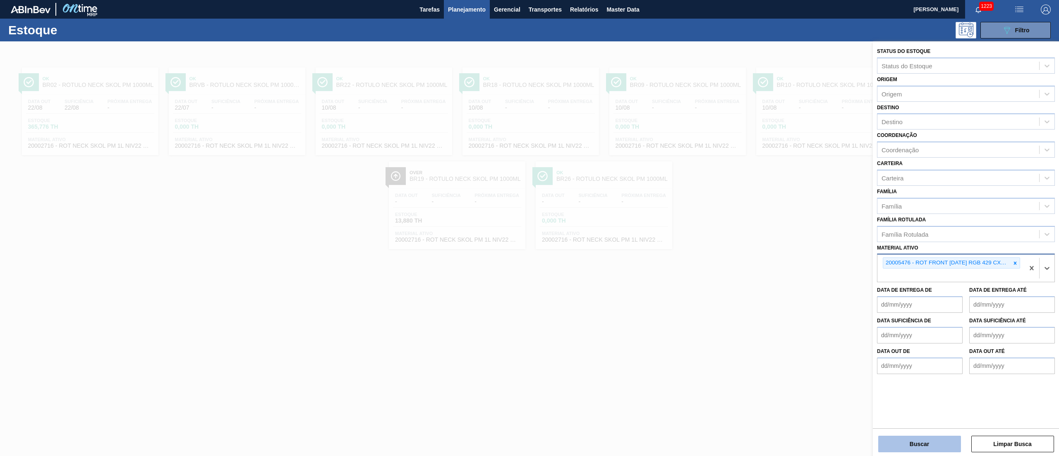
click at [922, 447] on button "Buscar" at bounding box center [919, 444] width 83 height 17
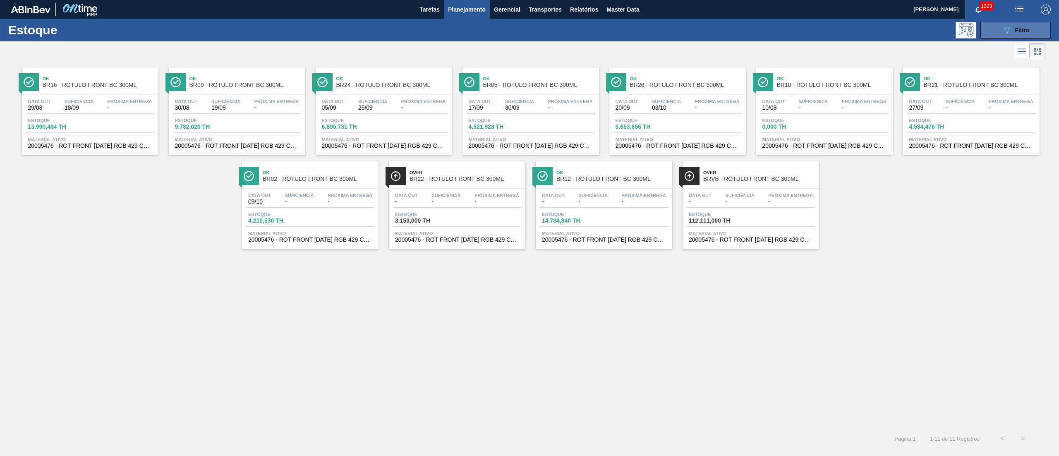
click at [1017, 26] on div "089F7B8B-B2A5-4AFE-B5C0-19BA573D28AC Filtro" at bounding box center [1016, 30] width 28 height 10
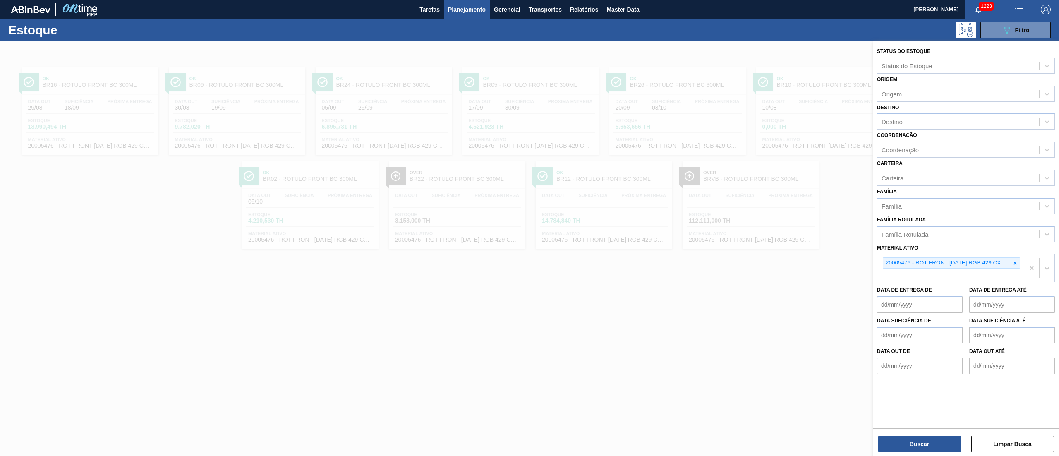
click at [1012, 263] on div at bounding box center [1015, 263] width 9 height 10
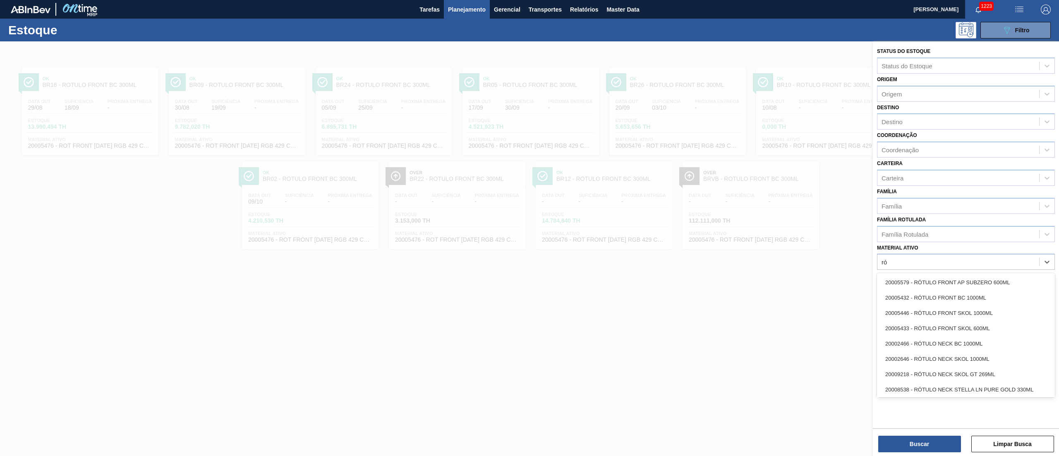
type ativo "r"
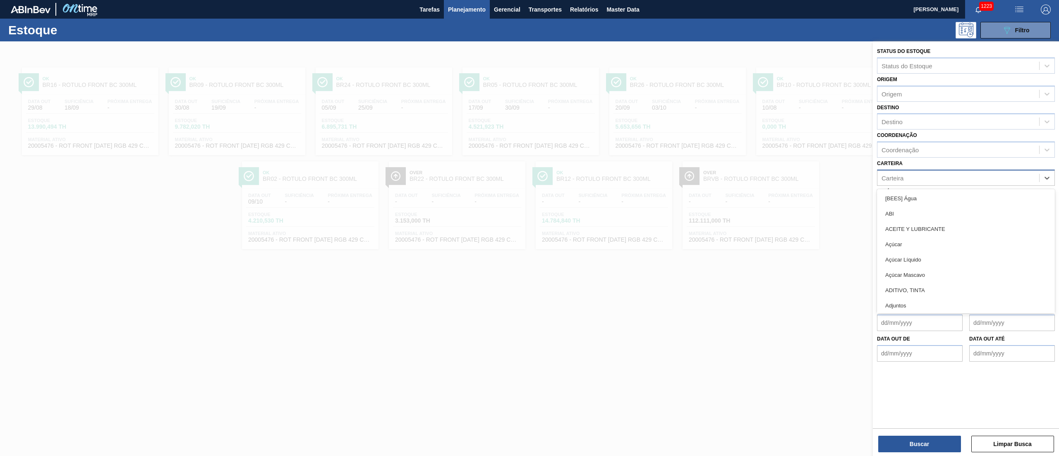
click at [892, 175] on div "Carteira" at bounding box center [893, 177] width 22 height 7
type input "rótulo de p"
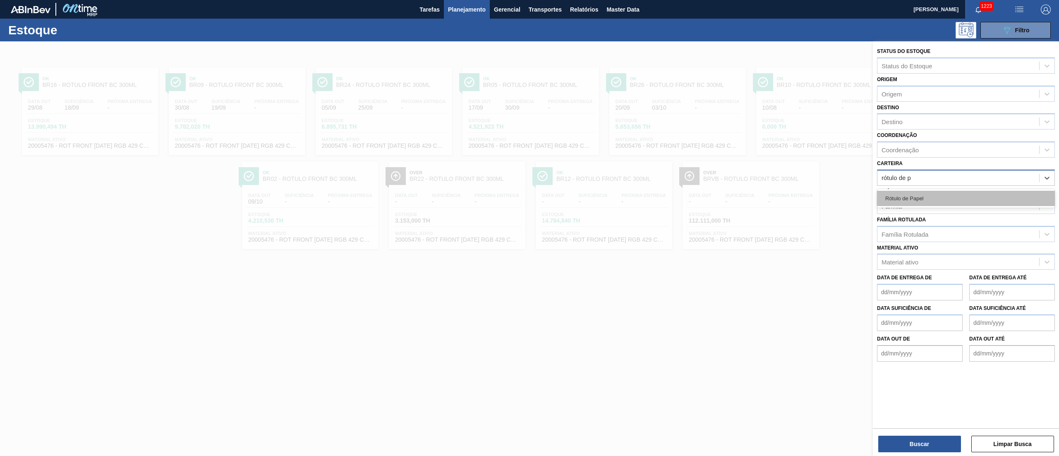
click at [899, 203] on div "Rótulo de Papel" at bounding box center [966, 198] width 178 height 15
type input "rótulo pap"
click at [899, 203] on div "Rótulo Papel" at bounding box center [966, 200] width 178 height 15
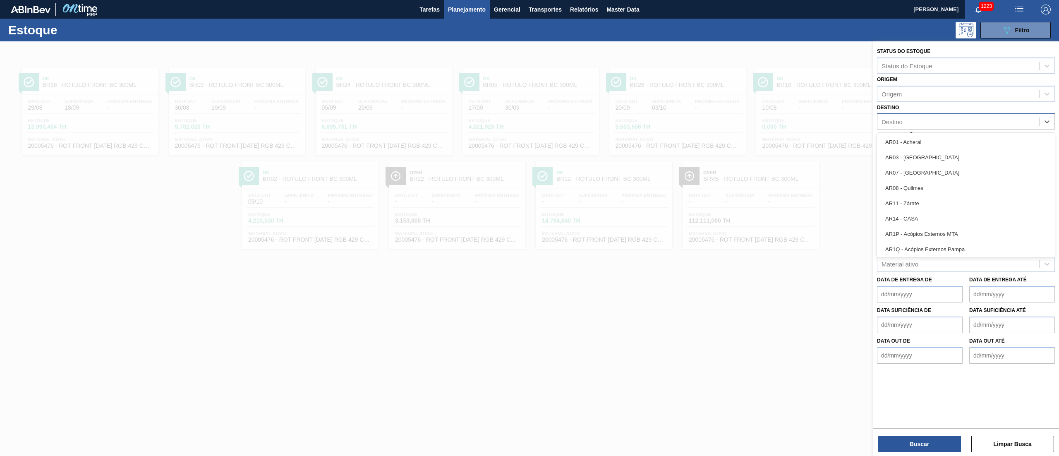
click at [899, 125] on div "Destino" at bounding box center [959, 122] width 162 height 12
type input "03"
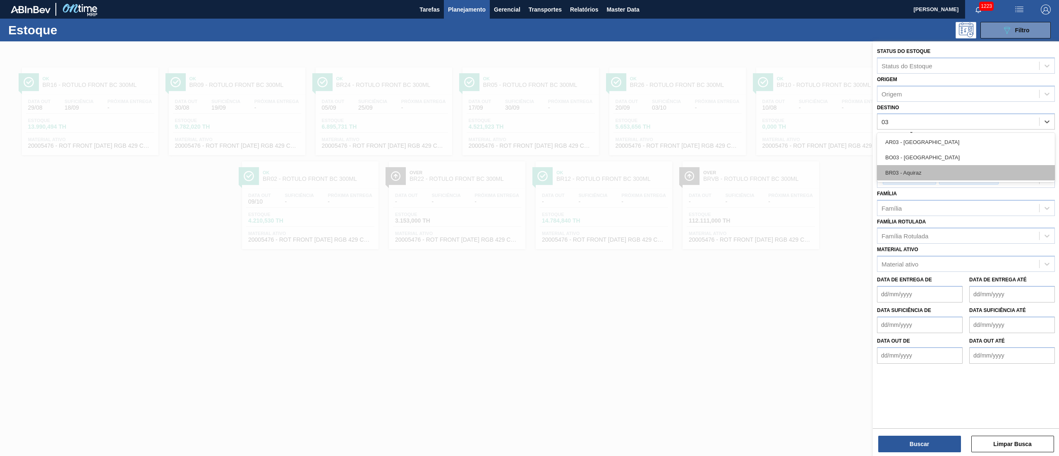
click at [896, 173] on div "BR03 - Aquiraz" at bounding box center [966, 172] width 178 height 15
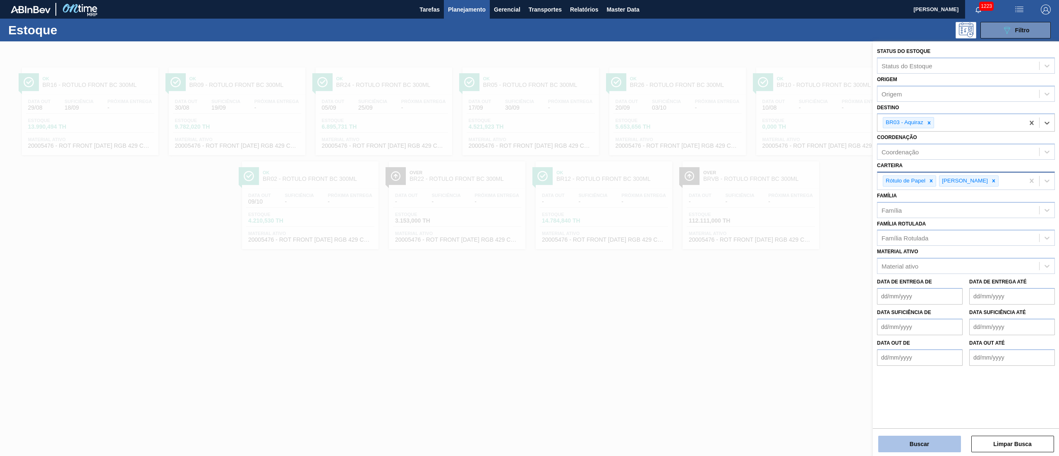
click at [921, 448] on button "Buscar" at bounding box center [919, 444] width 83 height 17
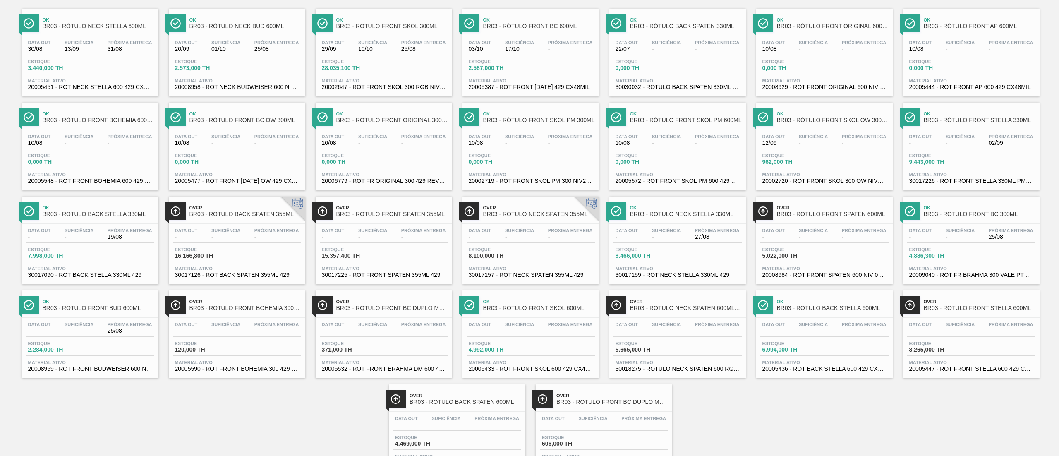
scroll to position [97, 0]
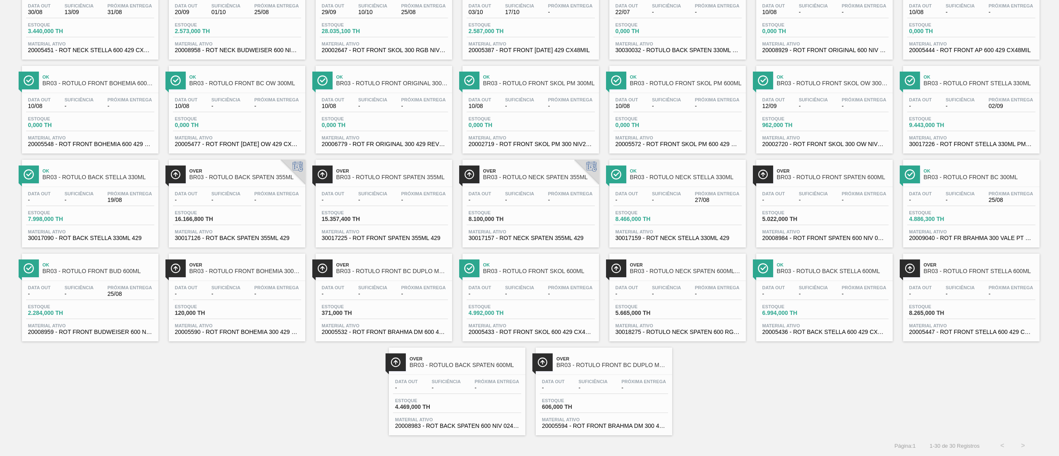
drag, startPoint x: 633, startPoint y: 374, endPoint x: 468, endPoint y: 351, distance: 166.6
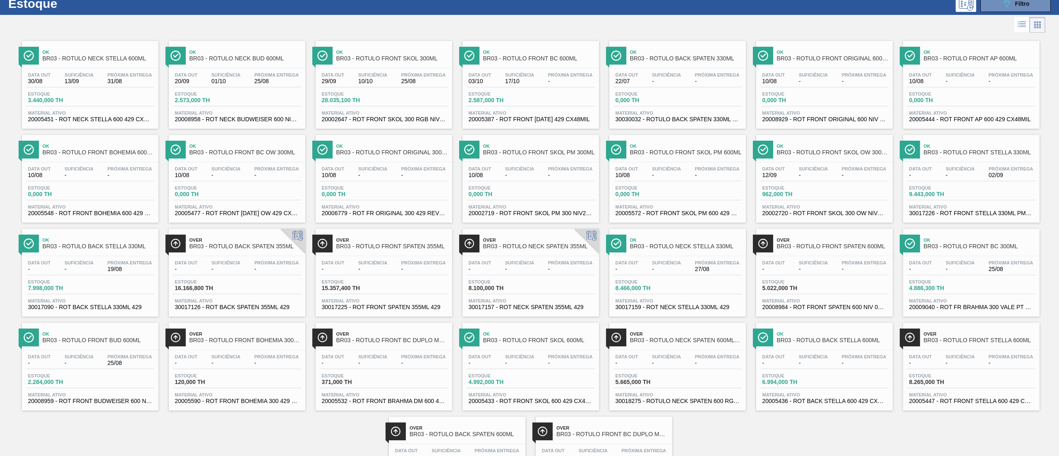
scroll to position [0, 0]
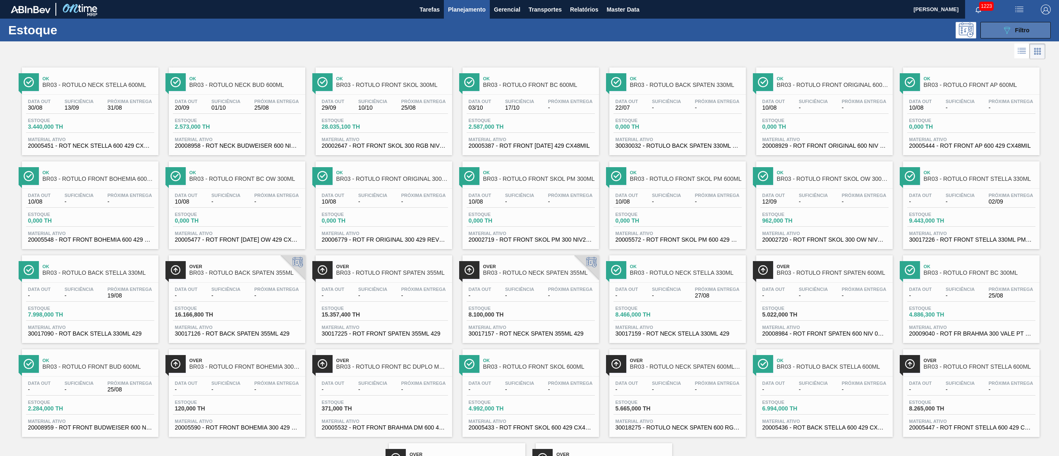
click at [1002, 27] on icon "089F7B8B-B2A5-4AFE-B5C0-19BA573D28AC" at bounding box center [1007, 30] width 10 height 10
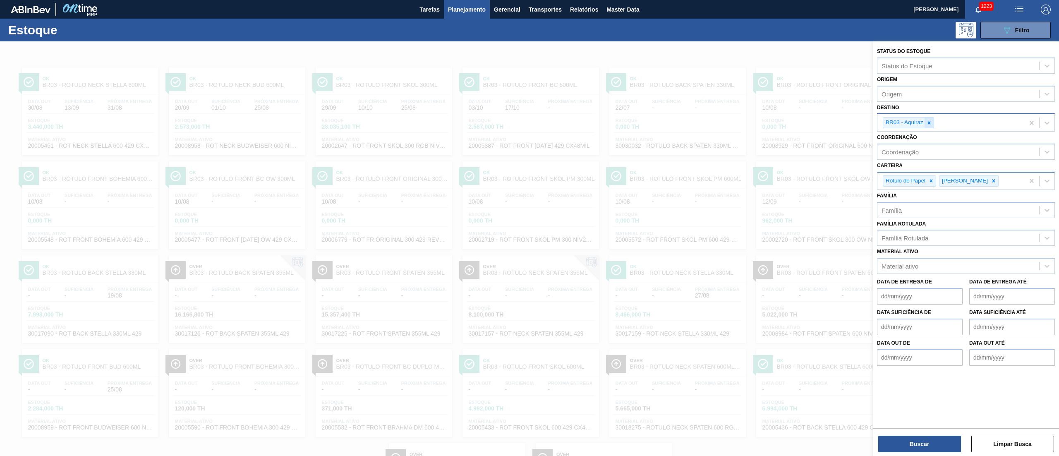
click at [929, 120] on icon at bounding box center [929, 123] width 6 height 6
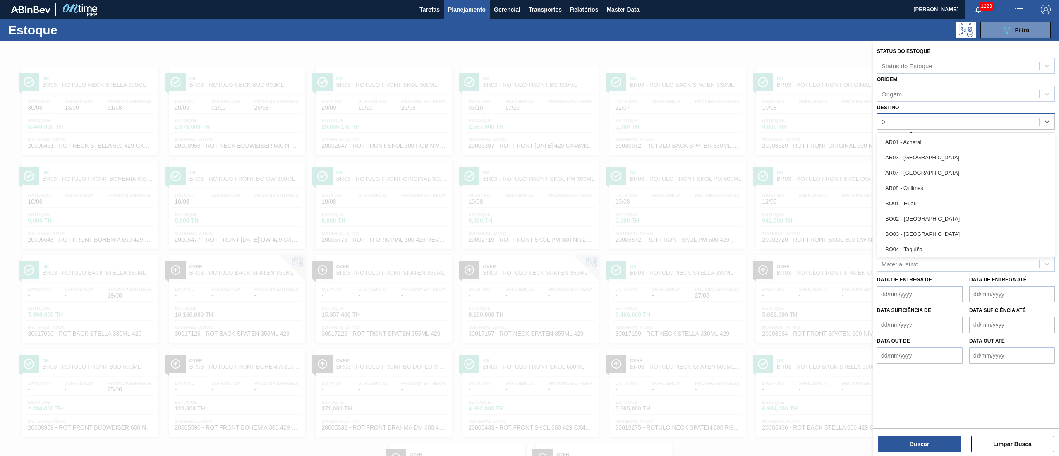
type input "02"
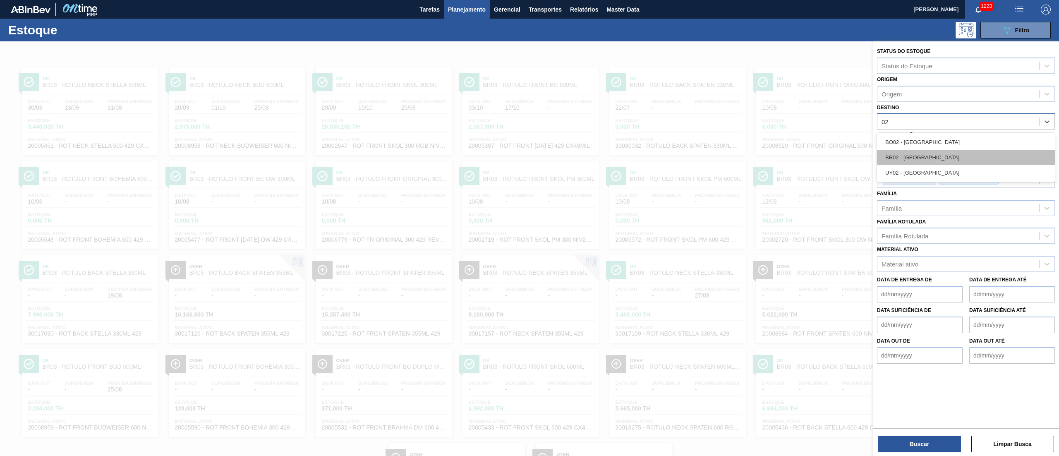
click at [923, 159] on div "BR02 - Sergipe" at bounding box center [966, 157] width 178 height 15
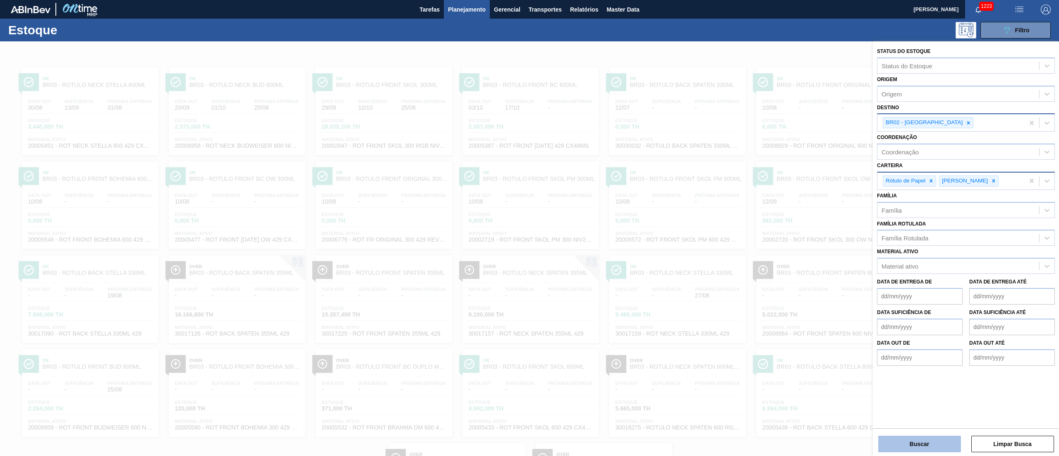
click at [897, 447] on button "Buscar" at bounding box center [919, 444] width 83 height 17
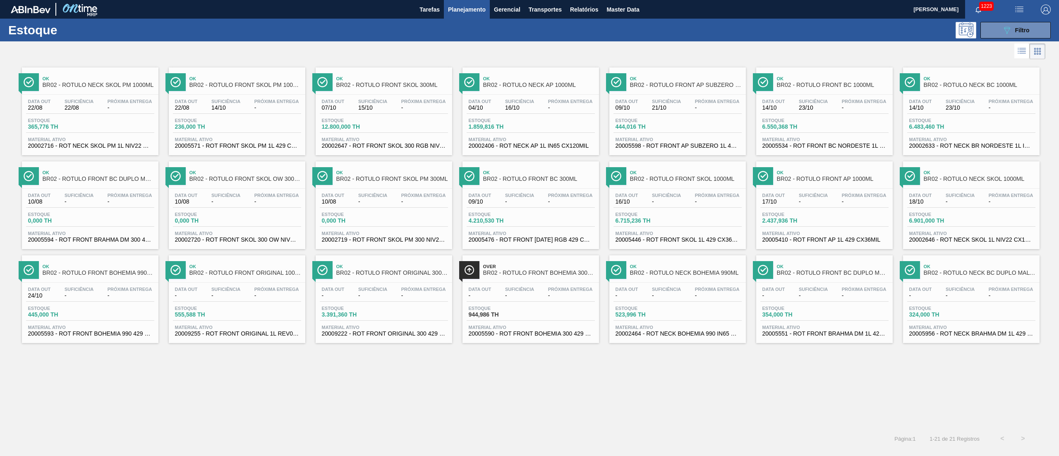
click at [818, 337] on span "20005551 - ROT FRONT BRAHMA DM 1L 429 CX36MIL" at bounding box center [825, 334] width 124 height 6
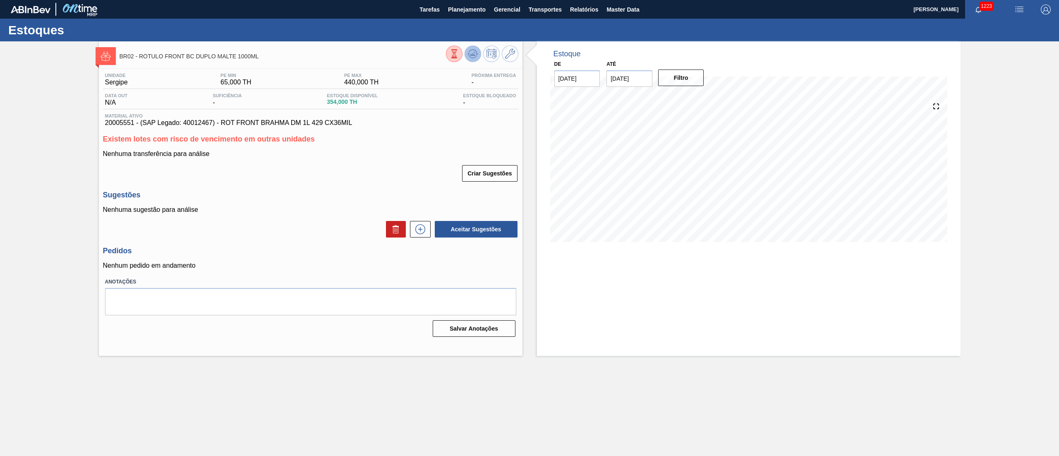
click at [459, 58] on icon at bounding box center [454, 53] width 9 height 9
click at [470, 55] on icon at bounding box center [472, 54] width 5 height 4
click at [468, 10] on span "Planejamento" at bounding box center [467, 10] width 38 height 10
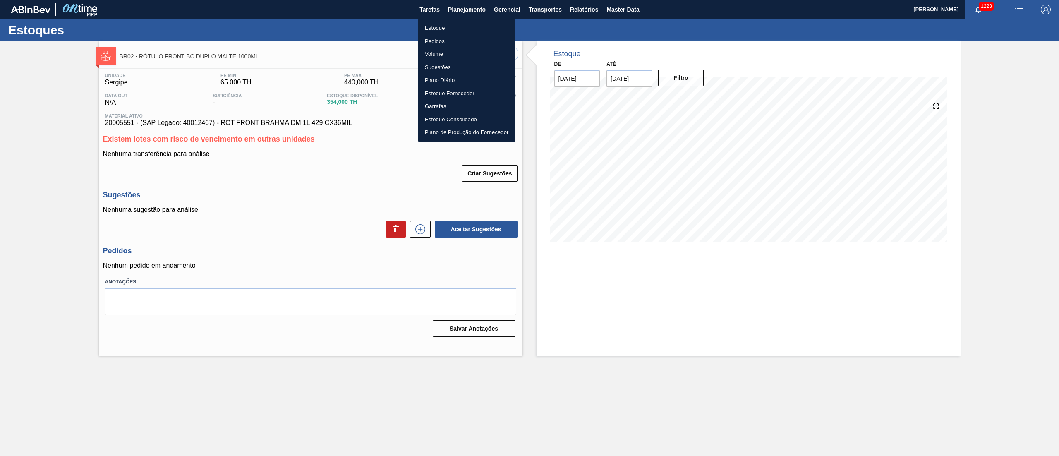
click at [445, 31] on li "Estoque" at bounding box center [466, 28] width 97 height 13
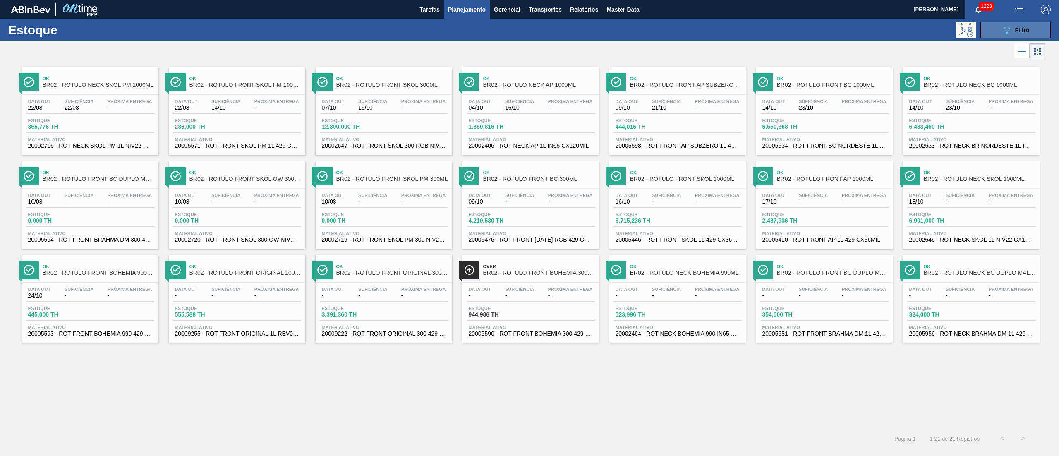
click at [1005, 31] on icon "089F7B8B-B2A5-4AFE-B5C0-19BA573D28AC" at bounding box center [1007, 30] width 10 height 10
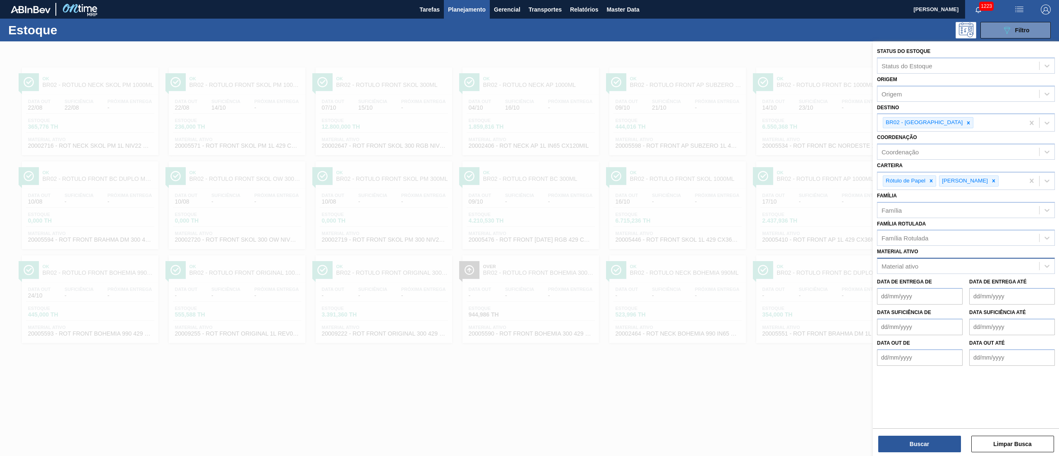
click at [893, 263] on div "Material ativo" at bounding box center [900, 266] width 37 height 7
paste ativo "20002716"
type ativo "20002716"
click at [902, 293] on div "20002716 - ROT NECK SKOL PM 1L NIV22 CX132MIL" at bounding box center [966, 286] width 178 height 15
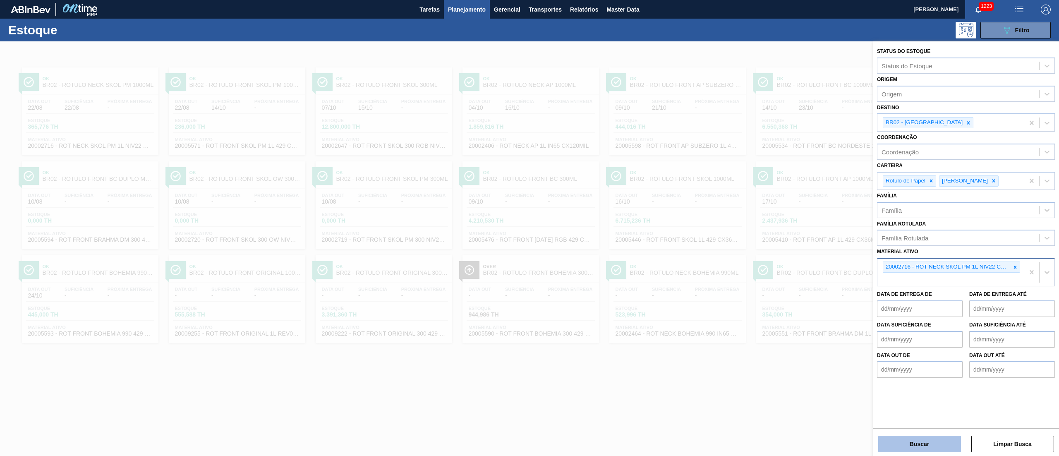
click at [901, 446] on button "Buscar" at bounding box center [919, 444] width 83 height 17
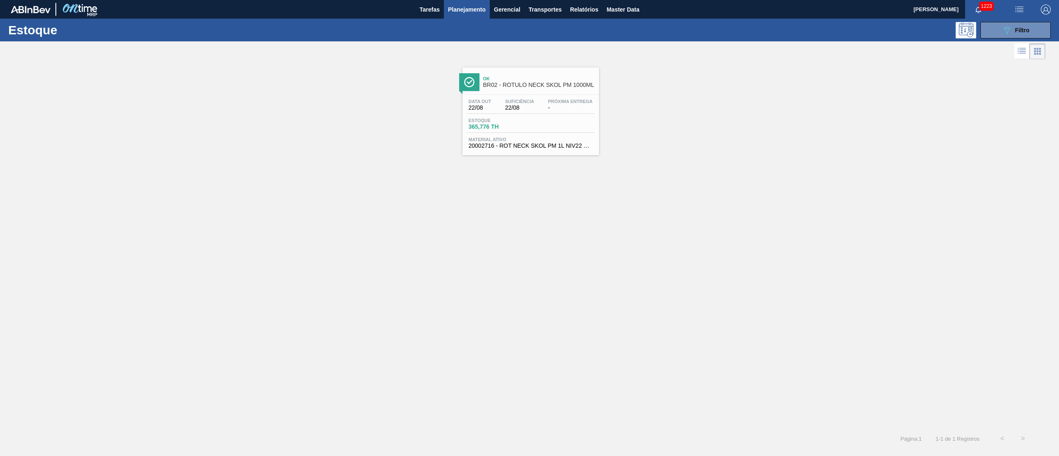
click at [578, 127] on div "Estoque 365,776 TH" at bounding box center [531, 125] width 128 height 15
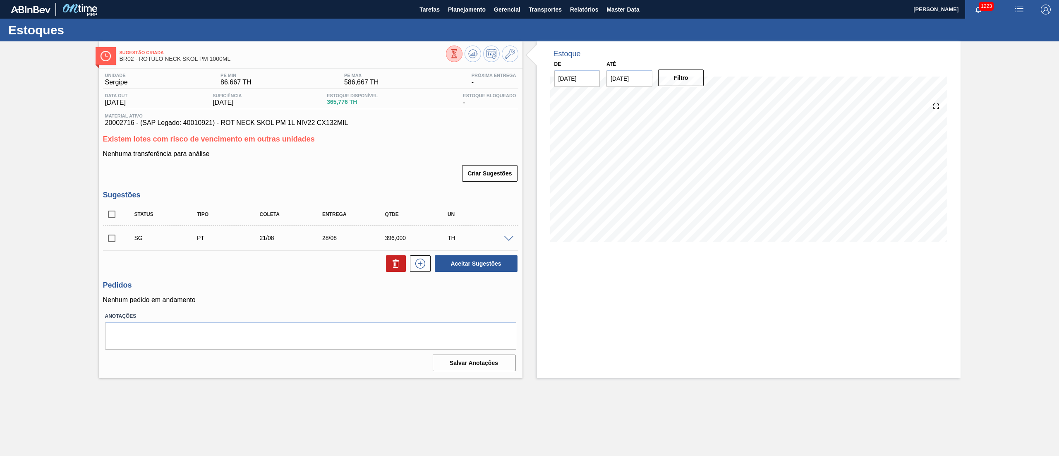
click at [52, 266] on div "Sugestão Criada BR02 - RÓTULO NECK SKOL PM 1000ML Unidade Sergipe PE MIN 86,667…" at bounding box center [529, 209] width 1059 height 337
click at [111, 215] on input "checkbox" at bounding box center [111, 214] width 17 height 17
checkbox input "true"
click at [389, 268] on button at bounding box center [396, 263] width 20 height 17
checkbox input "false"
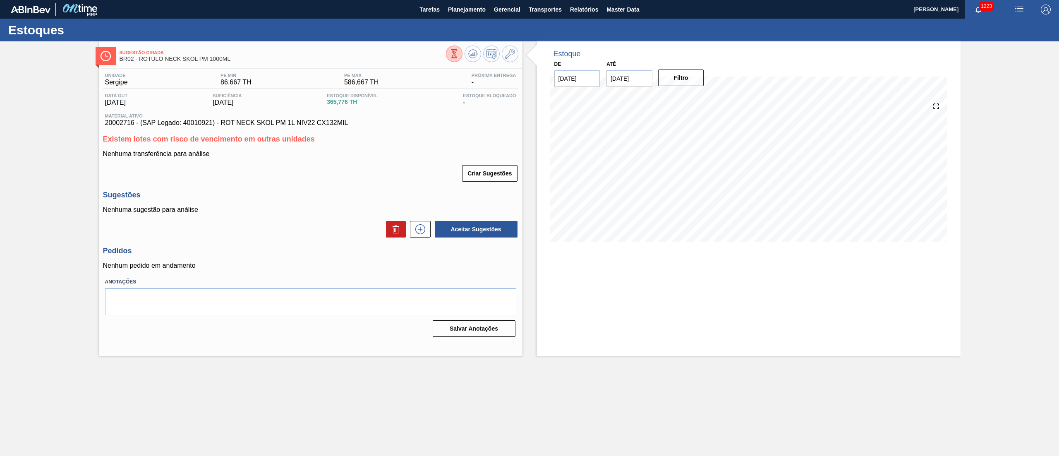
click at [15, 223] on div "Sugestão Criada BR02 - RÓTULO NECK SKOL PM 1000ML Unidade Sergipe PE MIN 86,667…" at bounding box center [529, 198] width 1059 height 314
click at [113, 127] on span "20002716 - (SAP Legado: 40010921) - ROT NECK SKOL PM 1L NIV22 CX132MIL" at bounding box center [310, 122] width 411 height 7
click at [114, 126] on span "20002716 - (SAP Legado: 40010921) - ROT NECK SKOL PM 1L NIV22 CX132MIL" at bounding box center [310, 122] width 411 height 7
copy span "20002716"
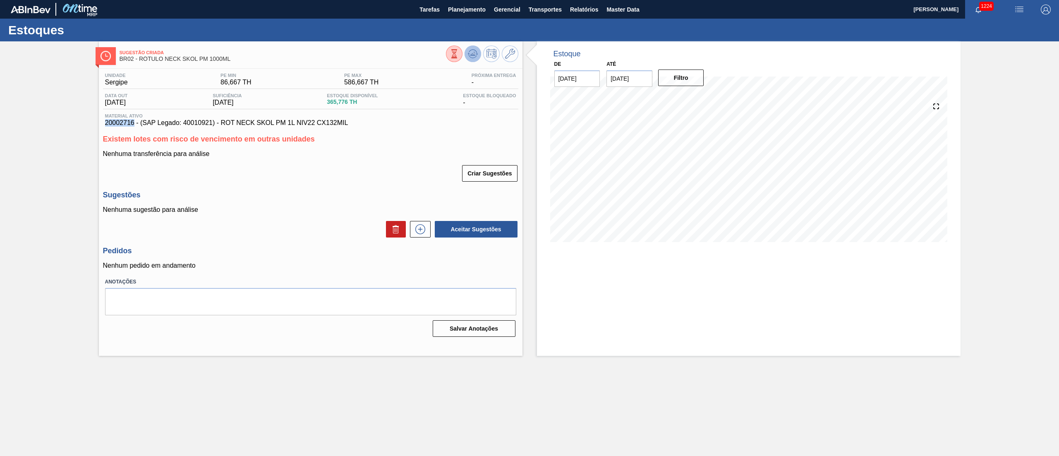
click at [473, 55] on icon at bounding box center [472, 54] width 5 height 4
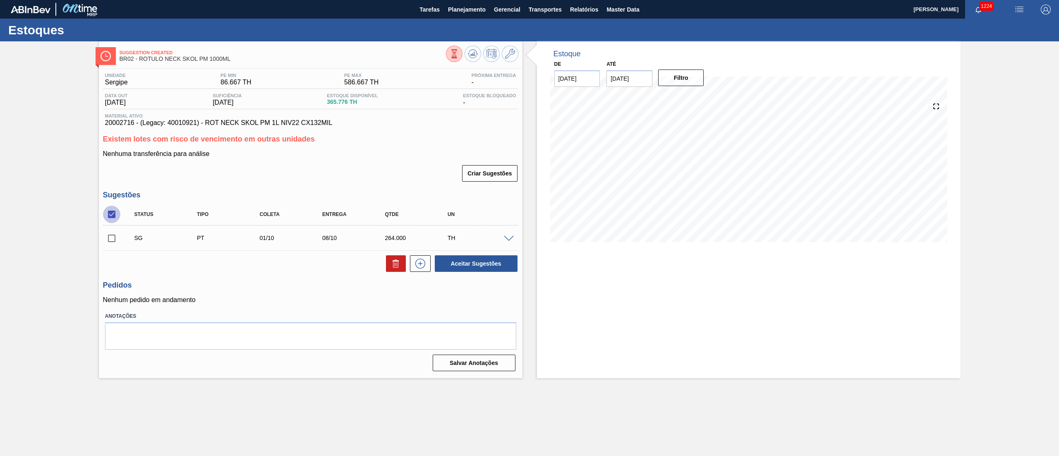
click at [105, 213] on input "checkbox" at bounding box center [111, 214] width 17 height 17
click at [391, 267] on icon at bounding box center [396, 264] width 10 height 10
click at [392, 263] on icon at bounding box center [396, 264] width 10 height 10
drag, startPoint x: 102, startPoint y: 213, endPoint x: 108, endPoint y: 216, distance: 6.7
click at [105, 216] on div "Unidade Sergipe PE MIN 86.667 TH PE MAX 586.667 TH Próxima Entrega - Data out 0…" at bounding box center [311, 221] width 424 height 305
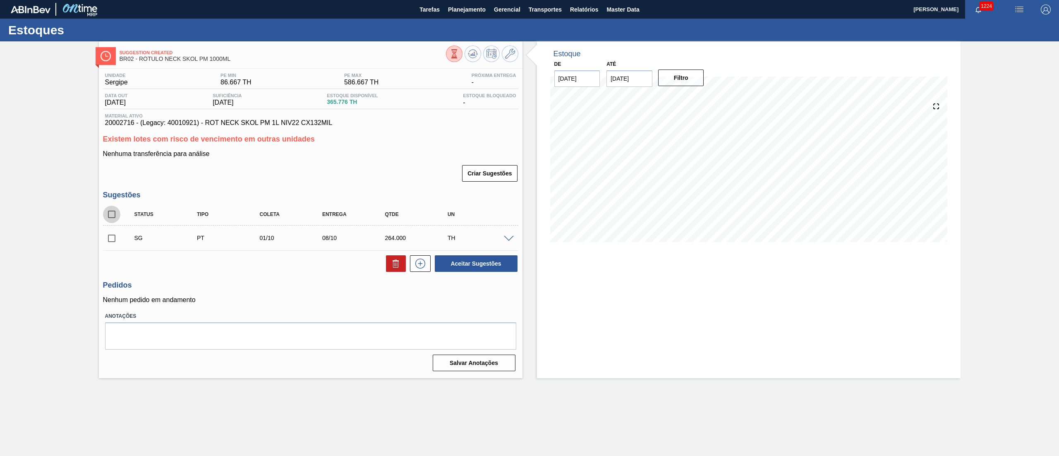
drag, startPoint x: 108, startPoint y: 218, endPoint x: 128, endPoint y: 242, distance: 31.8
click at [110, 218] on input "checkbox" at bounding box center [111, 214] width 17 height 17
checkbox input "true"
click at [389, 261] on button at bounding box center [396, 263] width 20 height 17
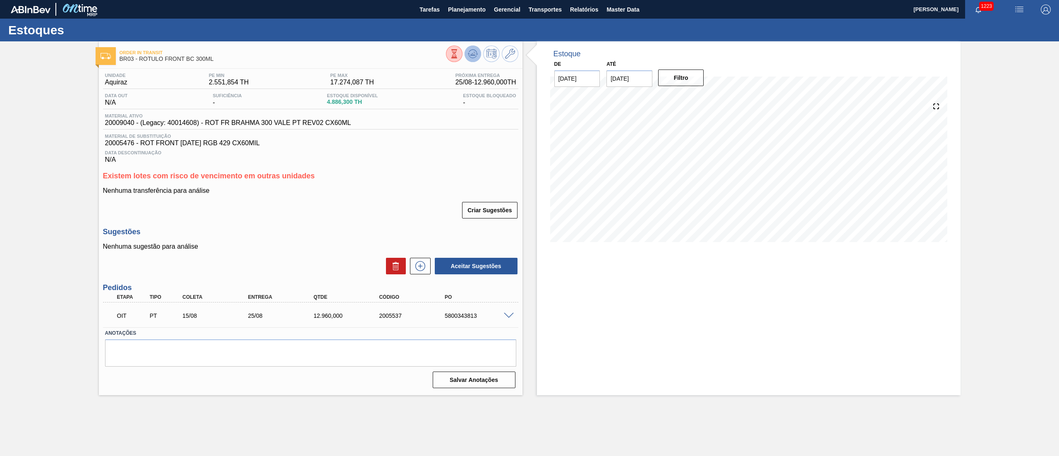
click at [459, 52] on icon at bounding box center [454, 53] width 9 height 9
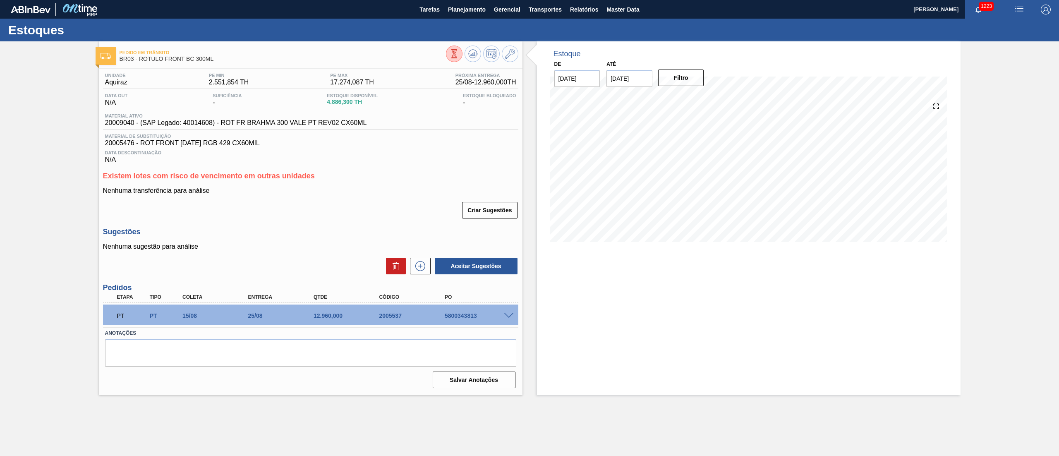
drag, startPoint x: 438, startPoint y: 326, endPoint x: 443, endPoint y: 319, distance: 7.9
click at [443, 319] on div "PT PT 15/08 25/08 12.960,000 2005537 5800343813" at bounding box center [310, 315] width 415 height 21
click at [447, 315] on div "5800343813" at bounding box center [480, 315] width 75 height 7
copy div "5800343813"
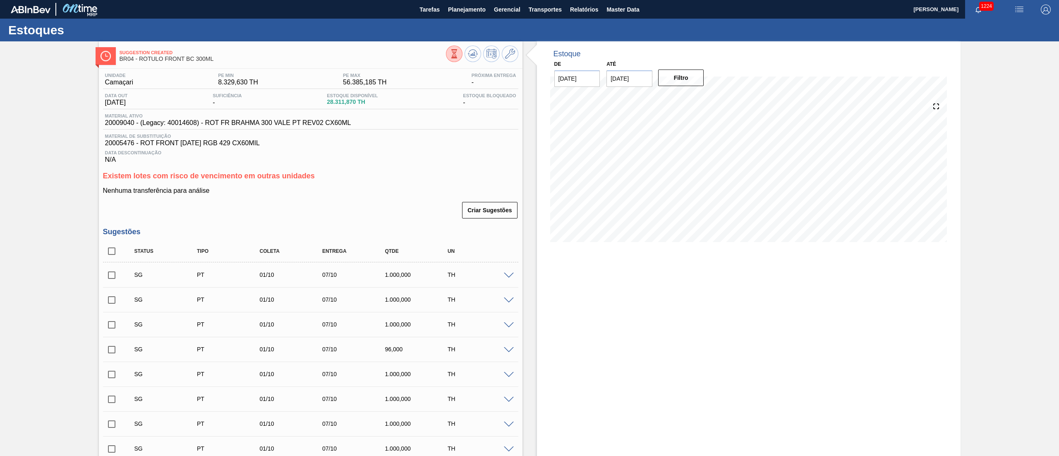
click at [110, 253] on input "checkbox" at bounding box center [111, 250] width 17 height 17
checkbox input "true"
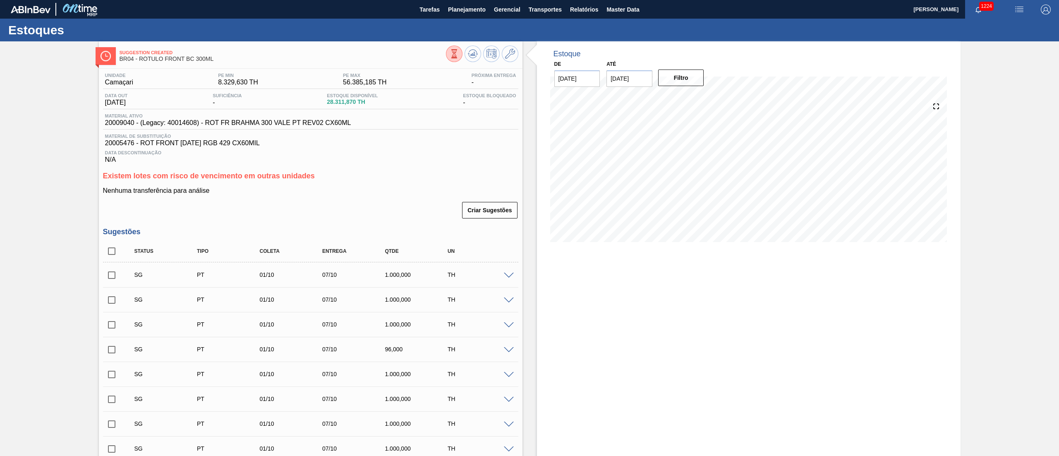
checkbox input "true"
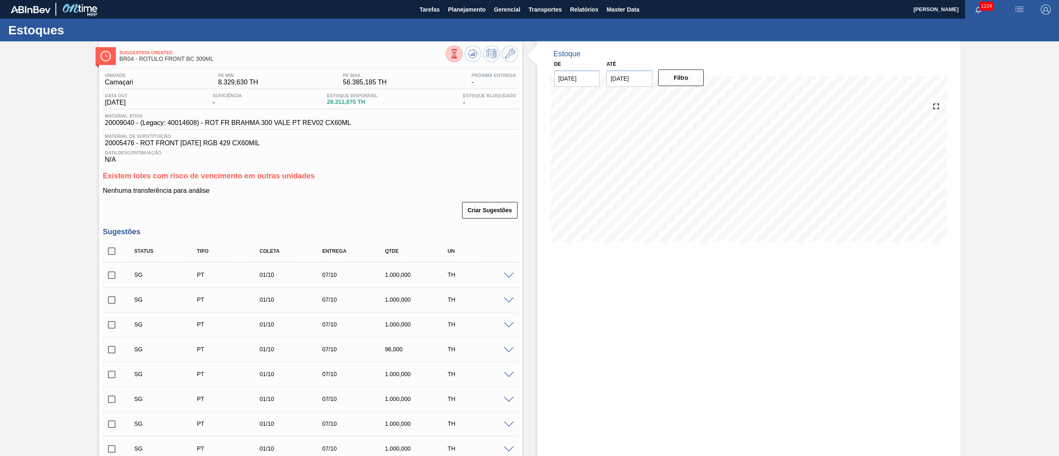
checkbox input "true"
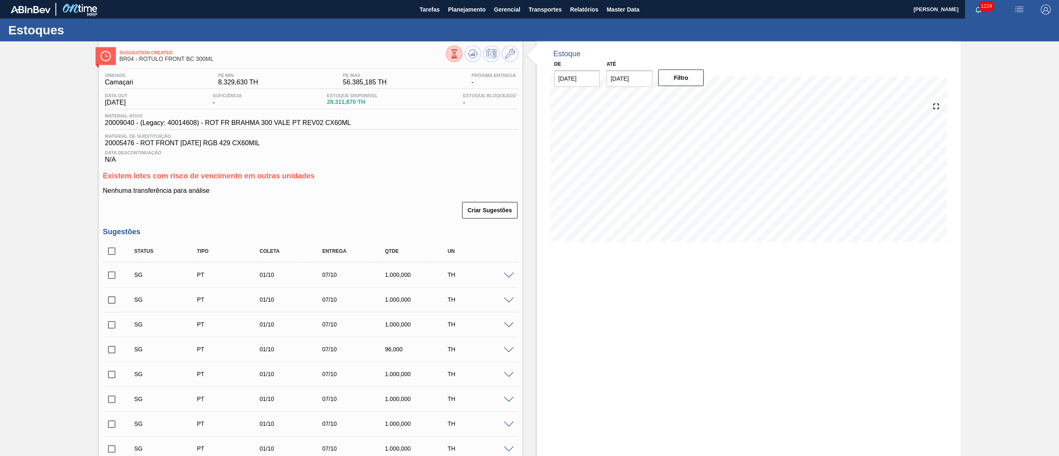
checkbox input "true"
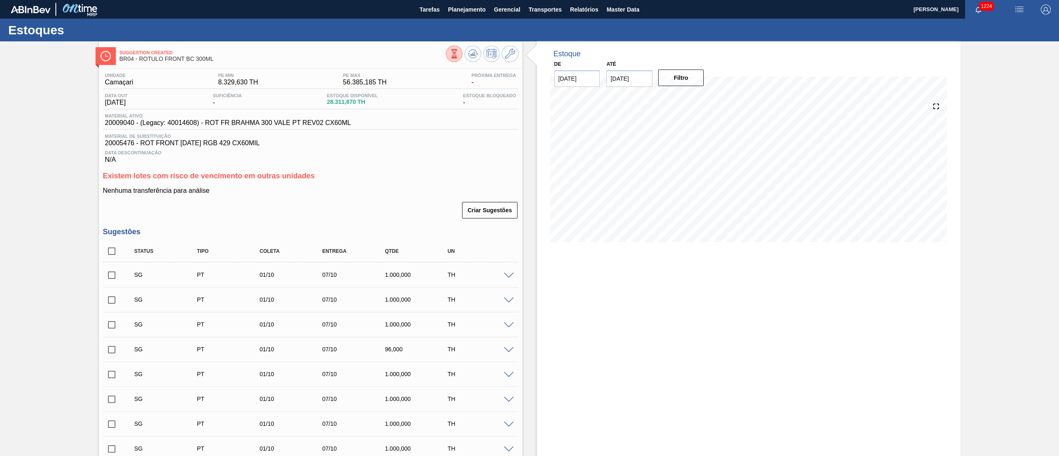
checkbox input "true"
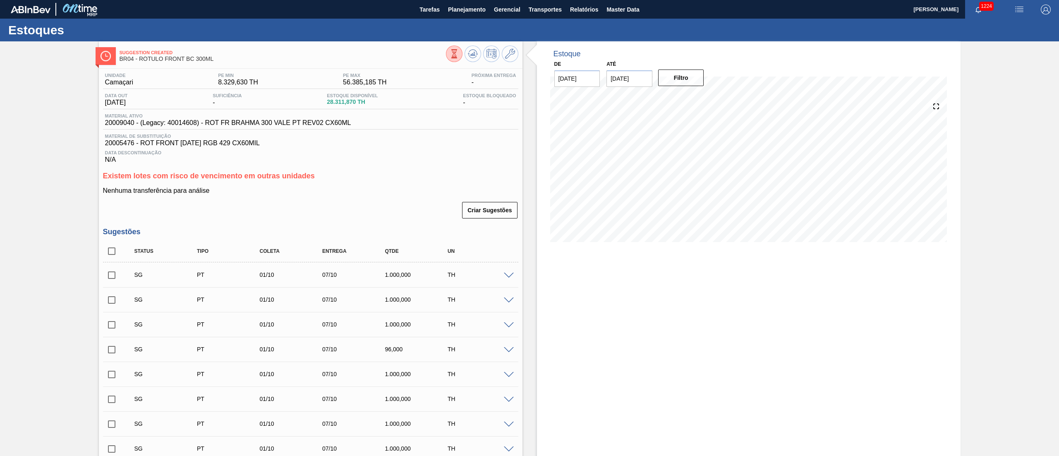
checkbox input "true"
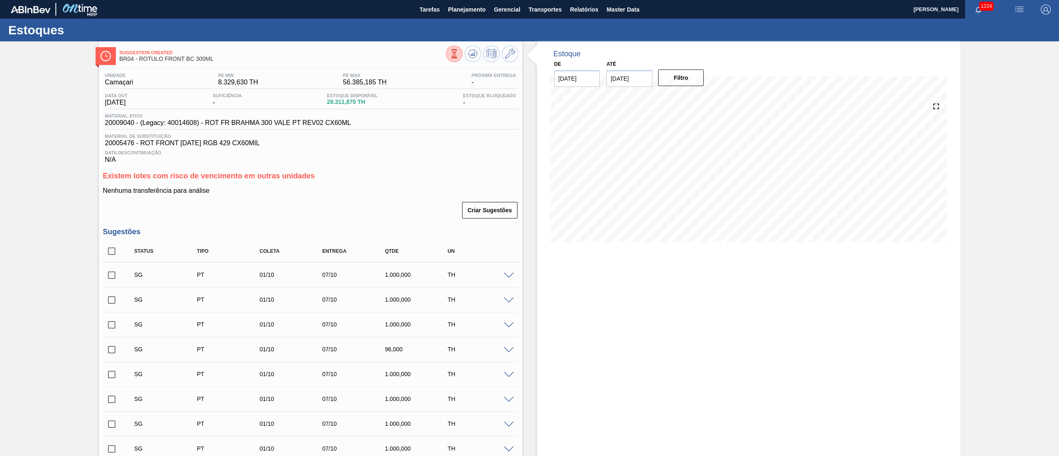
checkbox input "true"
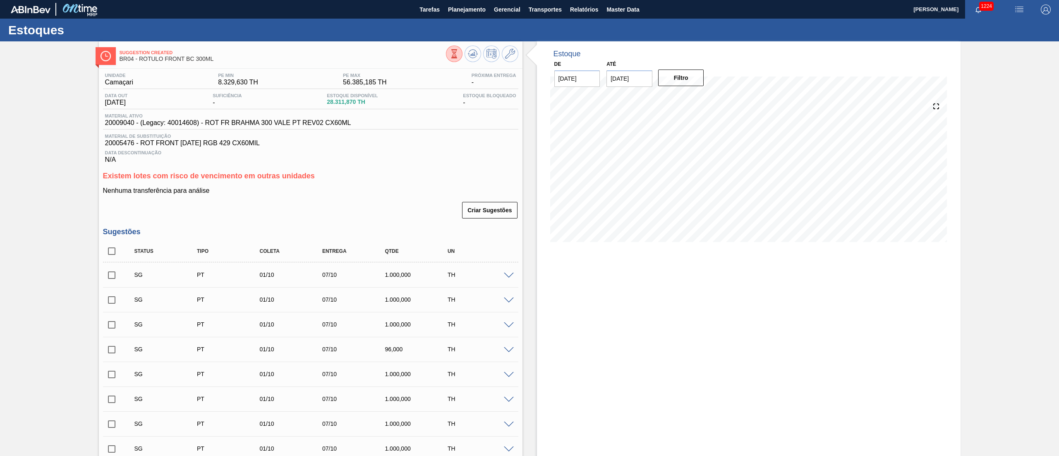
checkbox input "true"
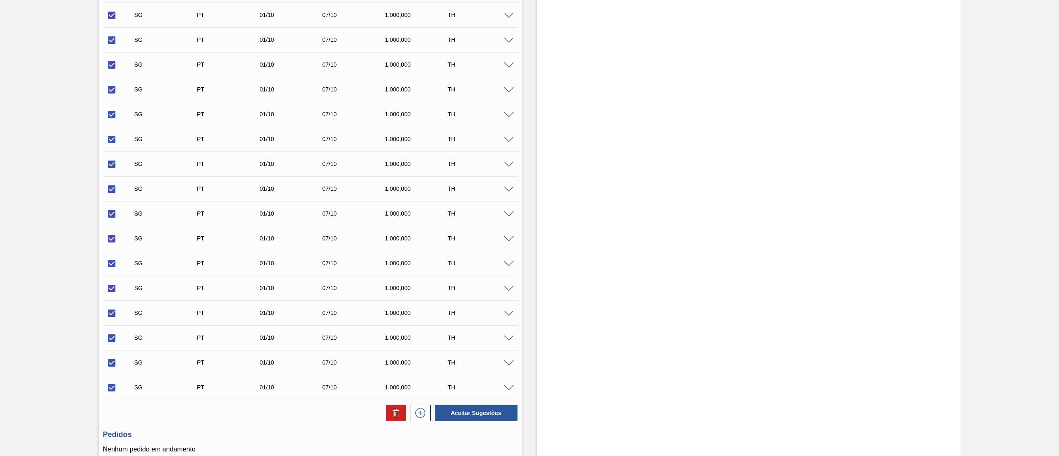
scroll to position [803, 0]
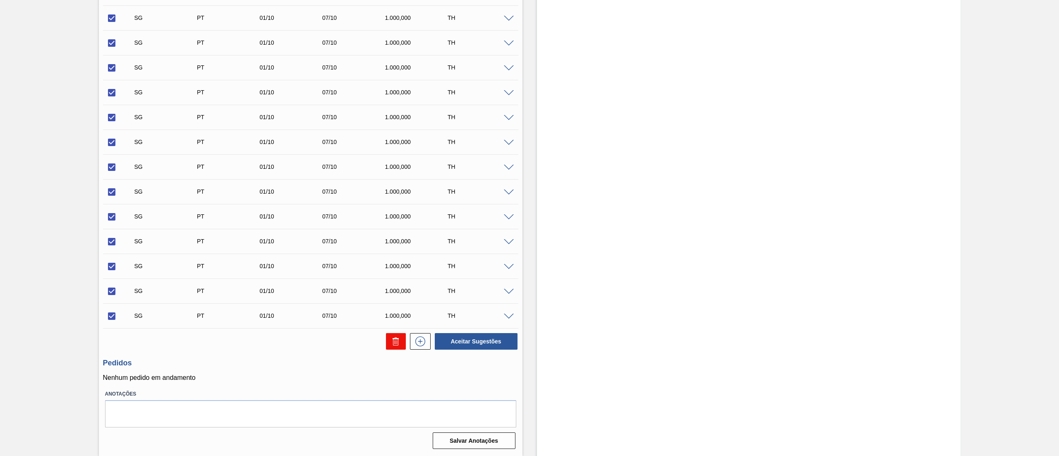
click at [392, 348] on button at bounding box center [396, 341] width 20 height 17
checkbox input "false"
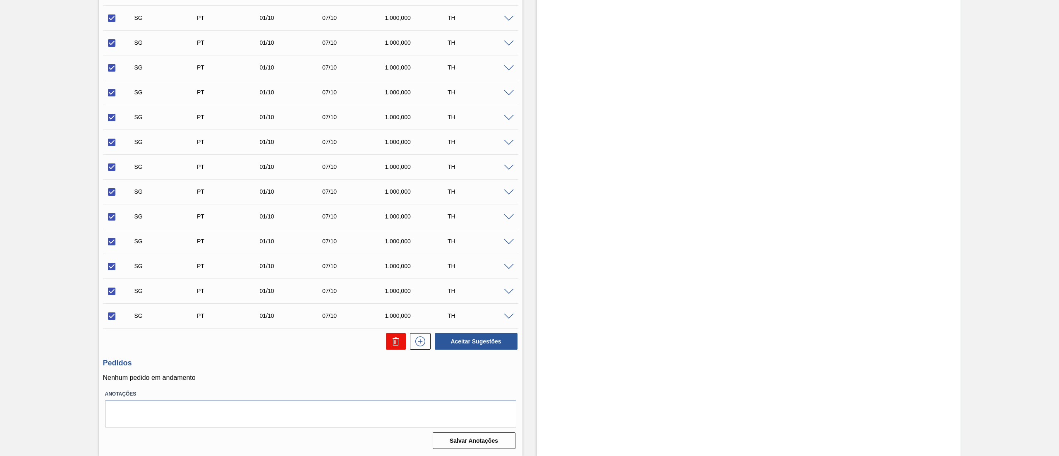
checkbox input "false"
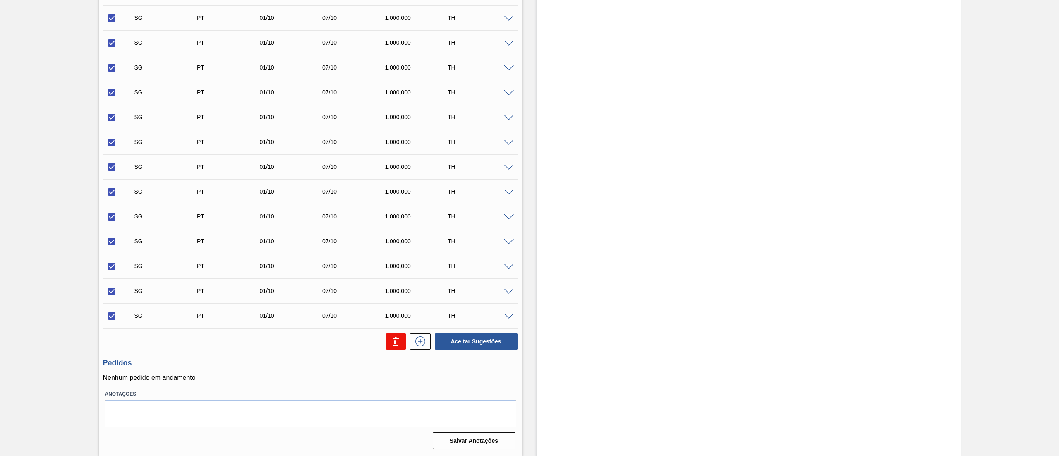
checkbox input "false"
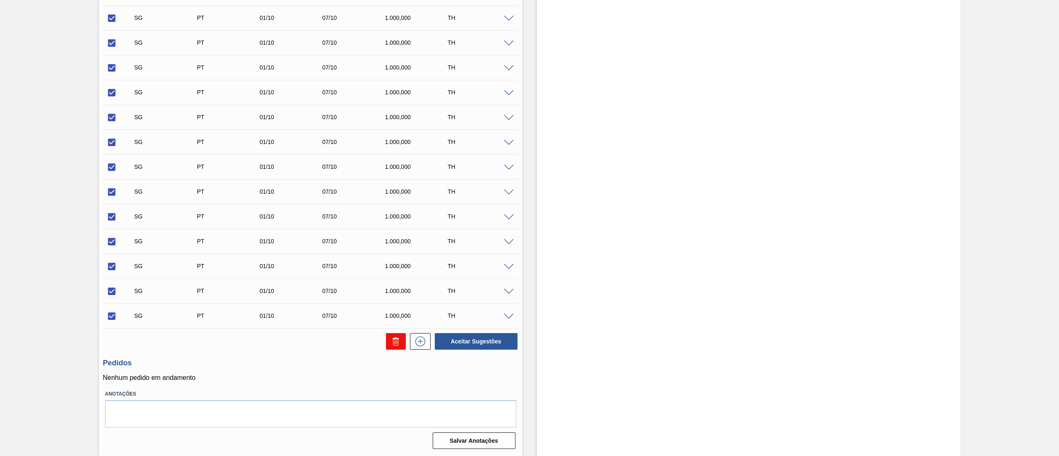
checkbox input "false"
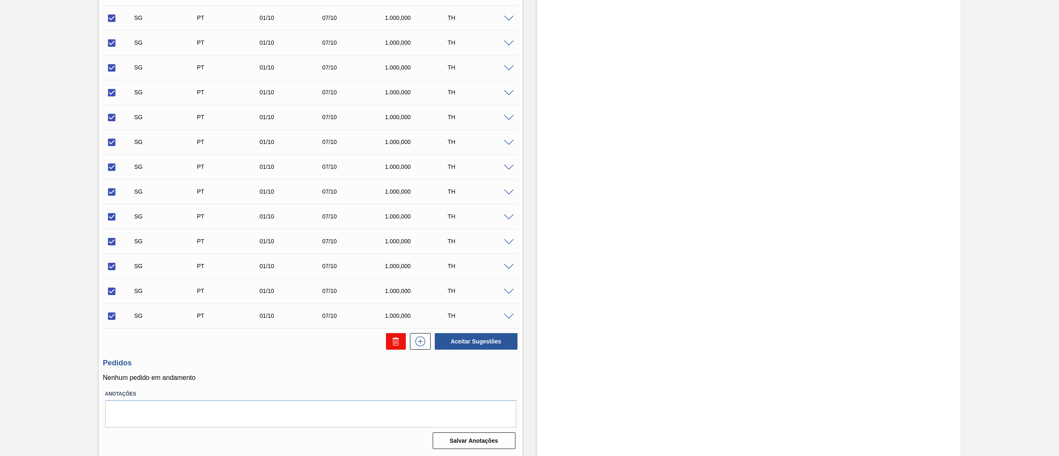
checkbox input "false"
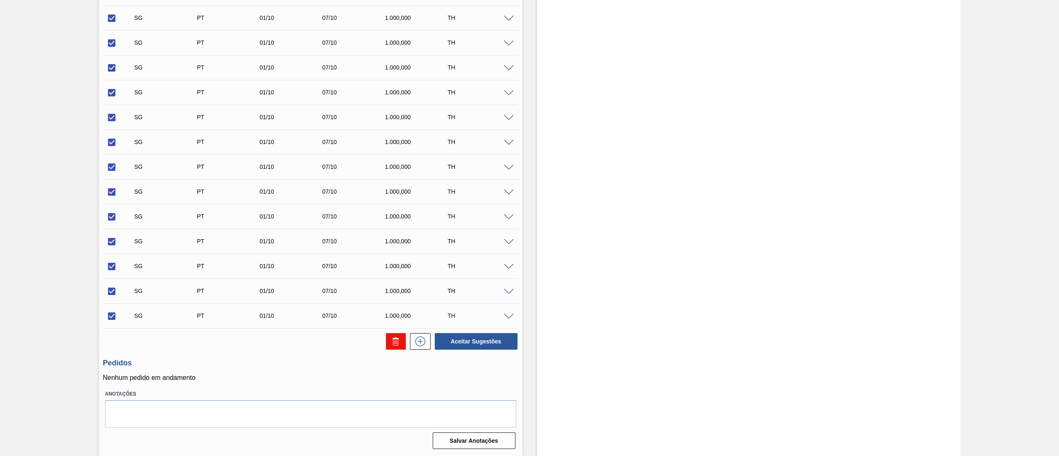
checkbox input "false"
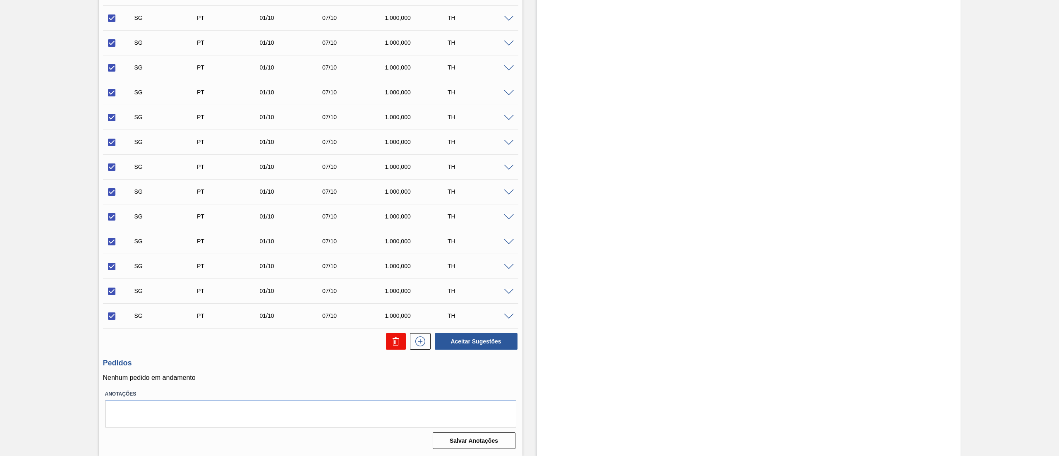
checkbox input "false"
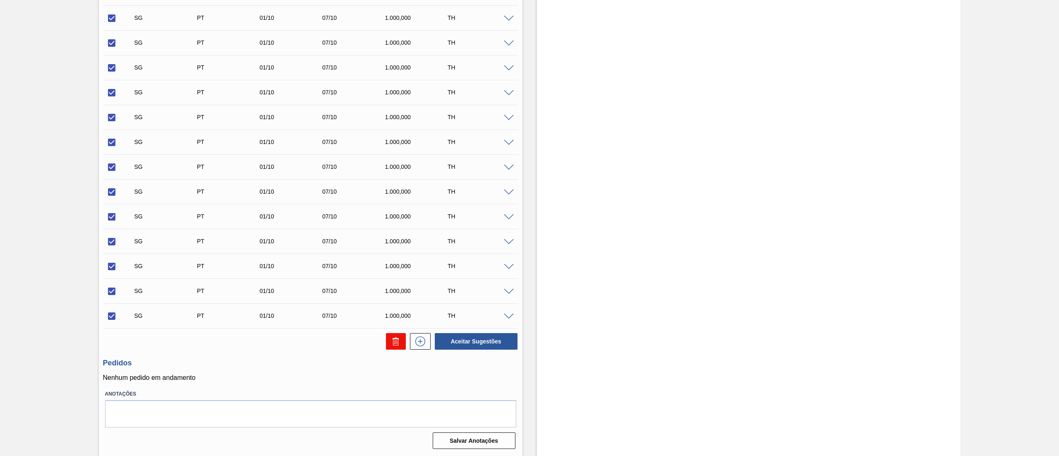
checkbox input "false"
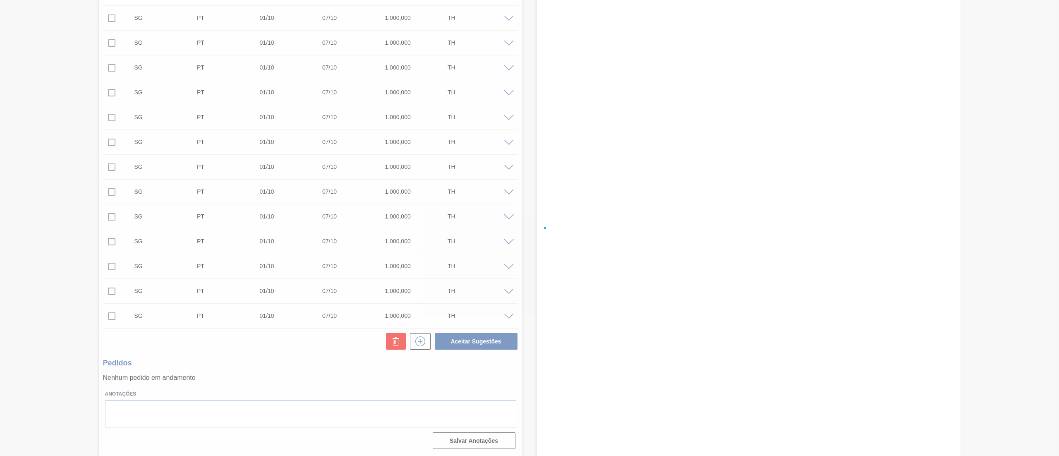
click at [392, 346] on div at bounding box center [529, 228] width 1059 height 456
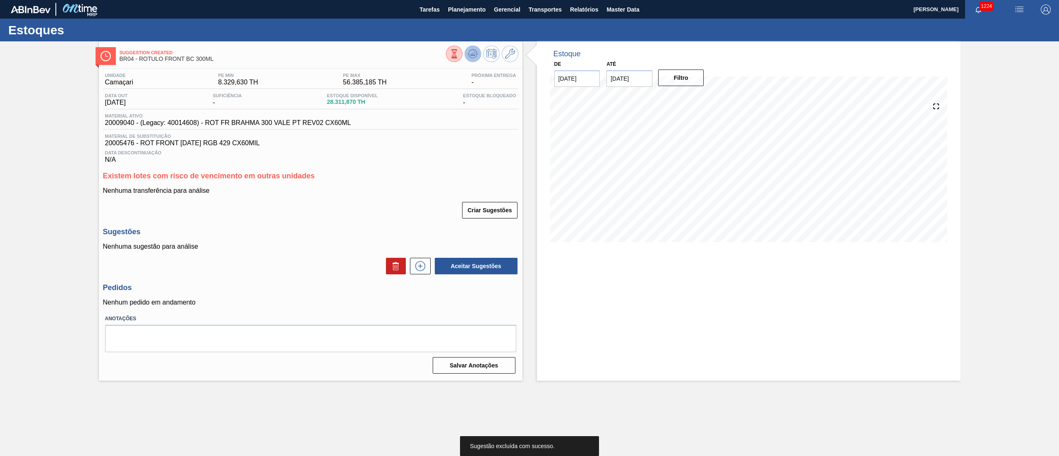
click at [472, 55] on icon at bounding box center [472, 54] width 1 height 2
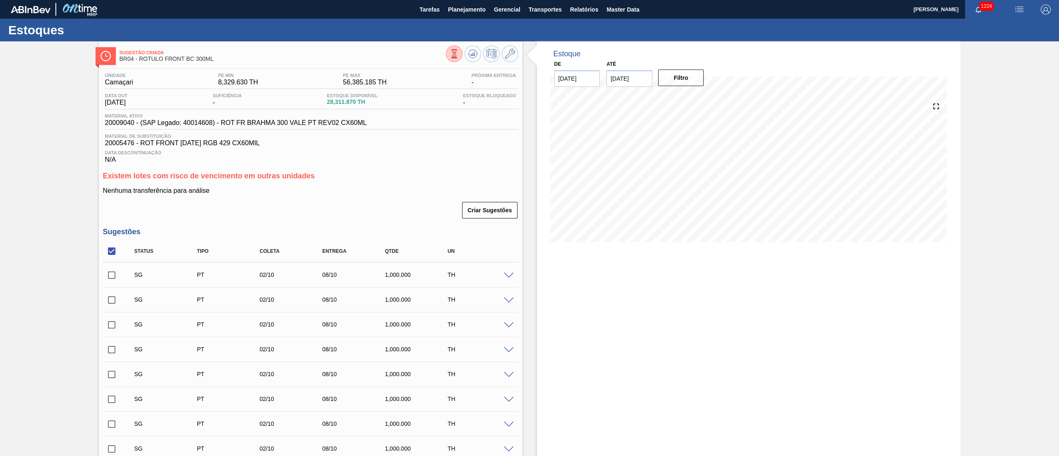
click at [107, 257] on input "checkbox" at bounding box center [111, 250] width 17 height 17
click at [111, 256] on input "checkbox" at bounding box center [111, 250] width 17 height 17
checkbox input "true"
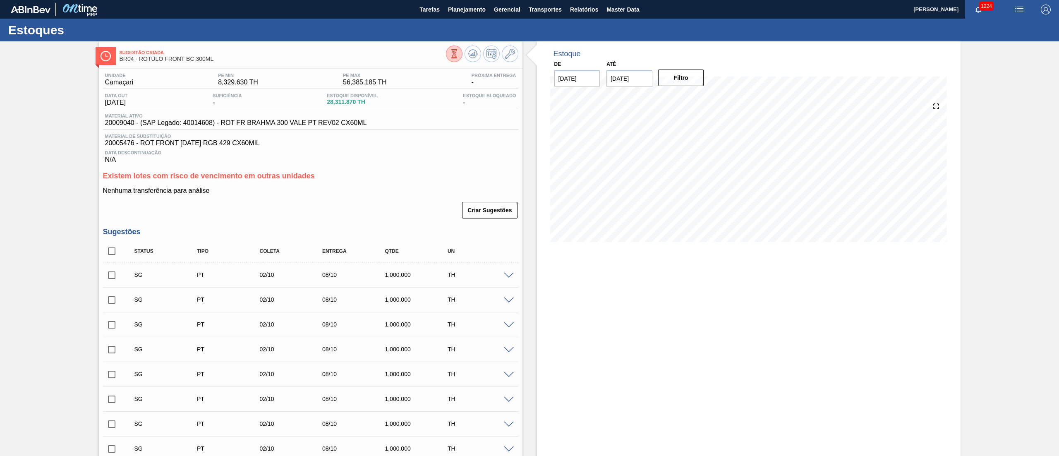
checkbox input "true"
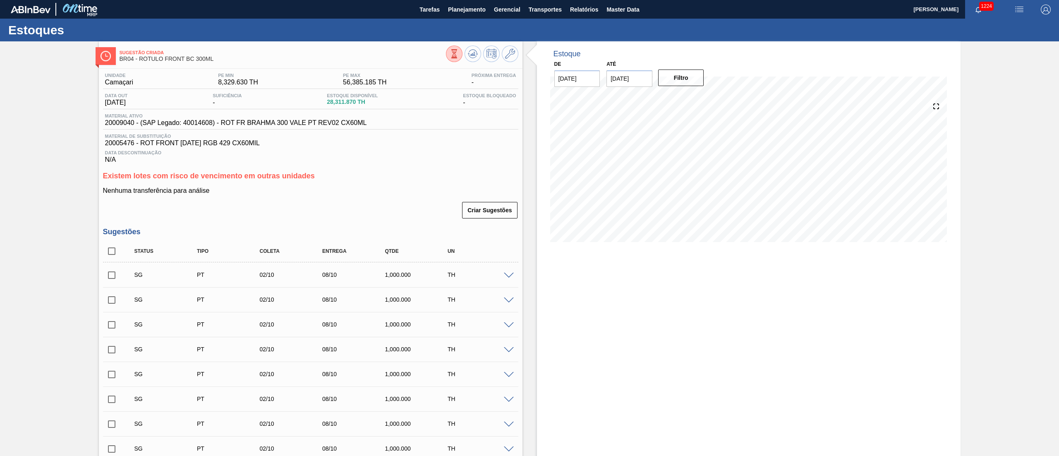
checkbox input "true"
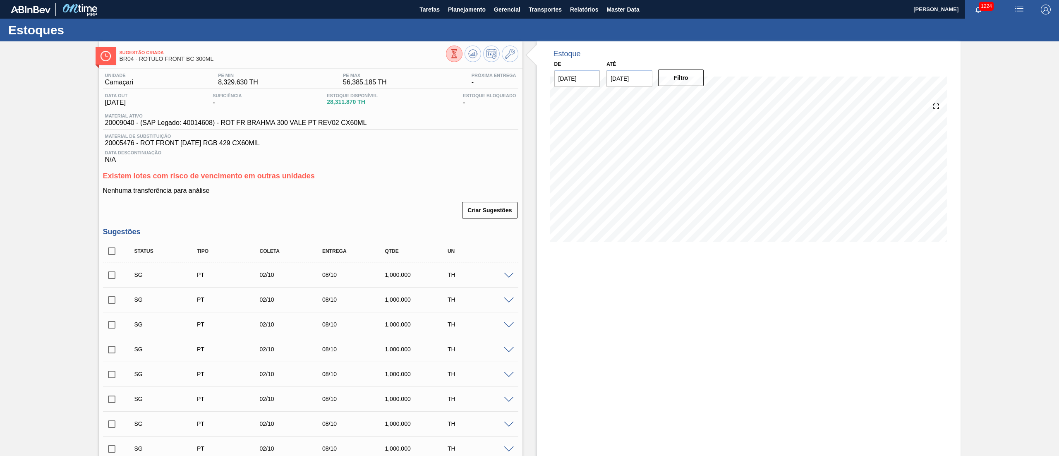
checkbox input "true"
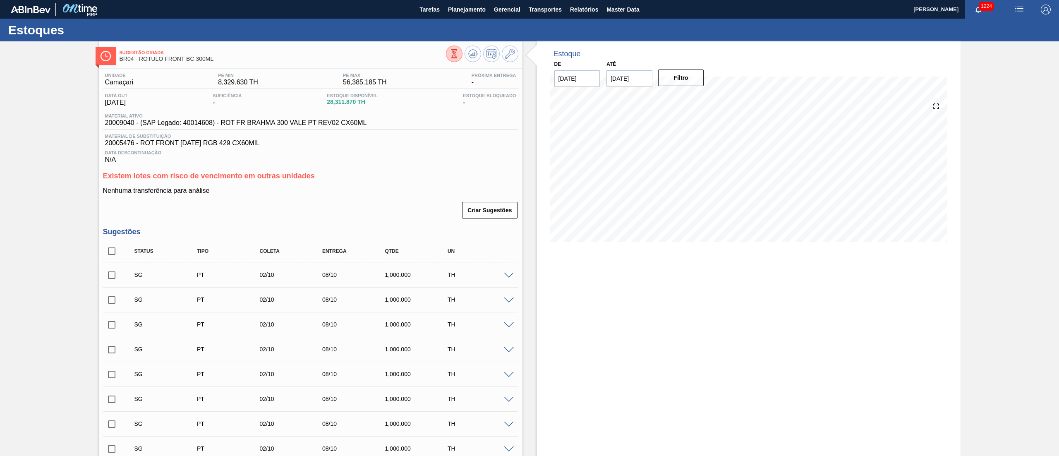
checkbox input "true"
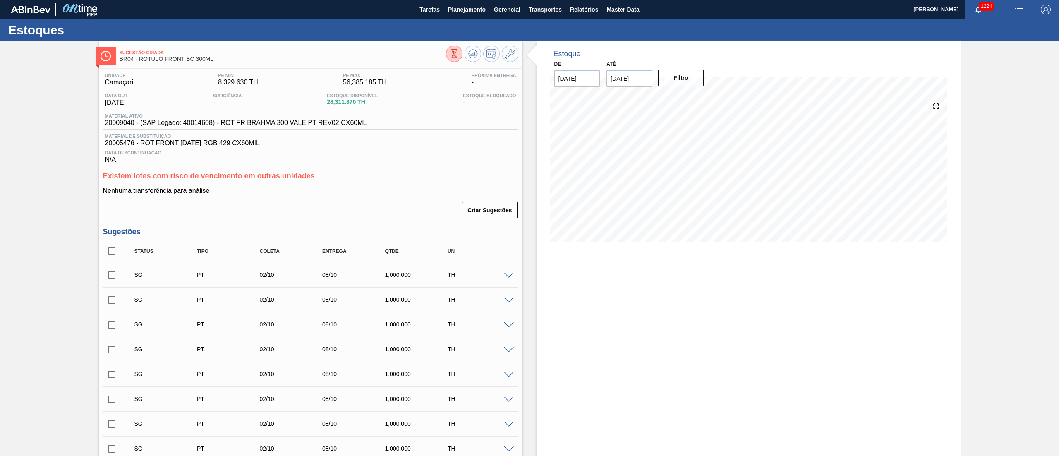
checkbox input "true"
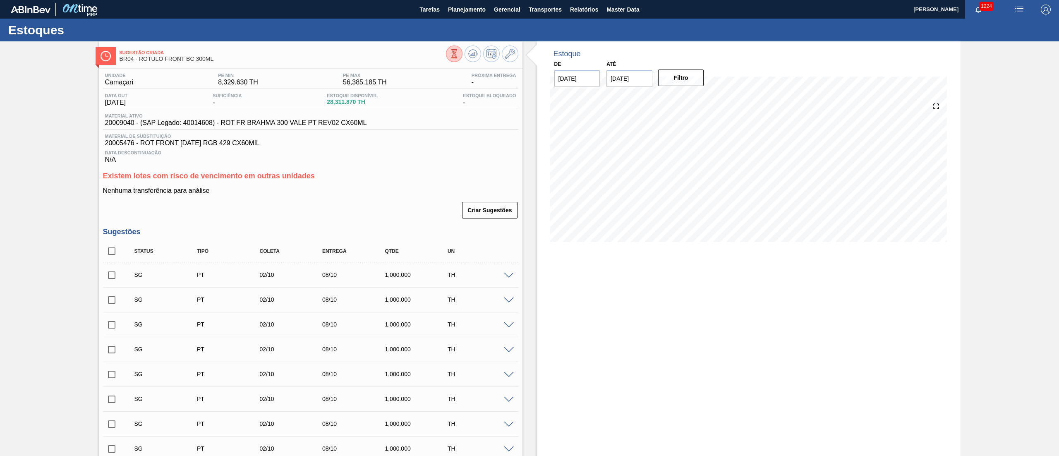
checkbox input "true"
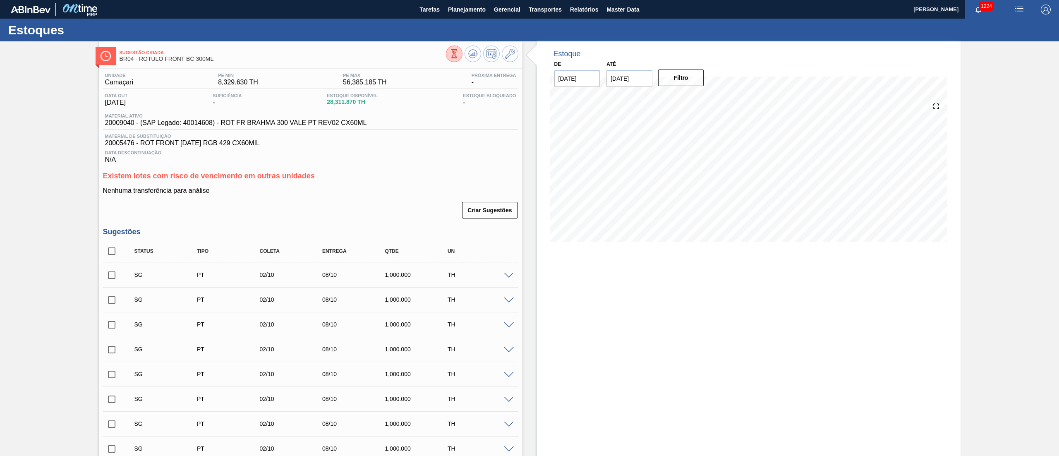
checkbox input "true"
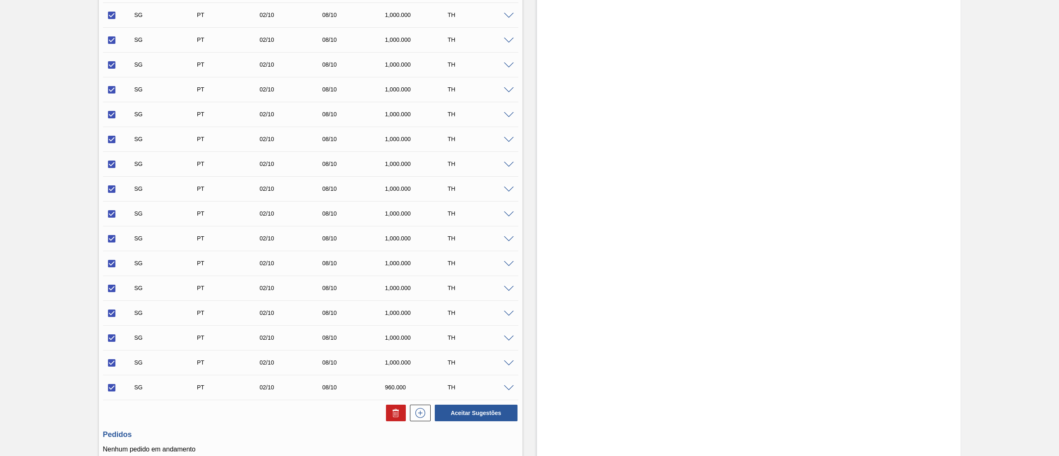
scroll to position [779, 0]
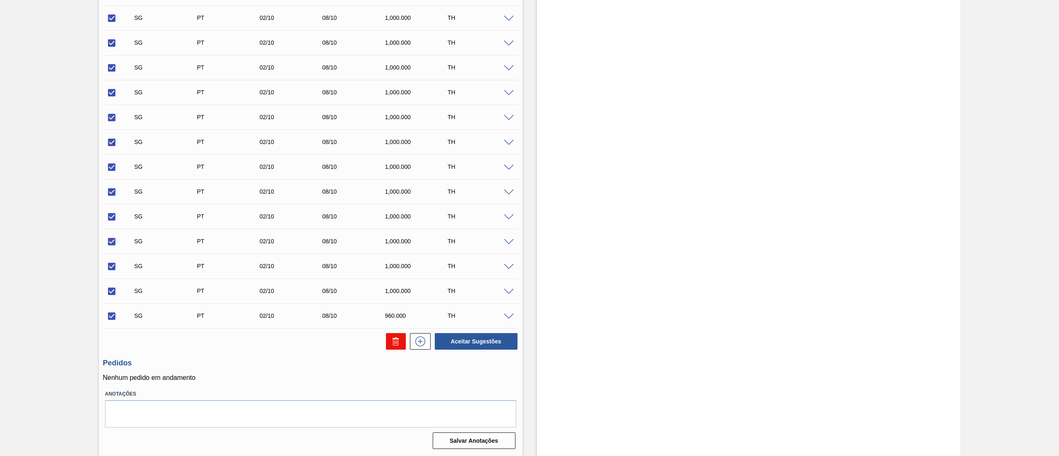
click at [397, 344] on icon at bounding box center [396, 341] width 10 height 10
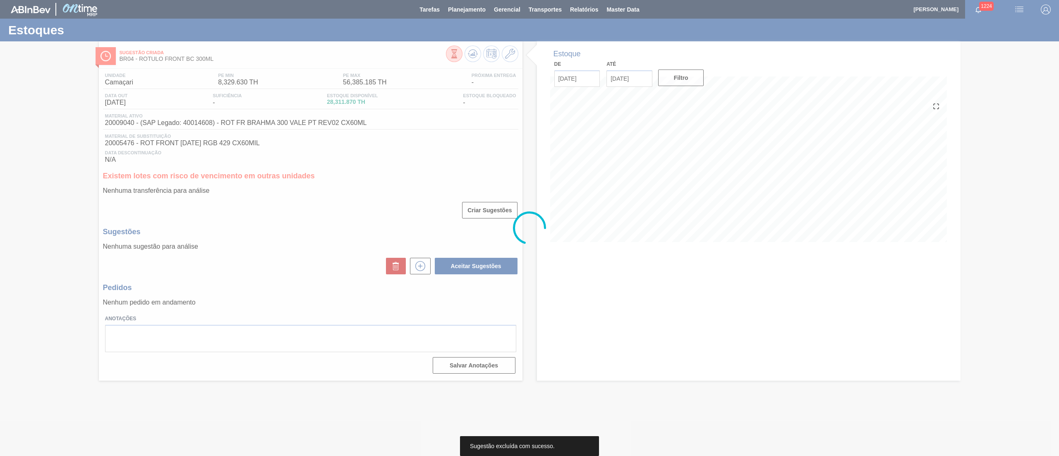
scroll to position [0, 0]
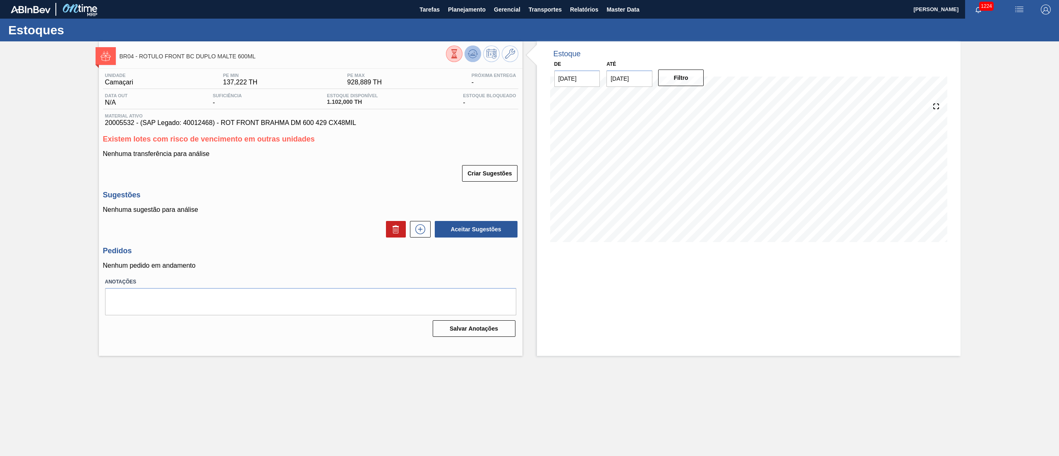
click at [477, 48] on button at bounding box center [473, 54] width 17 height 17
